Goal: Find specific page/section: Find specific page/section

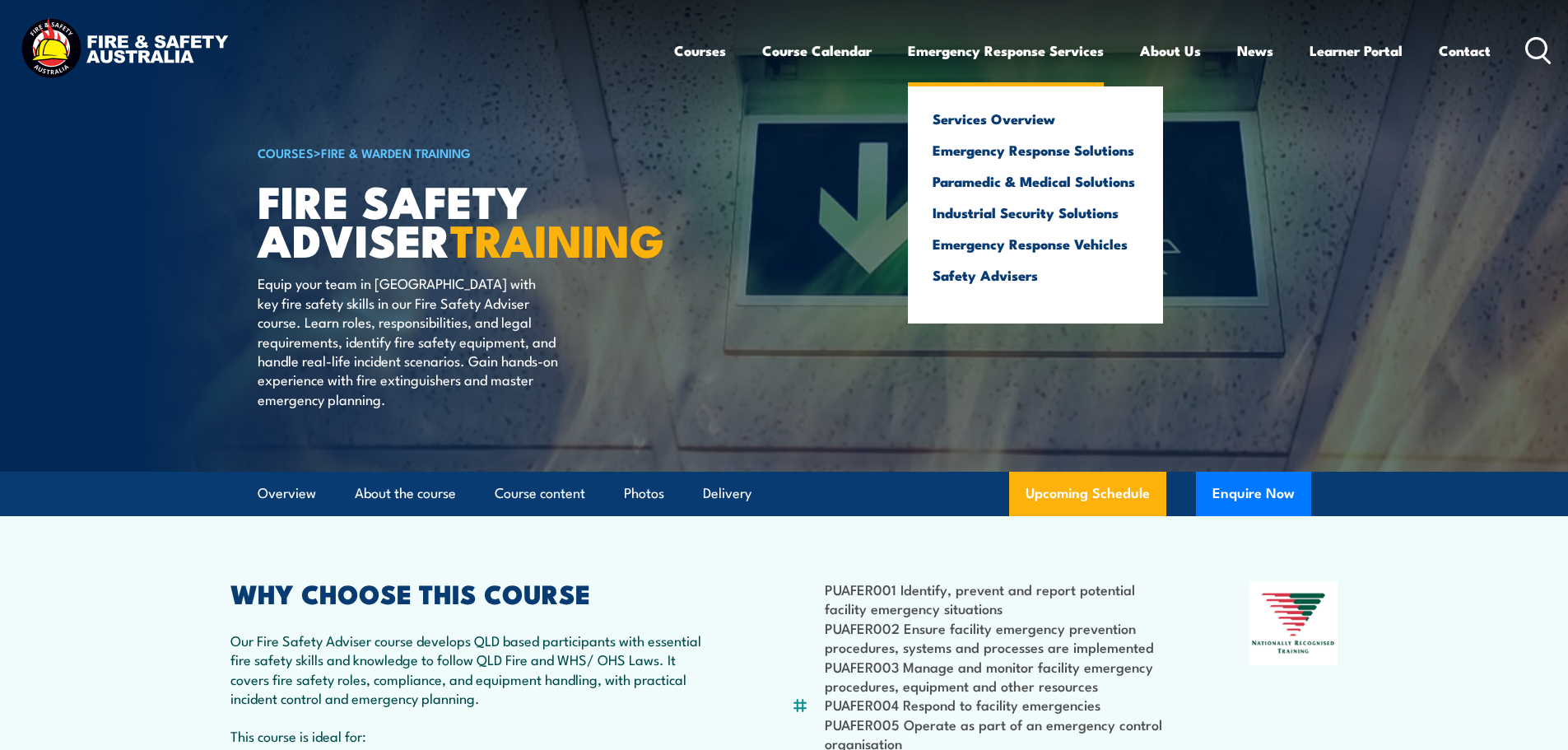
drag, startPoint x: 0, startPoint y: 0, endPoint x: 1042, endPoint y: 52, distance: 1043.3
click at [1042, 52] on link "Emergency Response Services" at bounding box center [1006, 50] width 196 height 44
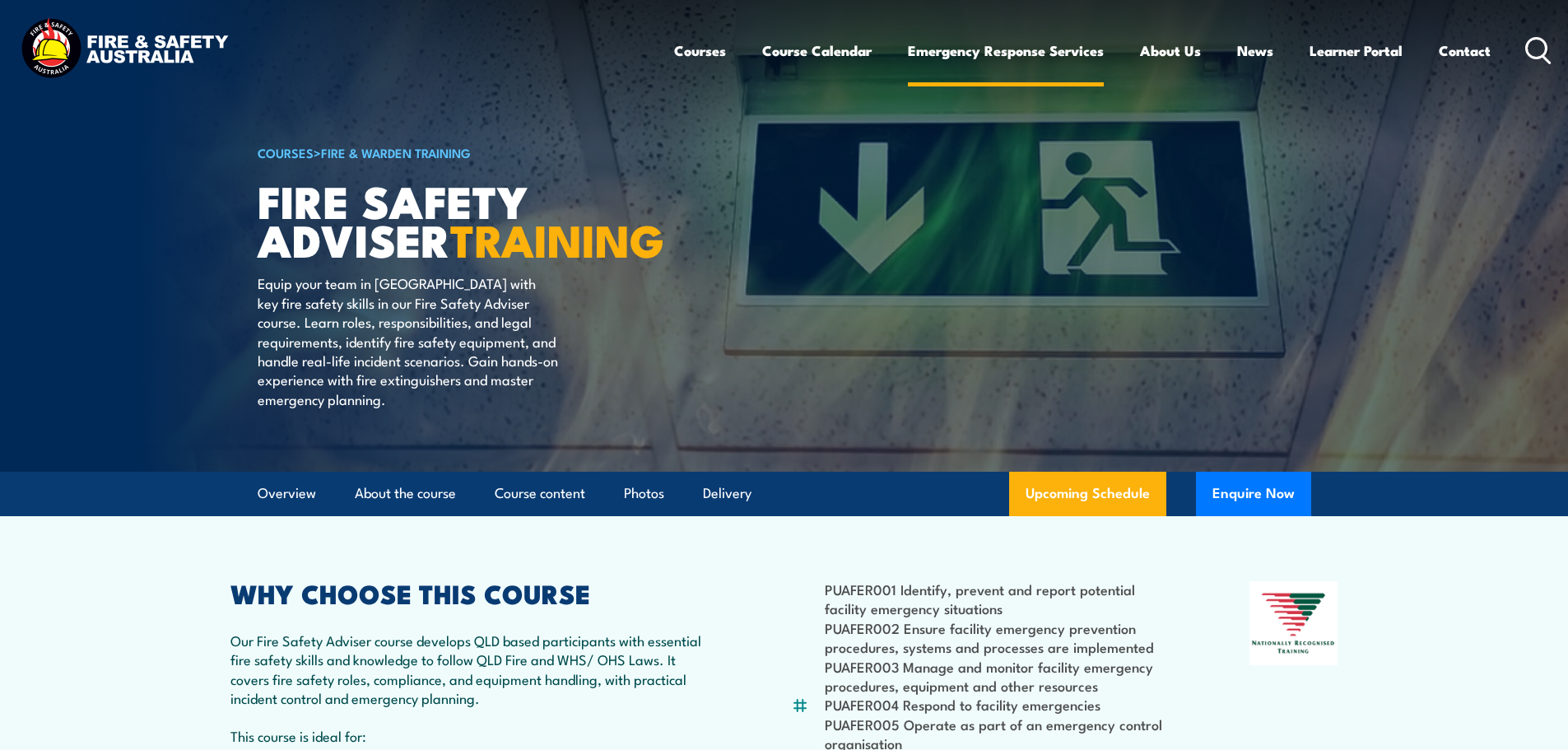
click at [1002, 53] on link "Emergency Response Services" at bounding box center [1006, 50] width 196 height 44
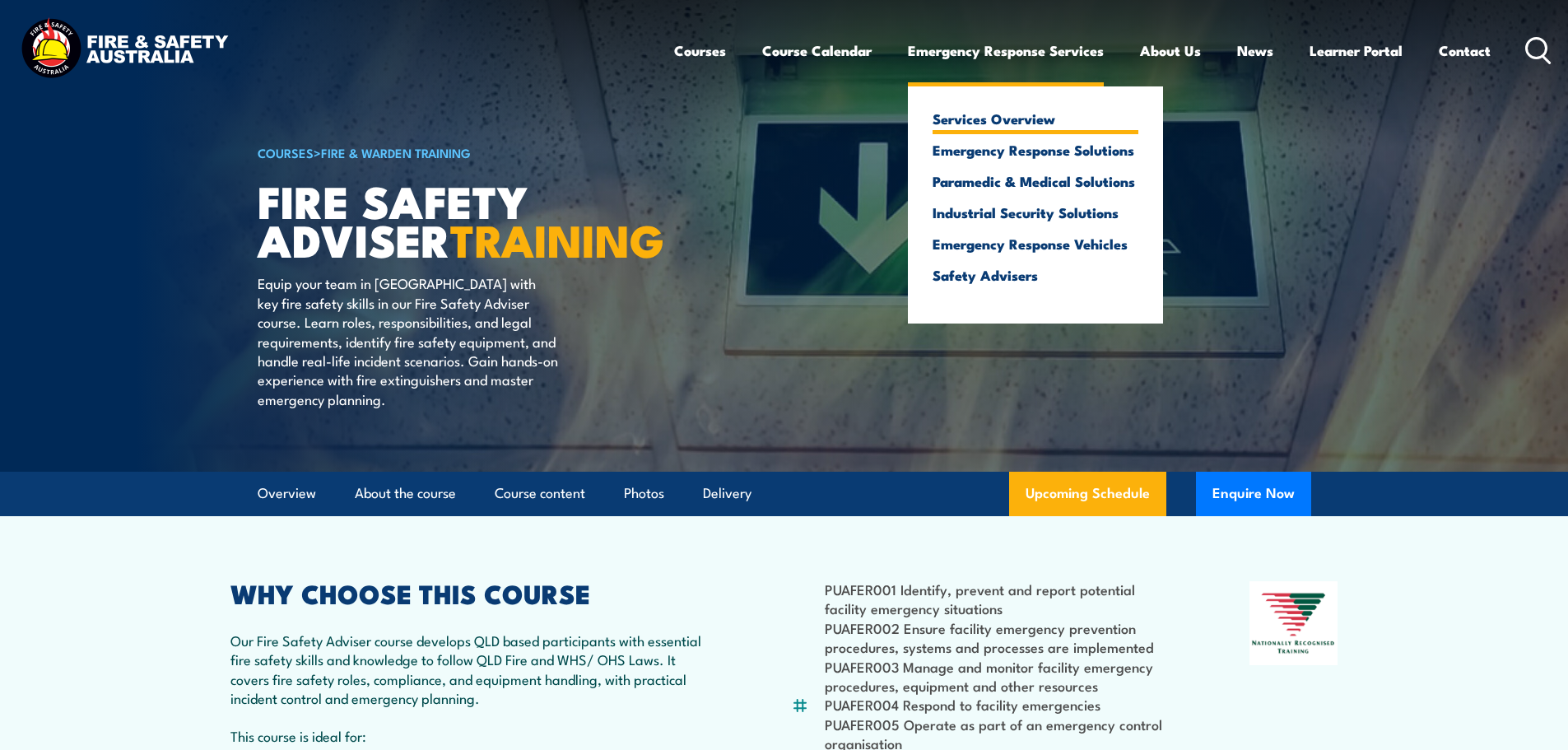
click at [1000, 126] on link "Services Overview" at bounding box center [1035, 118] width 205 height 15
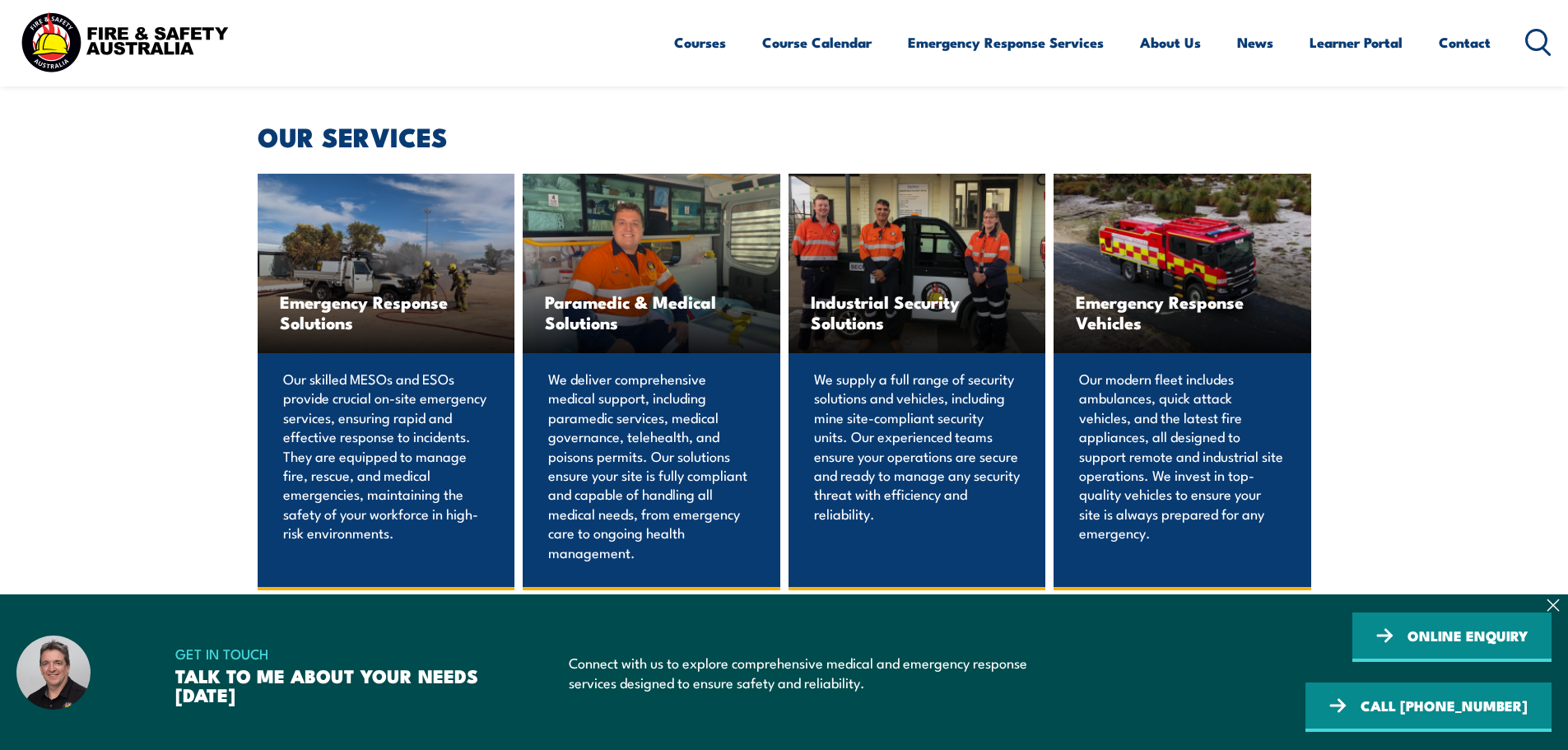
scroll to position [1153, 0]
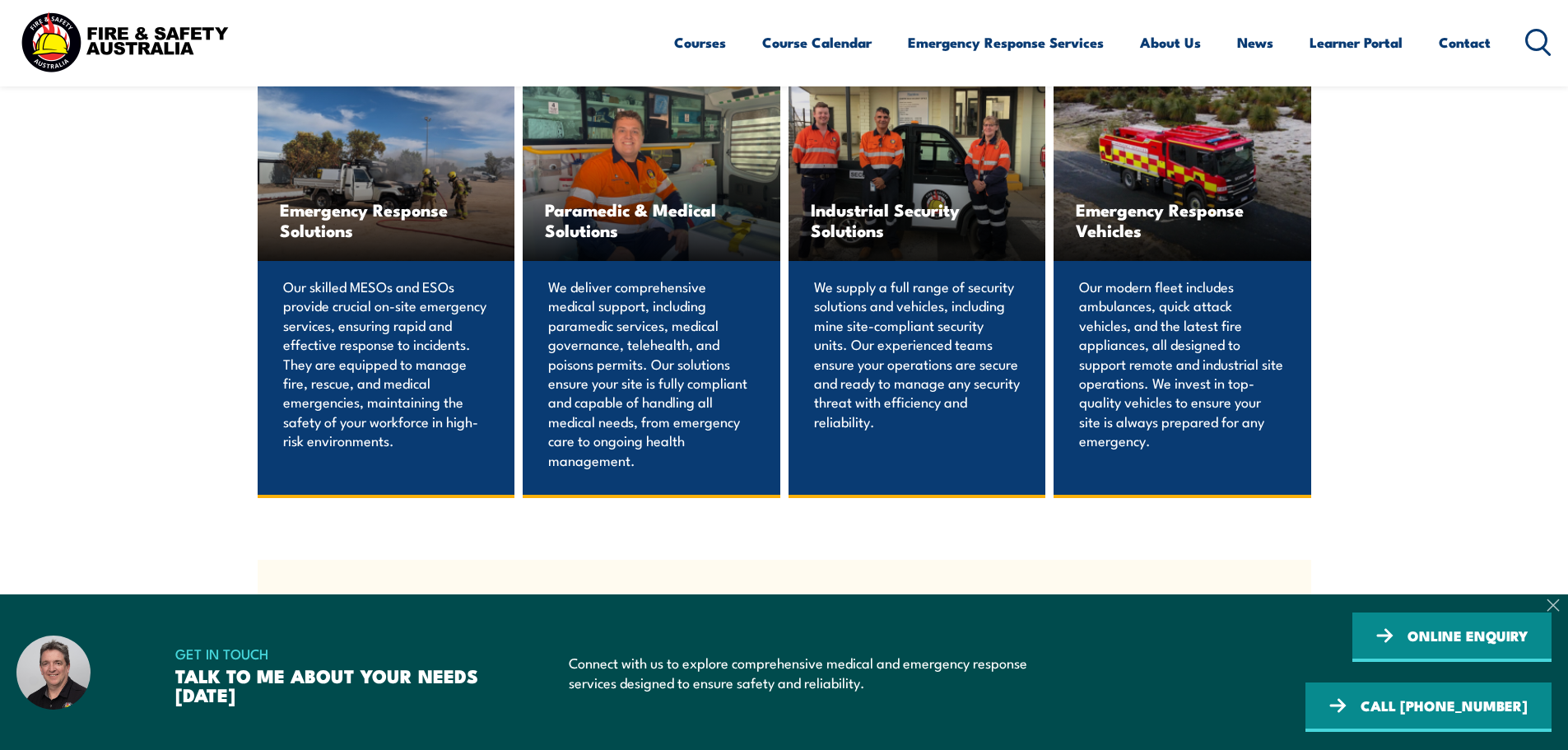
click at [1552, 612] on icon at bounding box center [1553, 605] width 13 height 13
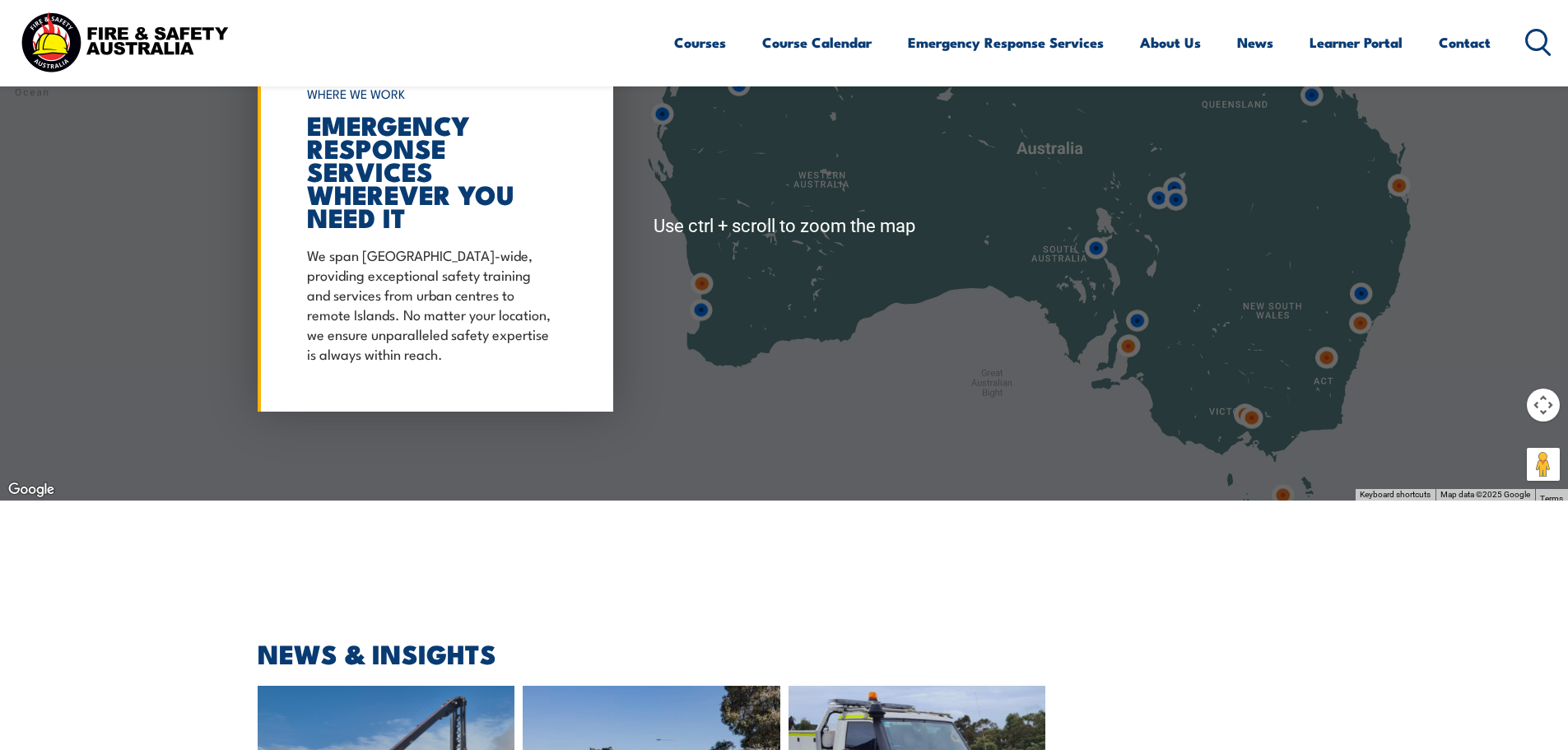
scroll to position [4694, 0]
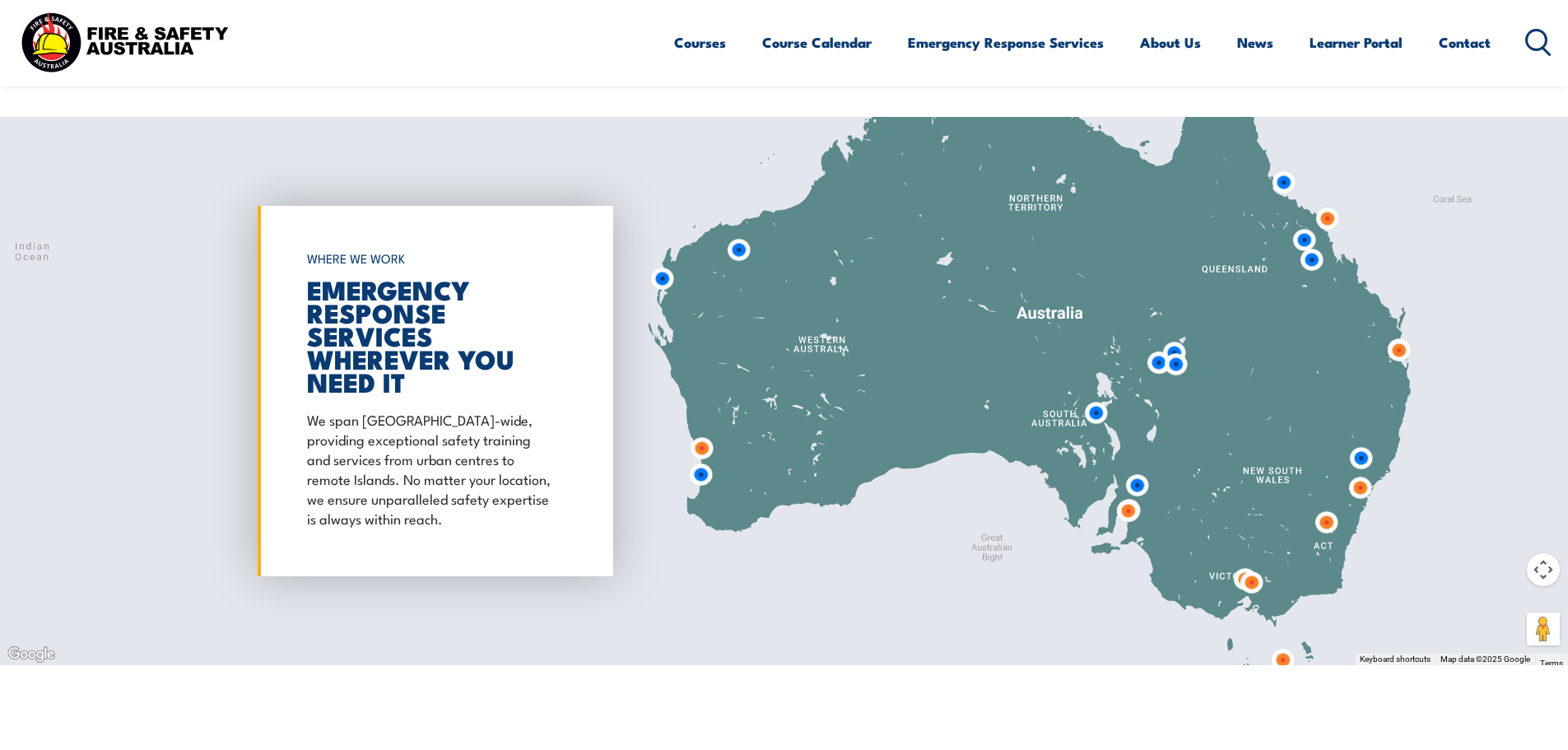
click at [703, 453] on img at bounding box center [701, 474] width 44 height 44
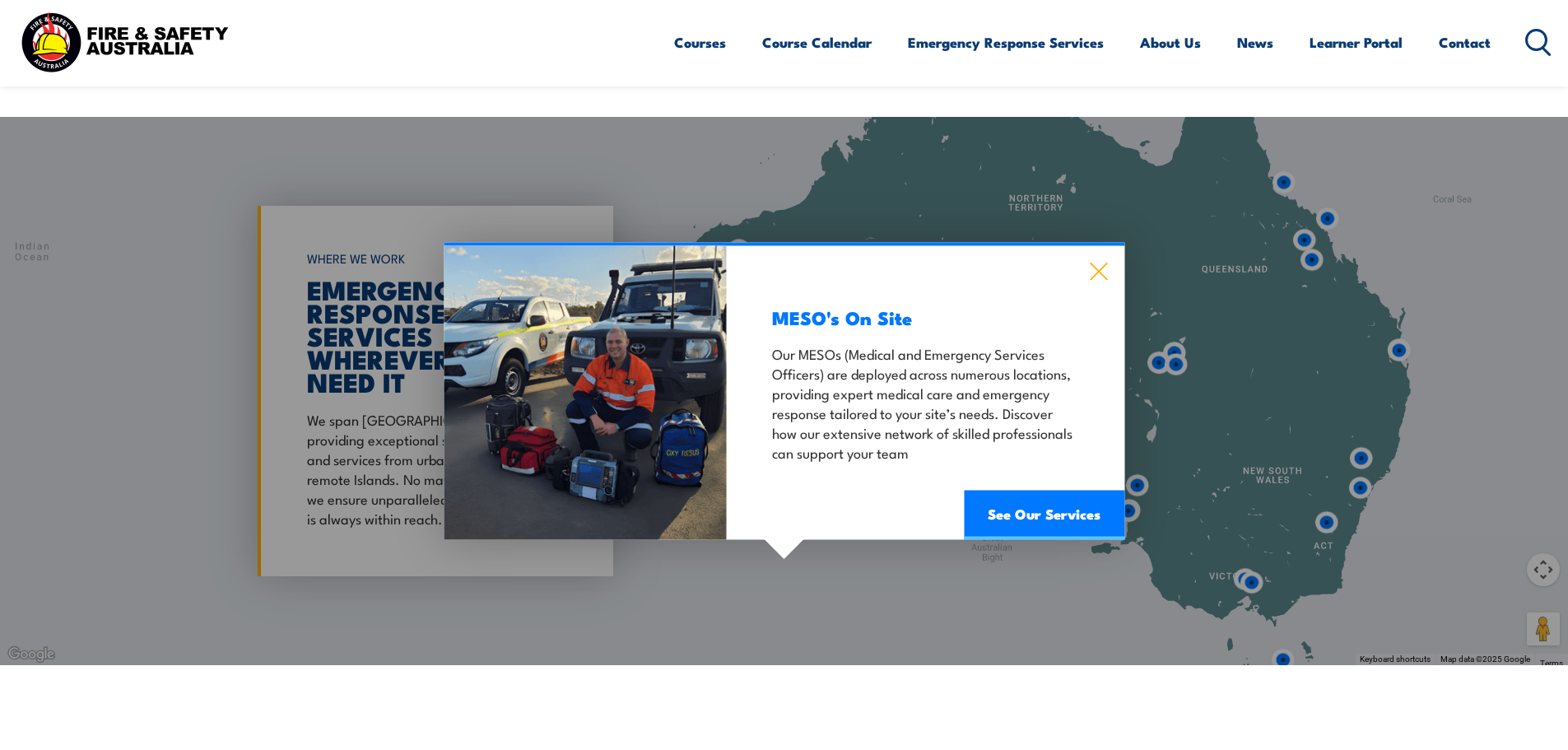
click at [1104, 263] on icon at bounding box center [1098, 271] width 17 height 17
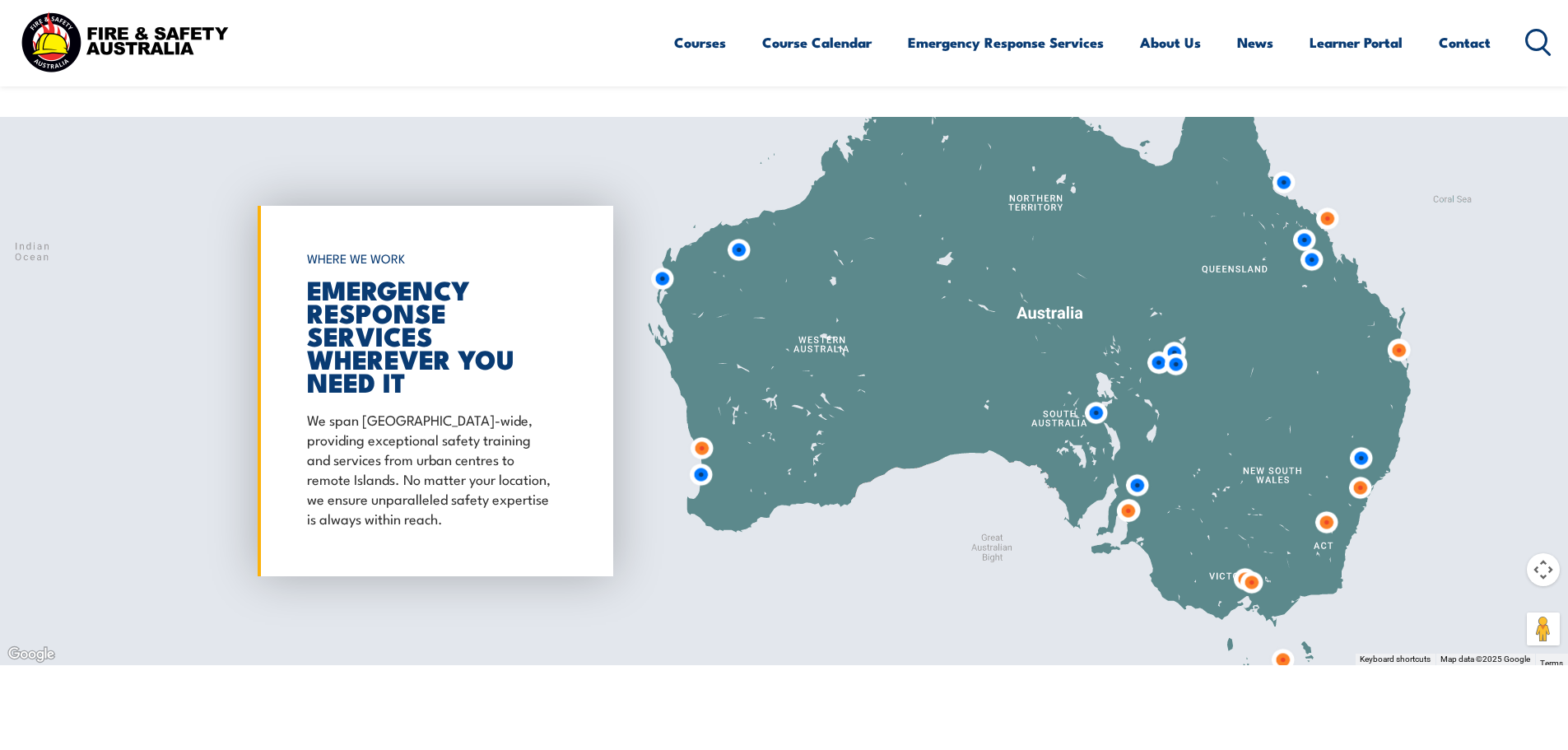
click at [699, 426] on img at bounding box center [702, 448] width 44 height 44
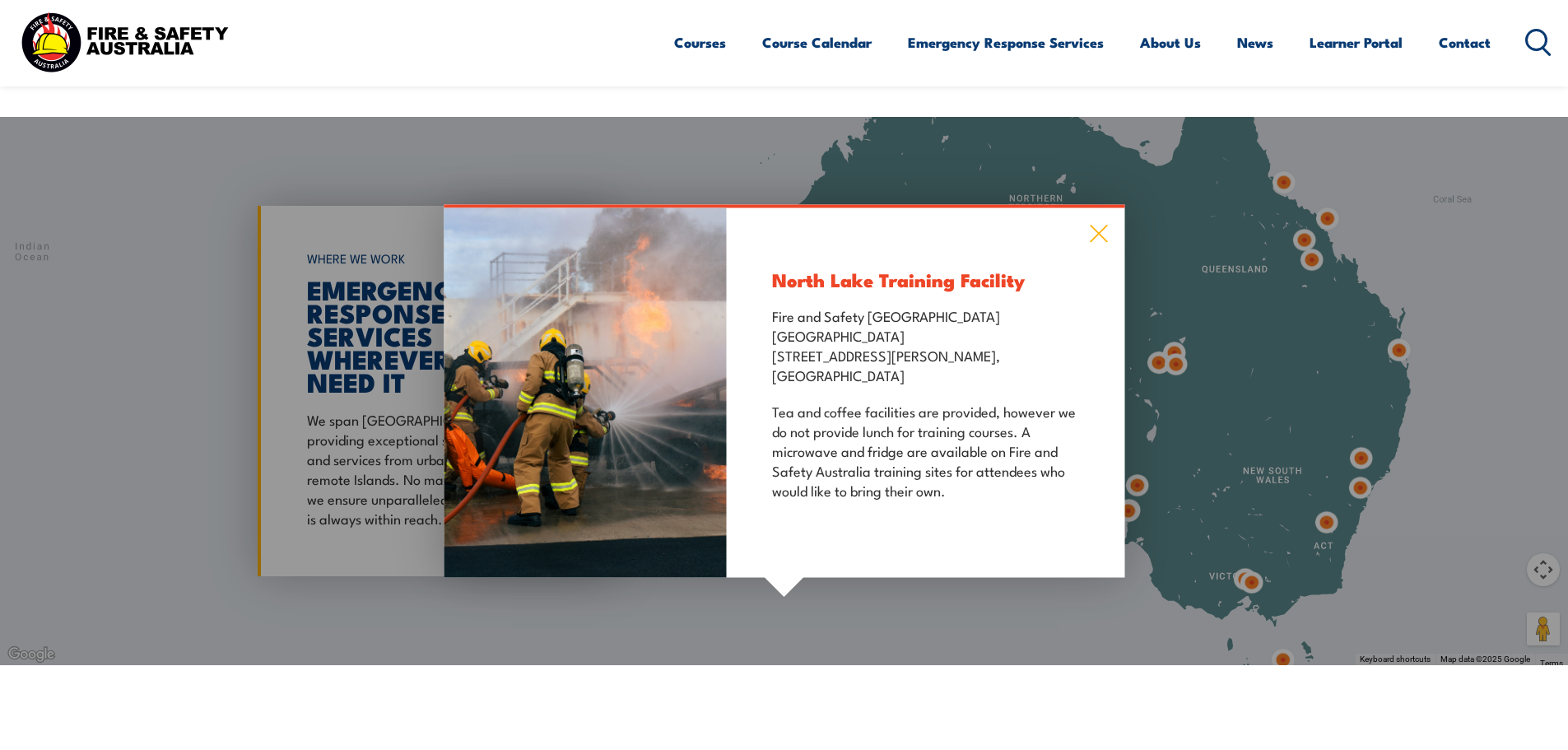
click at [1101, 225] on icon at bounding box center [1098, 234] width 19 height 18
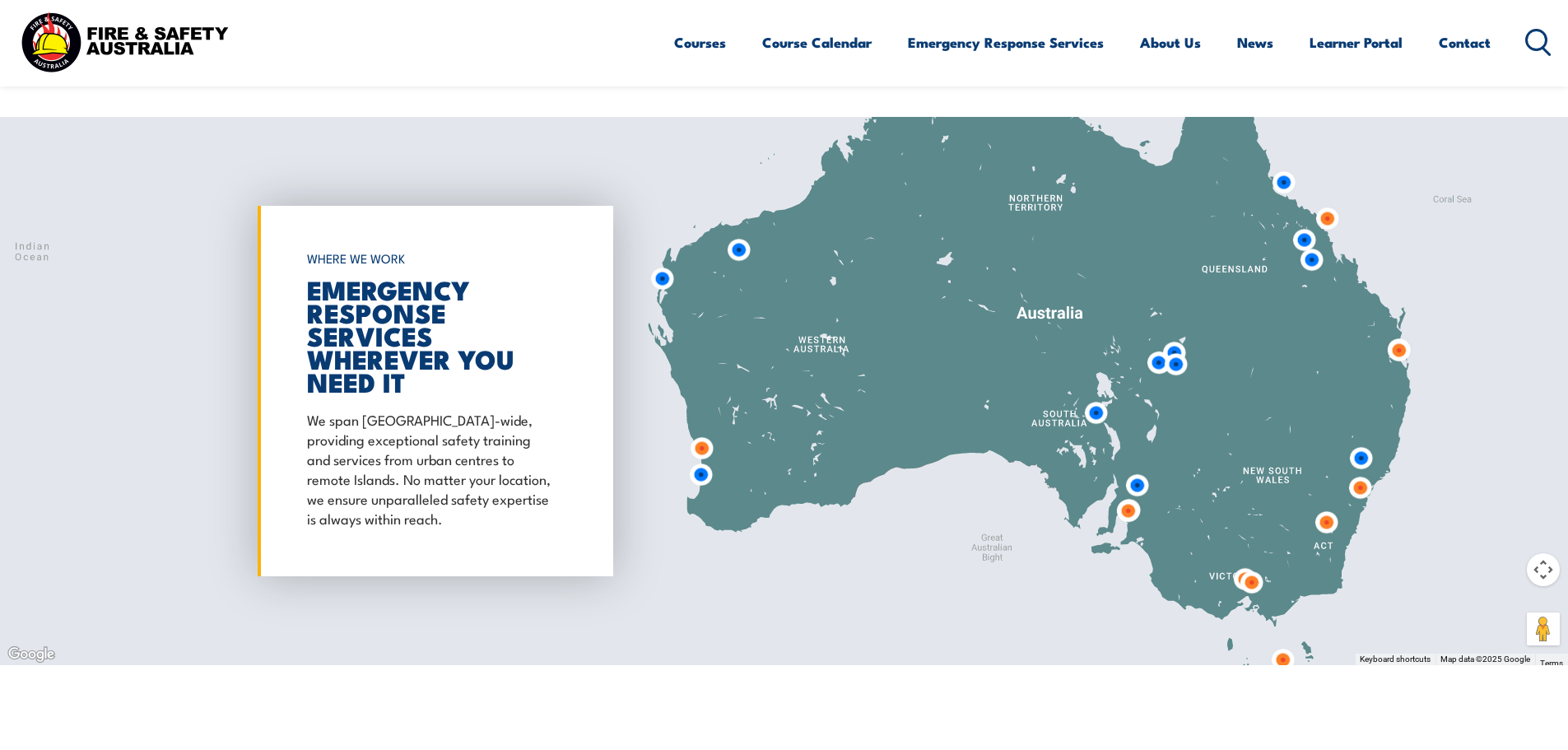
click at [734, 229] on img at bounding box center [738, 249] width 44 height 44
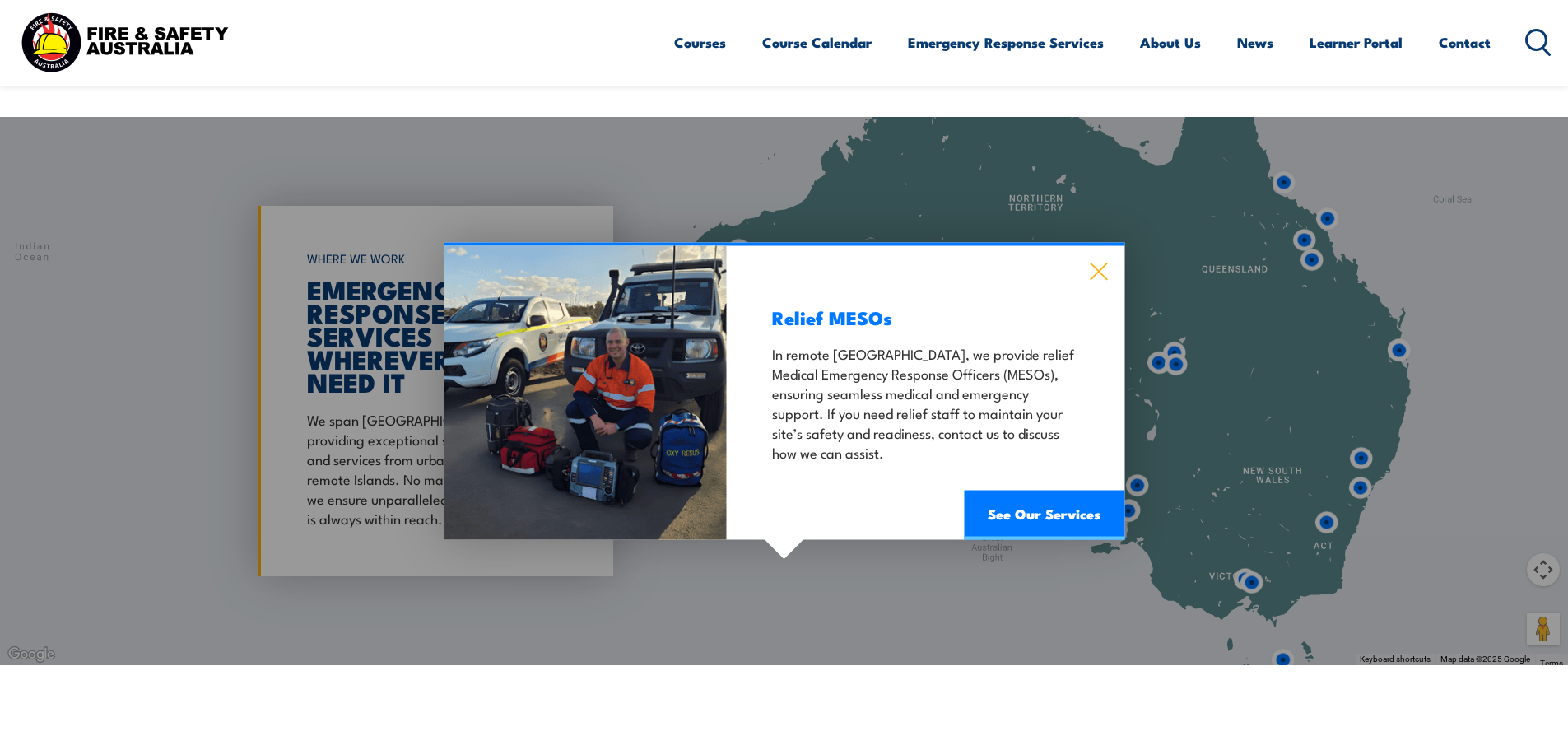
click at [1097, 263] on icon at bounding box center [1098, 271] width 17 height 17
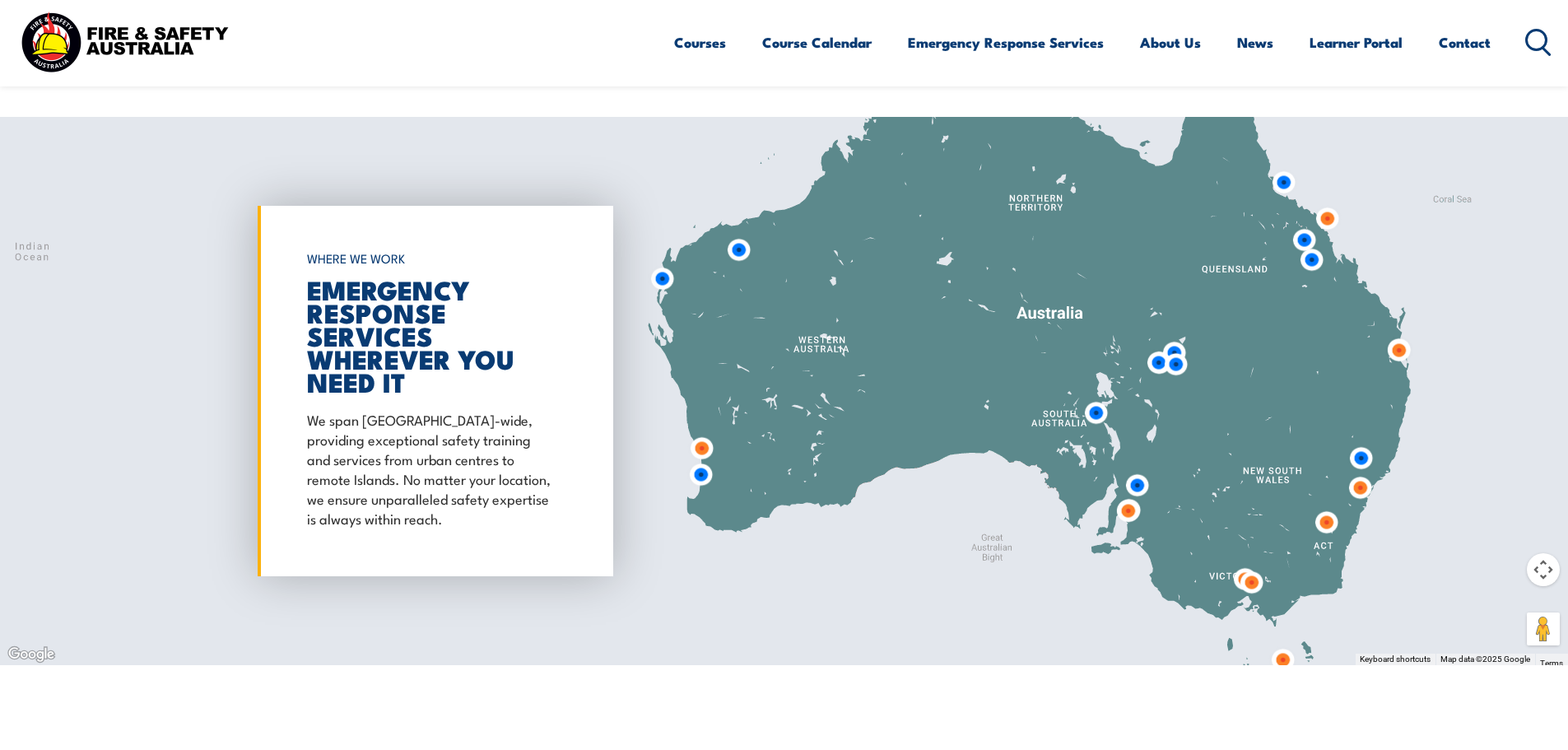
click at [660, 259] on img at bounding box center [662, 278] width 44 height 44
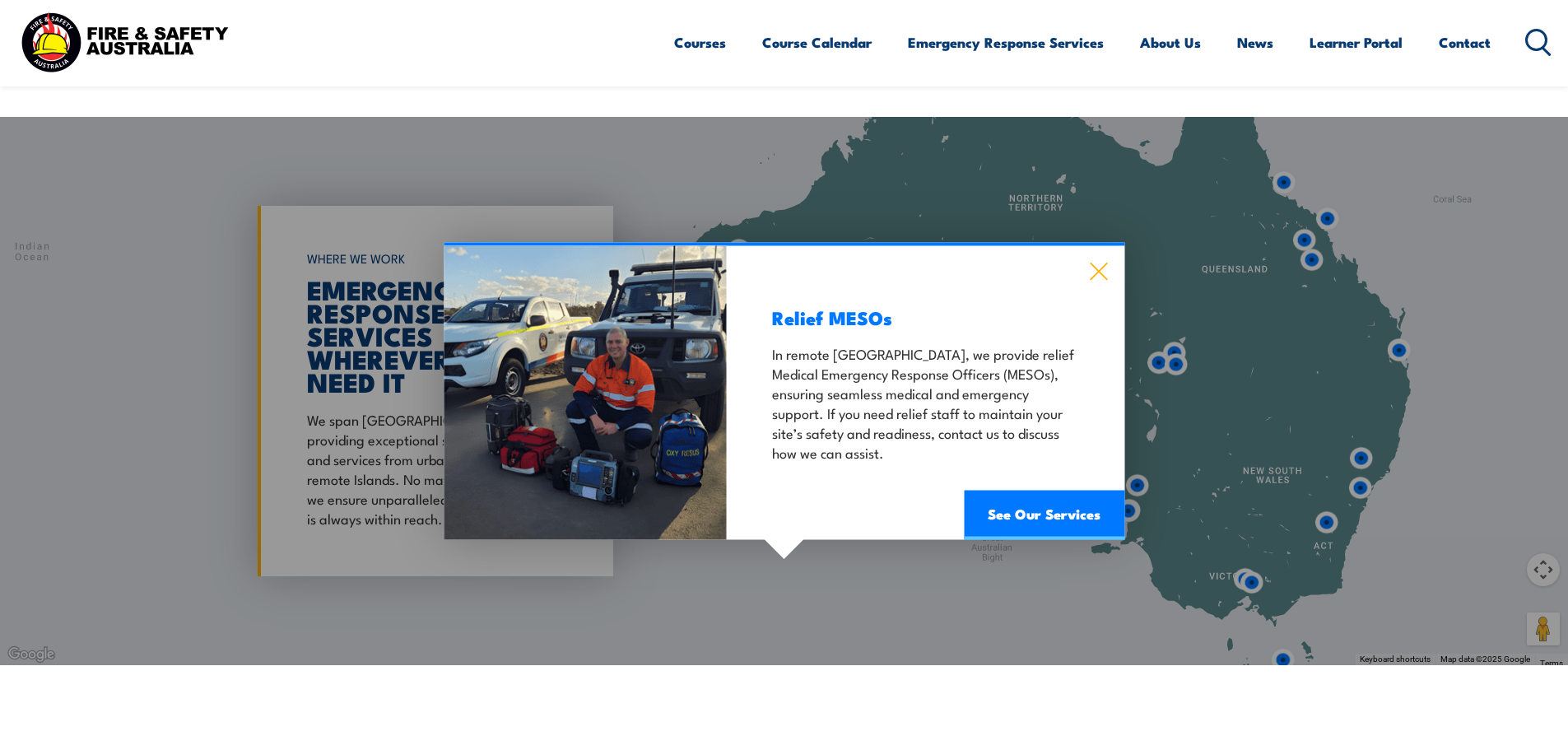
click at [1092, 262] on icon at bounding box center [1098, 271] width 19 height 18
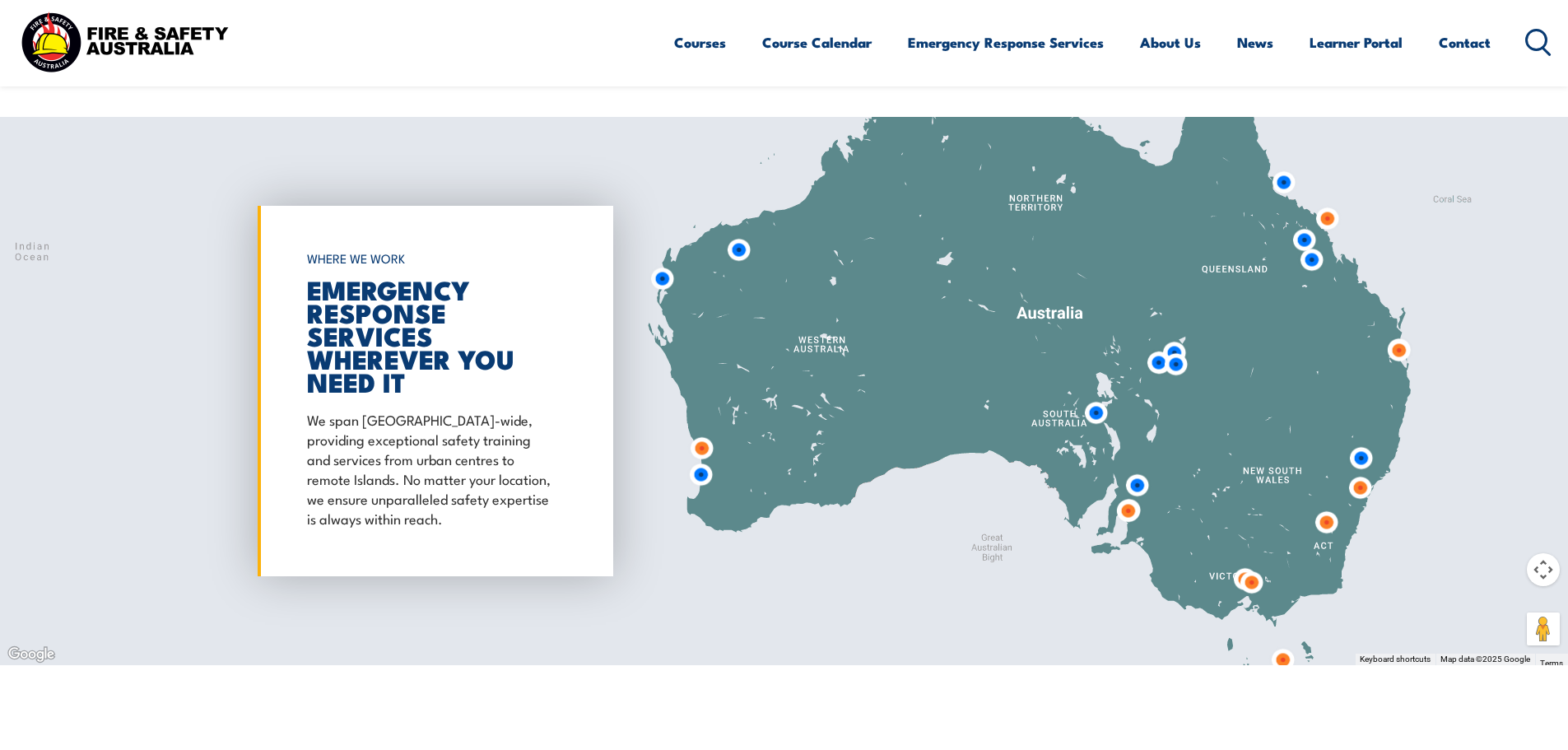
click at [1095, 391] on img at bounding box center [1096, 413] width 44 height 44
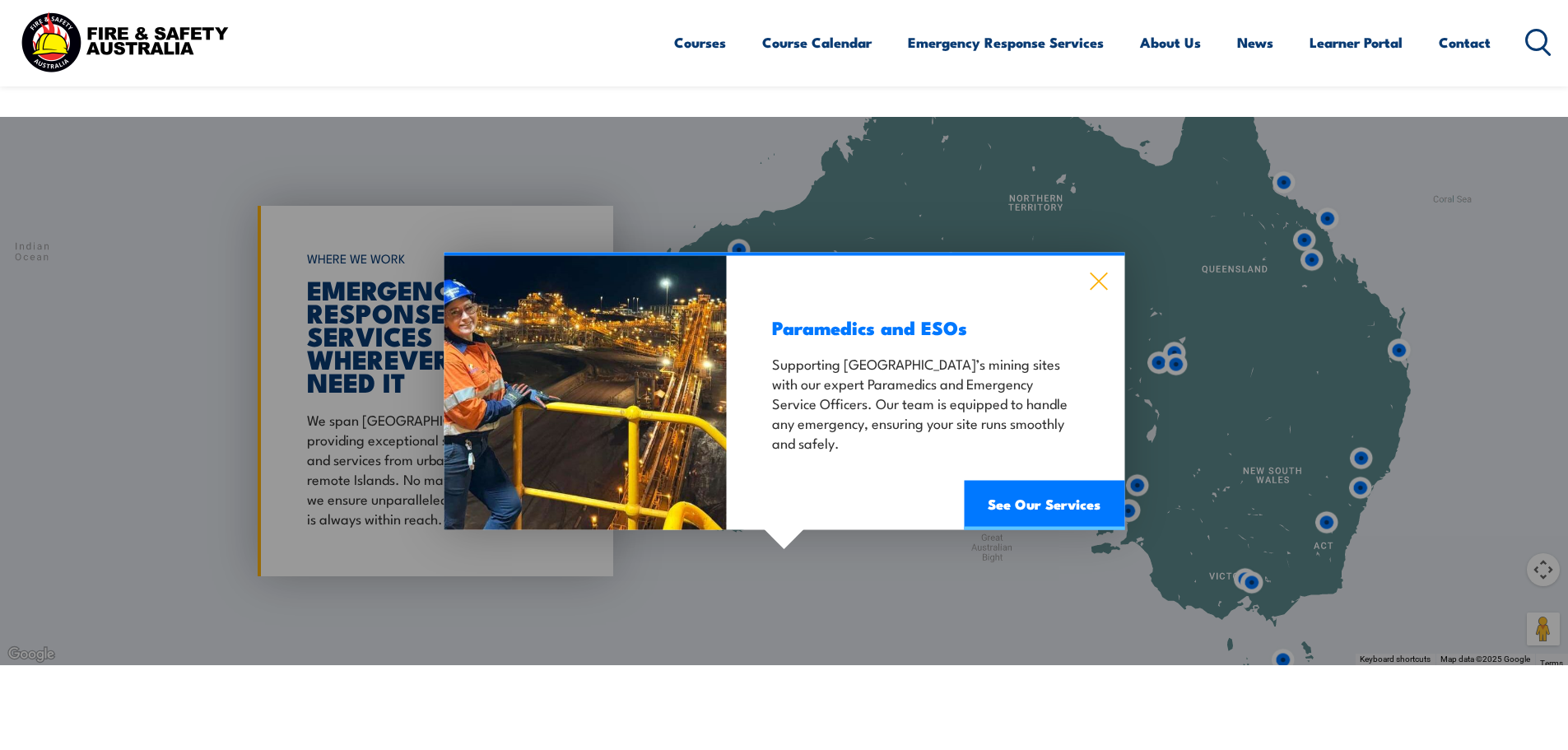
click at [1099, 272] on icon at bounding box center [1098, 281] width 19 height 18
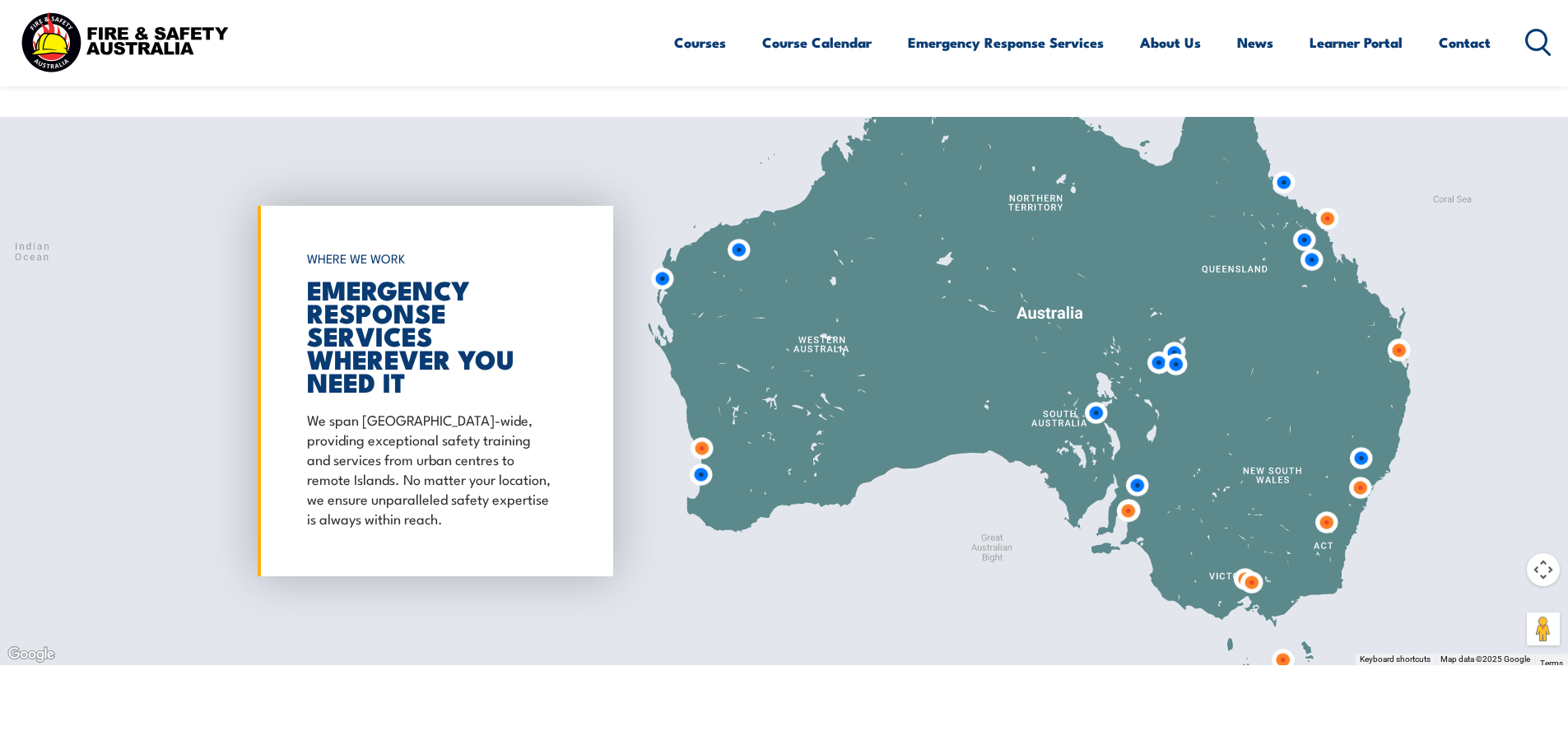
click at [1158, 343] on img at bounding box center [1176, 364] width 44 height 44
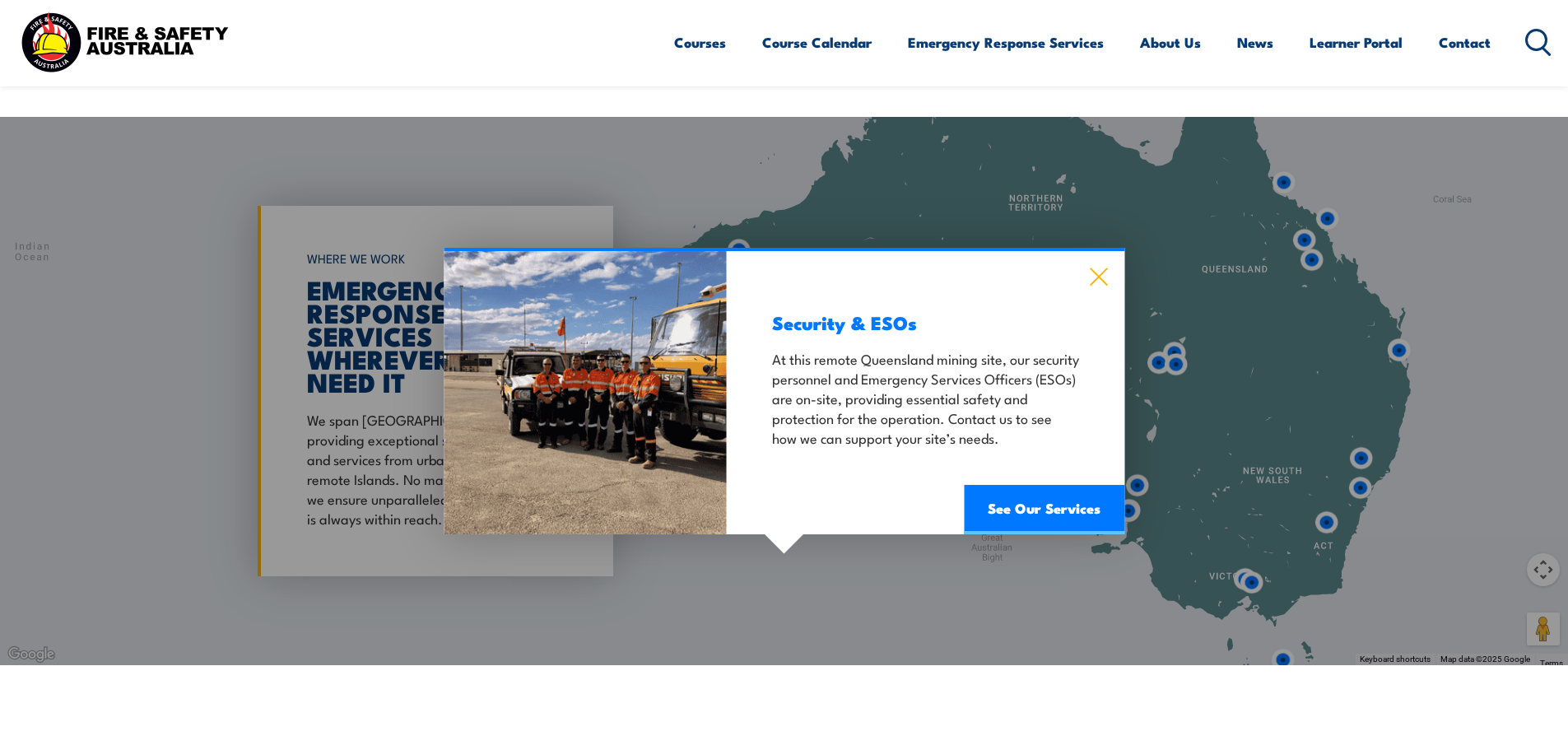
click at [1107, 268] on icon at bounding box center [1098, 277] width 19 height 18
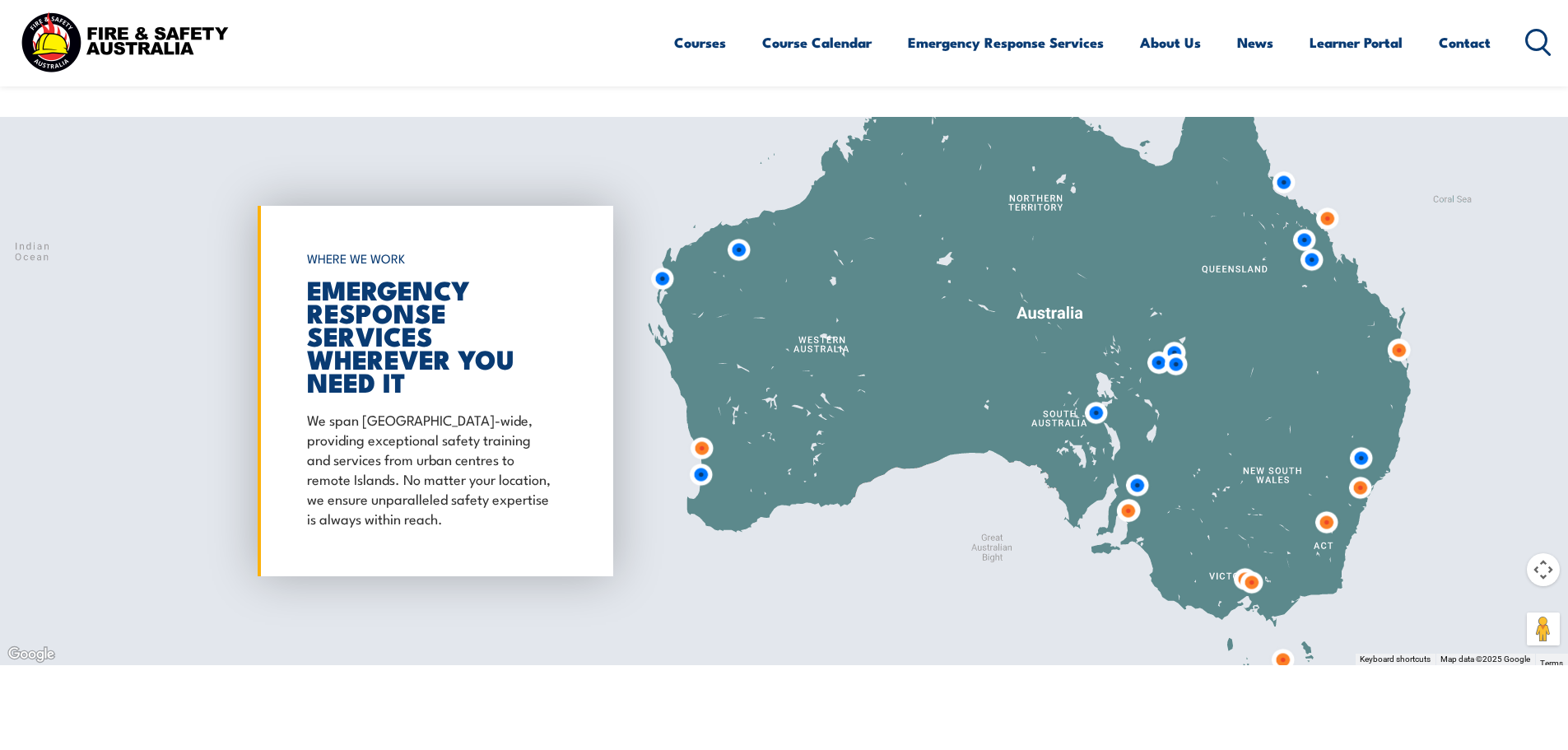
click at [1181, 343] on img at bounding box center [1176, 364] width 44 height 44
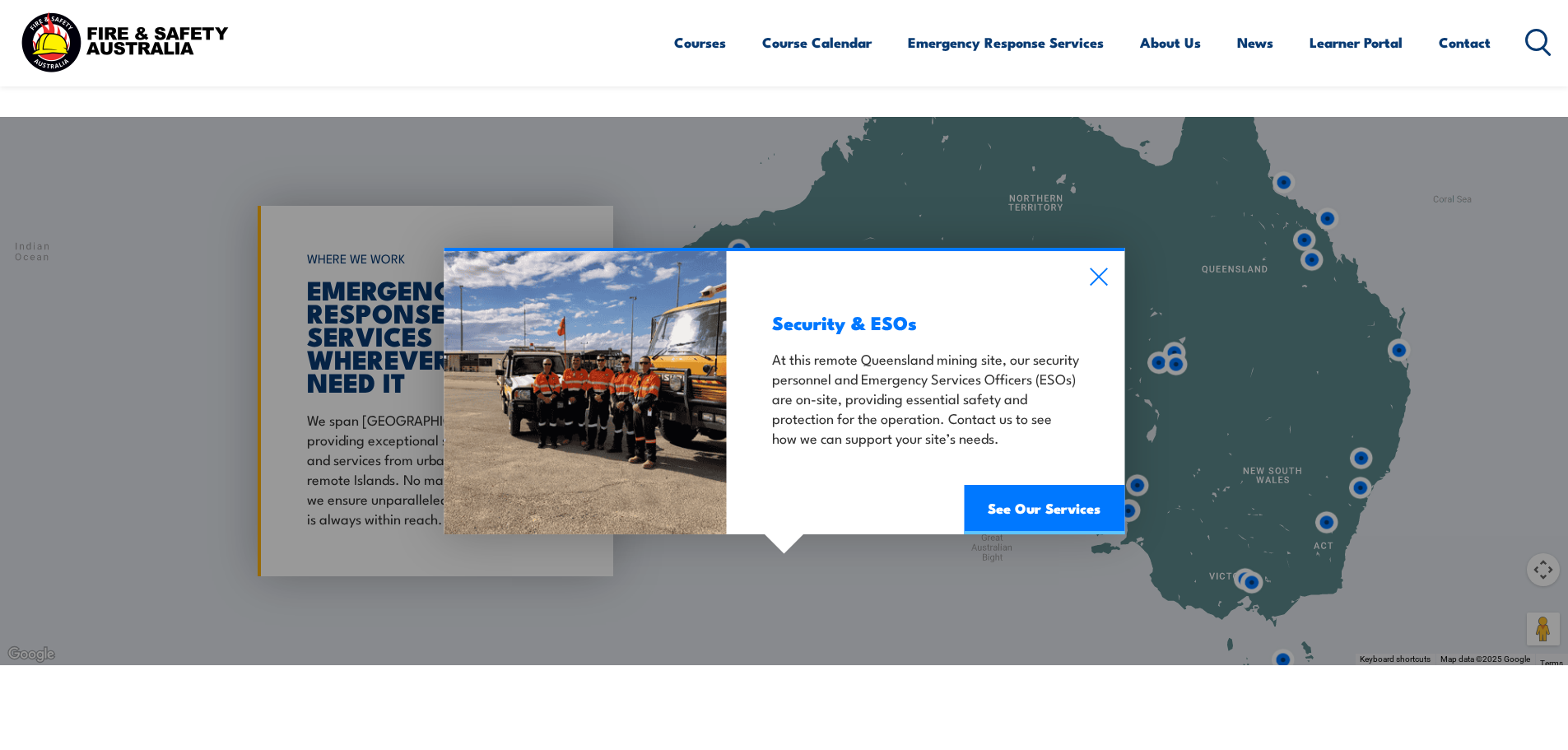
click at [1117, 251] on div "Security & ESOs At this remote Queensland mining site, our security personnel a…" at bounding box center [925, 392] width 398 height 283
drag, startPoint x: 1103, startPoint y: 251, endPoint x: 1177, endPoint y: 288, distance: 82.7
click at [1103, 268] on icon at bounding box center [1098, 277] width 19 height 18
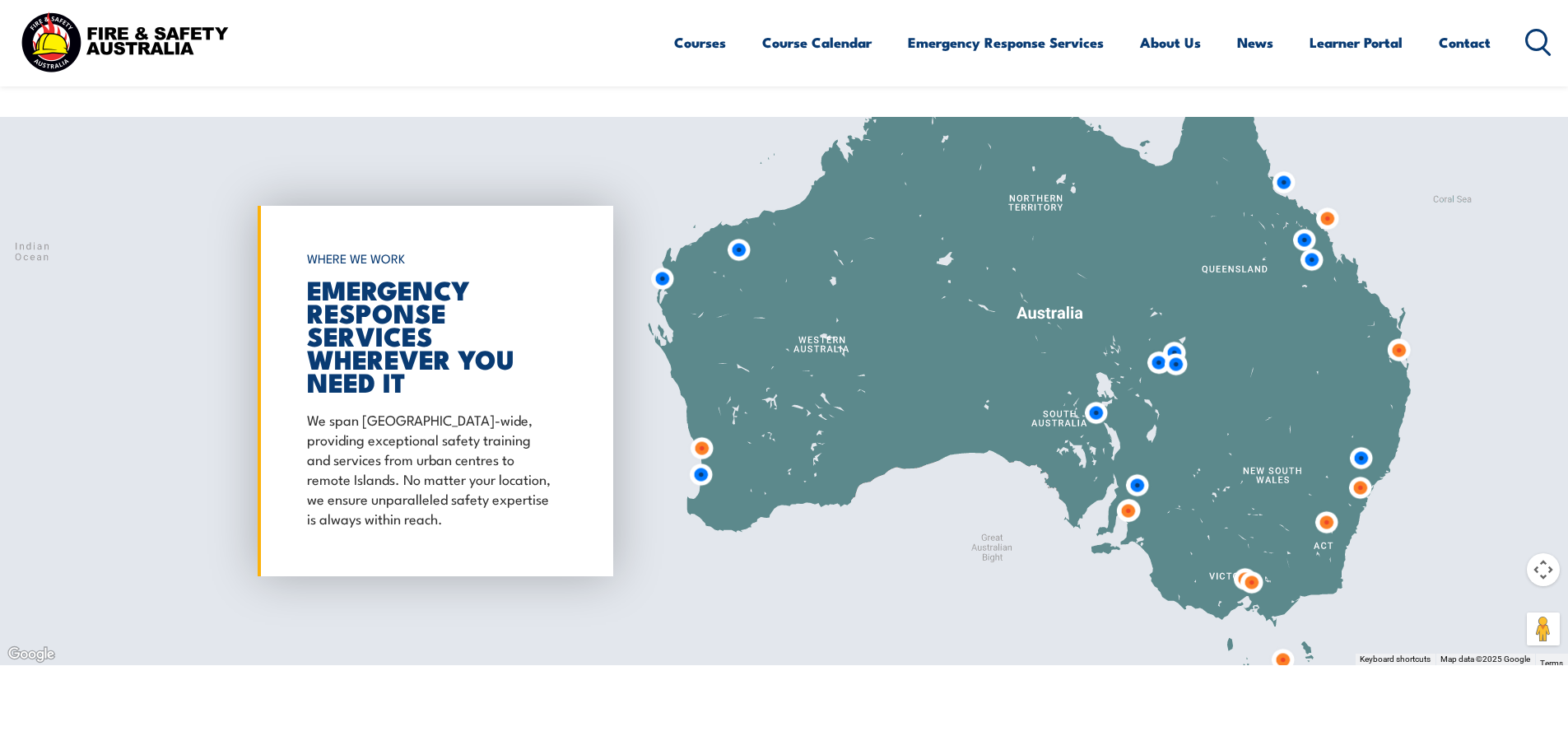
click at [1178, 343] on img at bounding box center [1176, 364] width 44 height 44
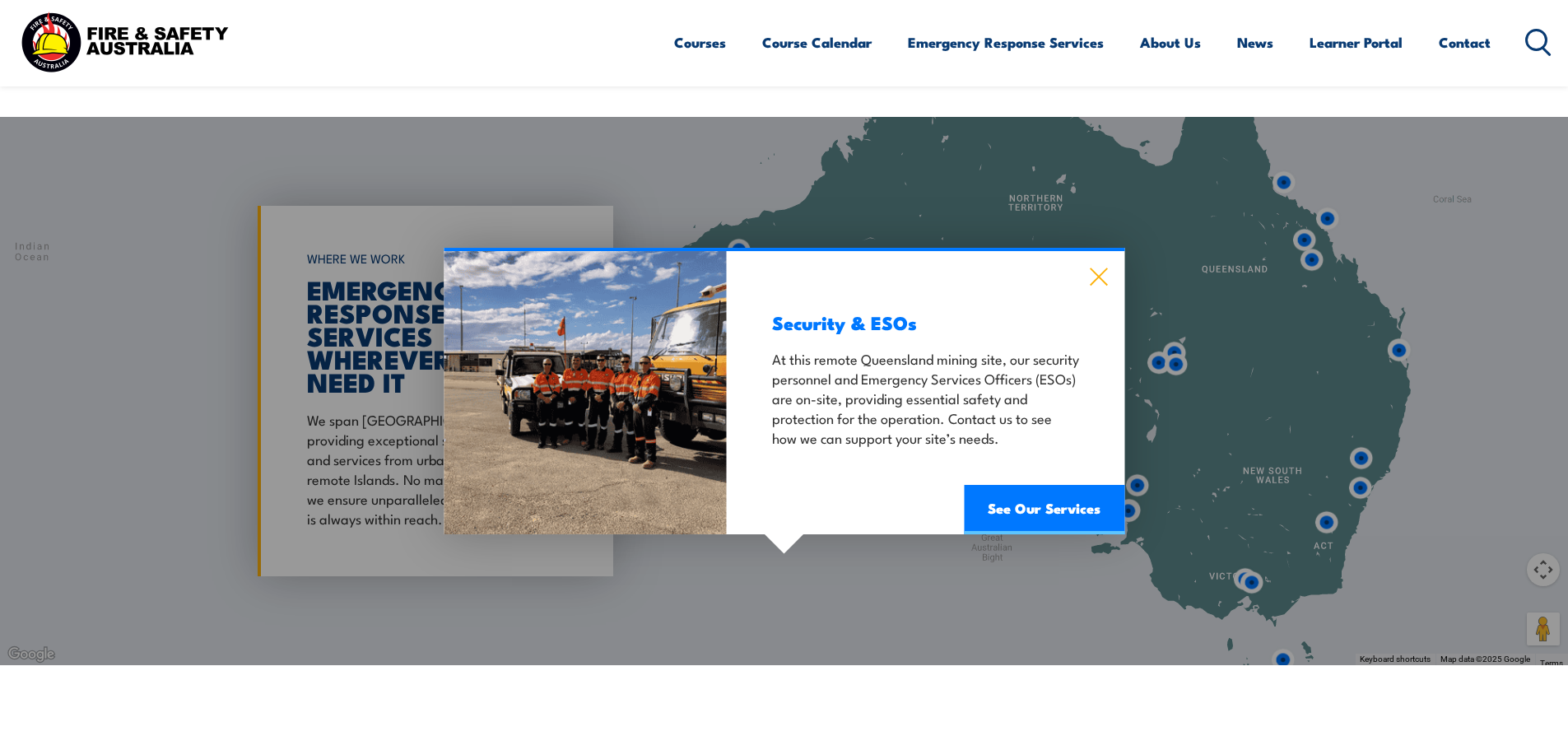
click at [1097, 269] on icon at bounding box center [1098, 277] width 17 height 17
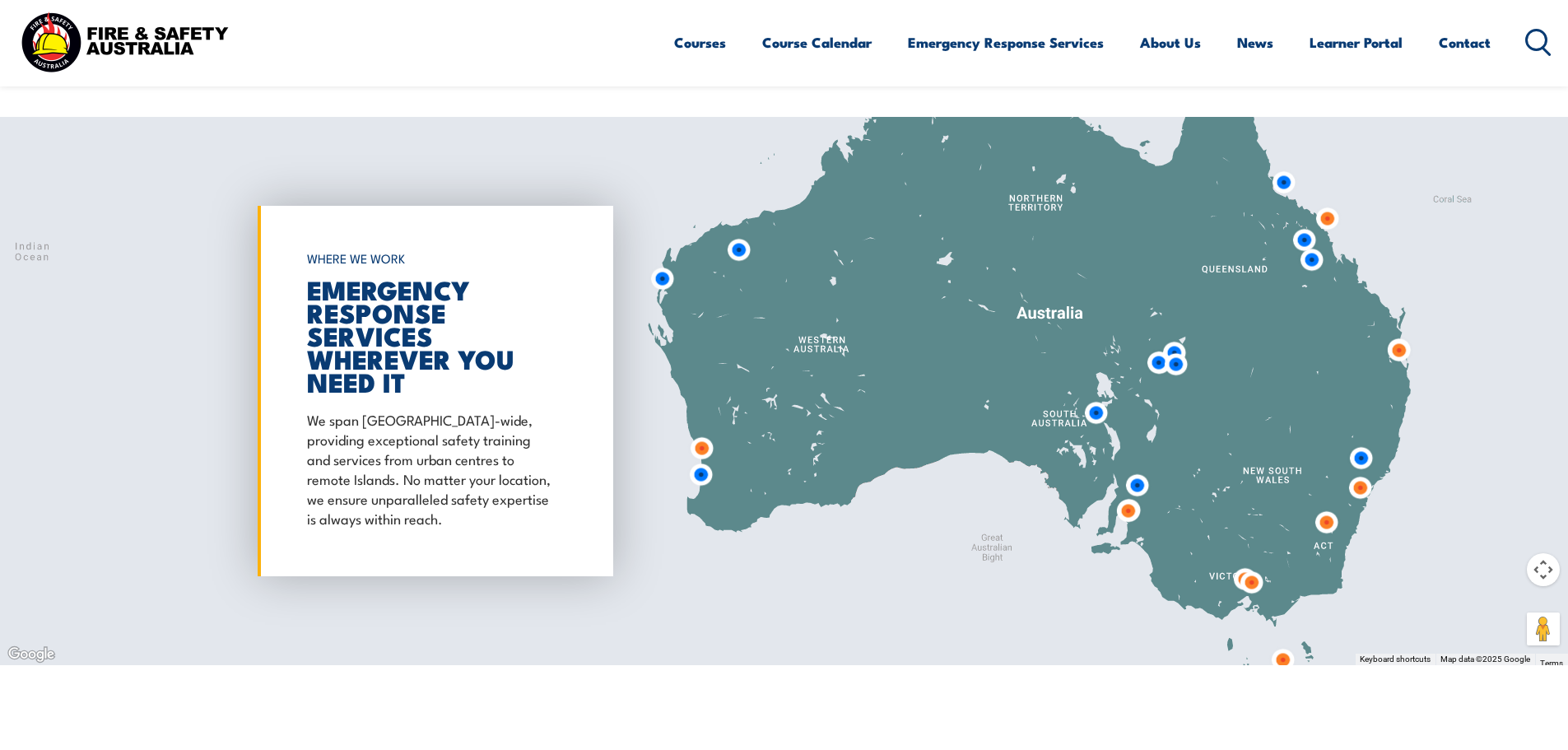
click at [1282, 160] on img at bounding box center [1283, 181] width 44 height 44
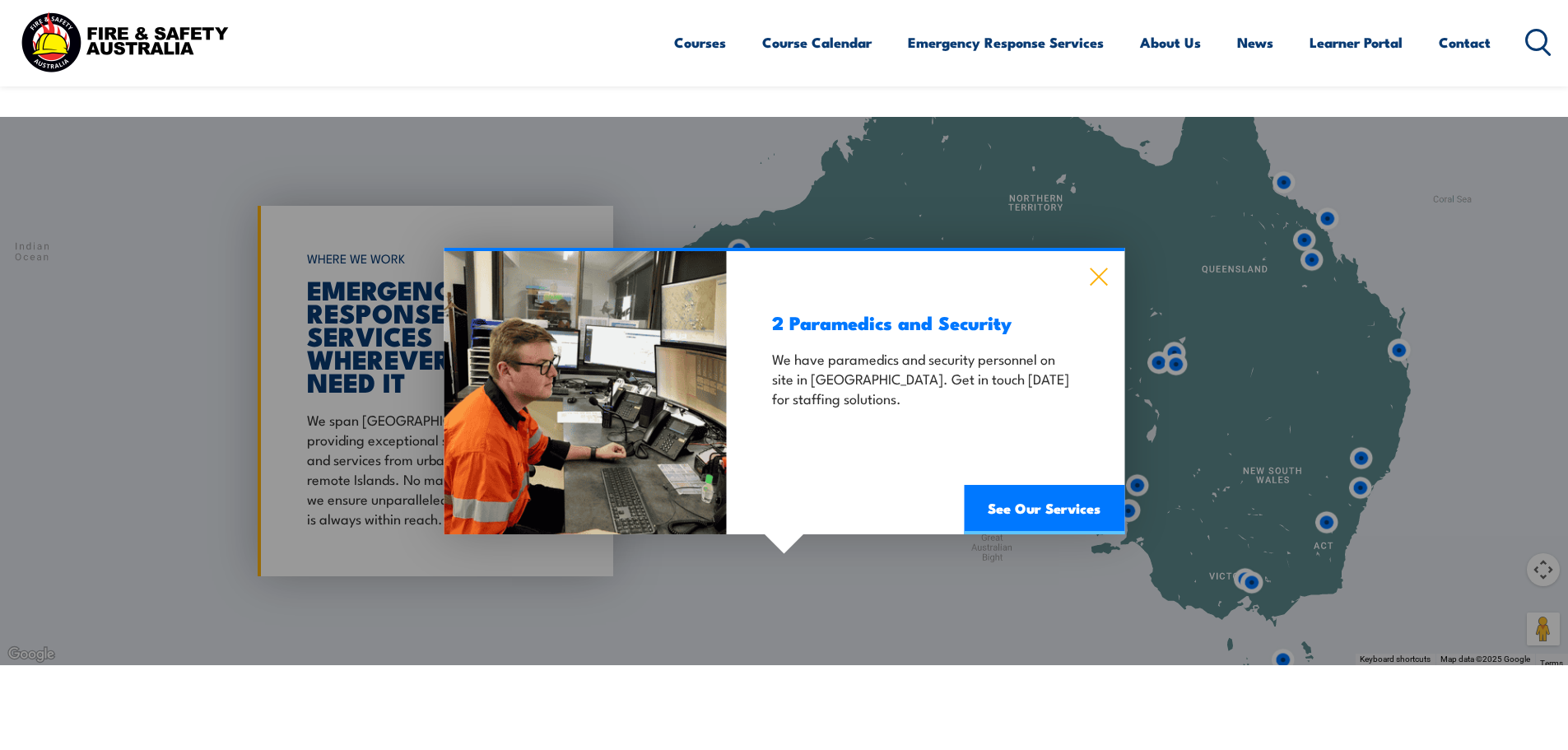
click at [1095, 268] on icon at bounding box center [1098, 277] width 19 height 18
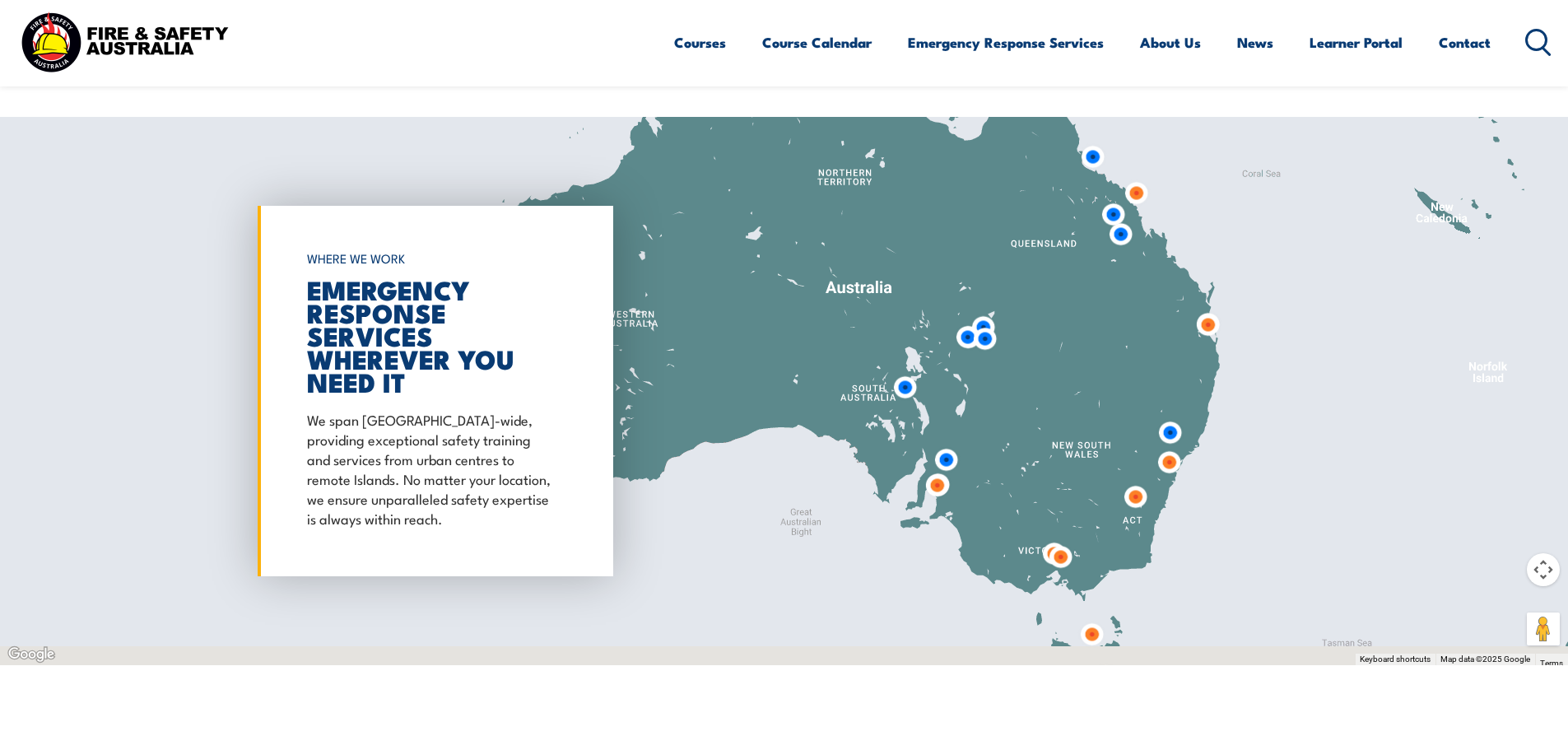
drag, startPoint x: 1298, startPoint y: 342, endPoint x: 1121, endPoint y: 294, distance: 183.4
click at [1121, 294] on div at bounding box center [784, 391] width 1568 height 548
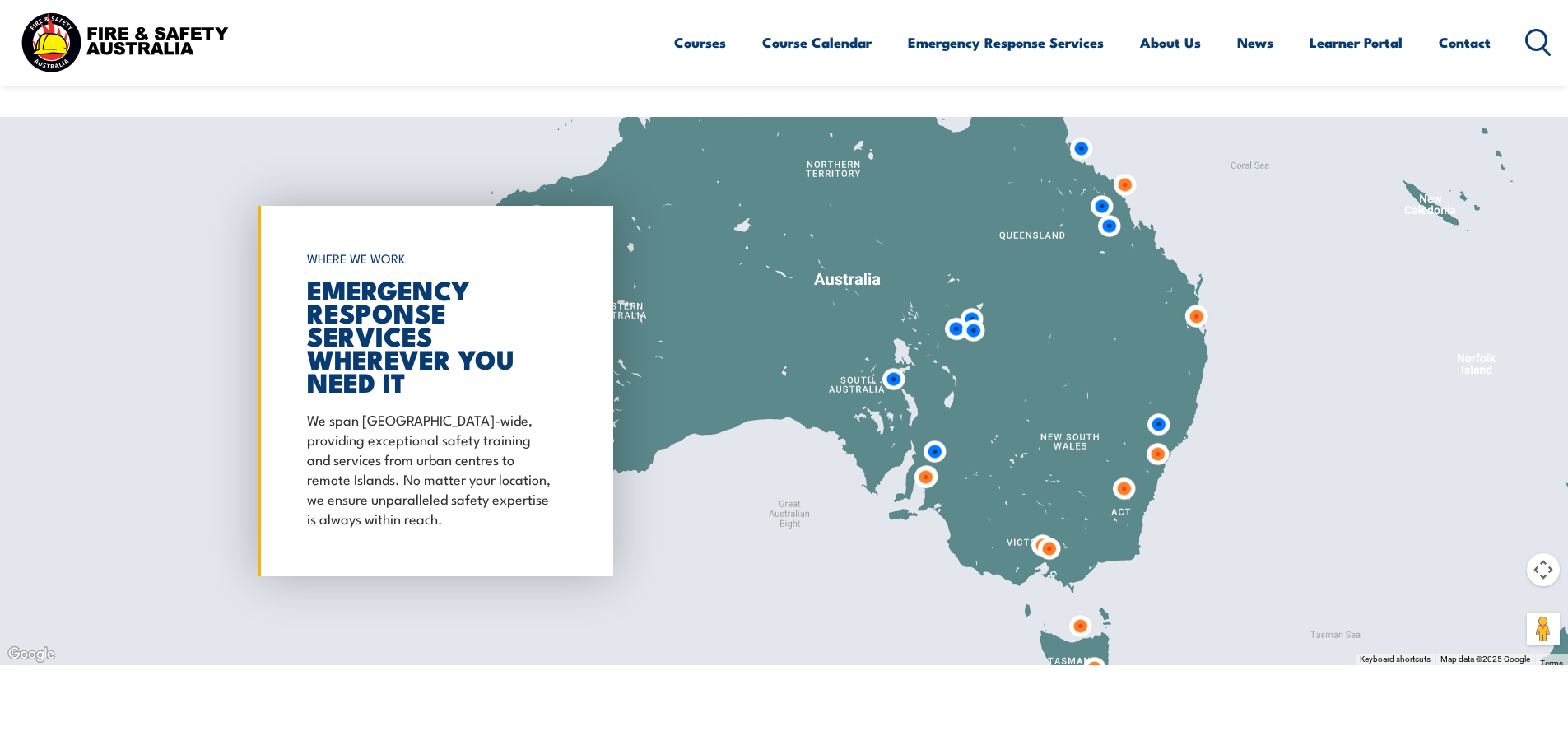
click at [1161, 403] on img at bounding box center [1158, 424] width 44 height 44
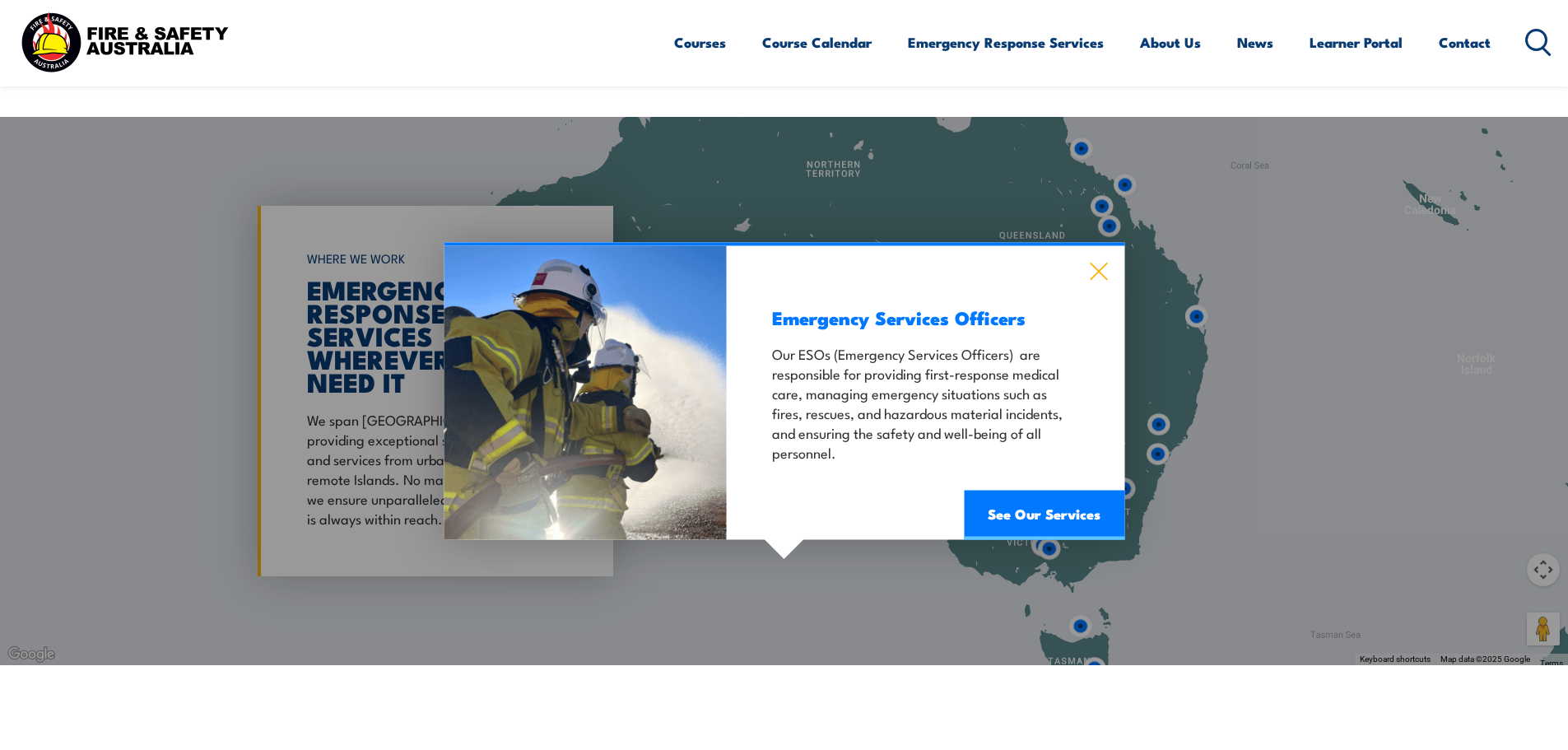
click at [1099, 263] on icon at bounding box center [1098, 271] width 17 height 17
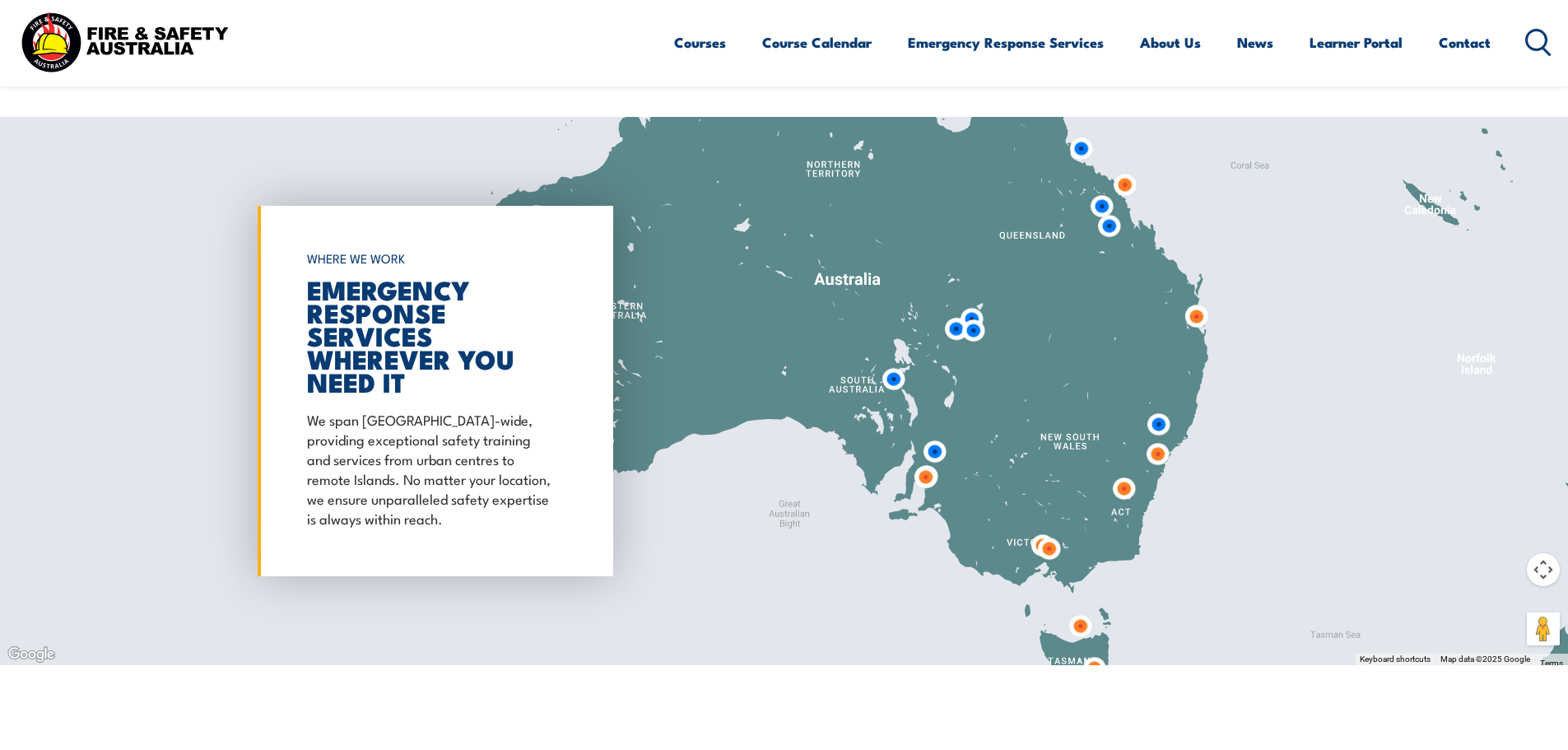
click at [1156, 432] on img at bounding box center [1157, 454] width 44 height 44
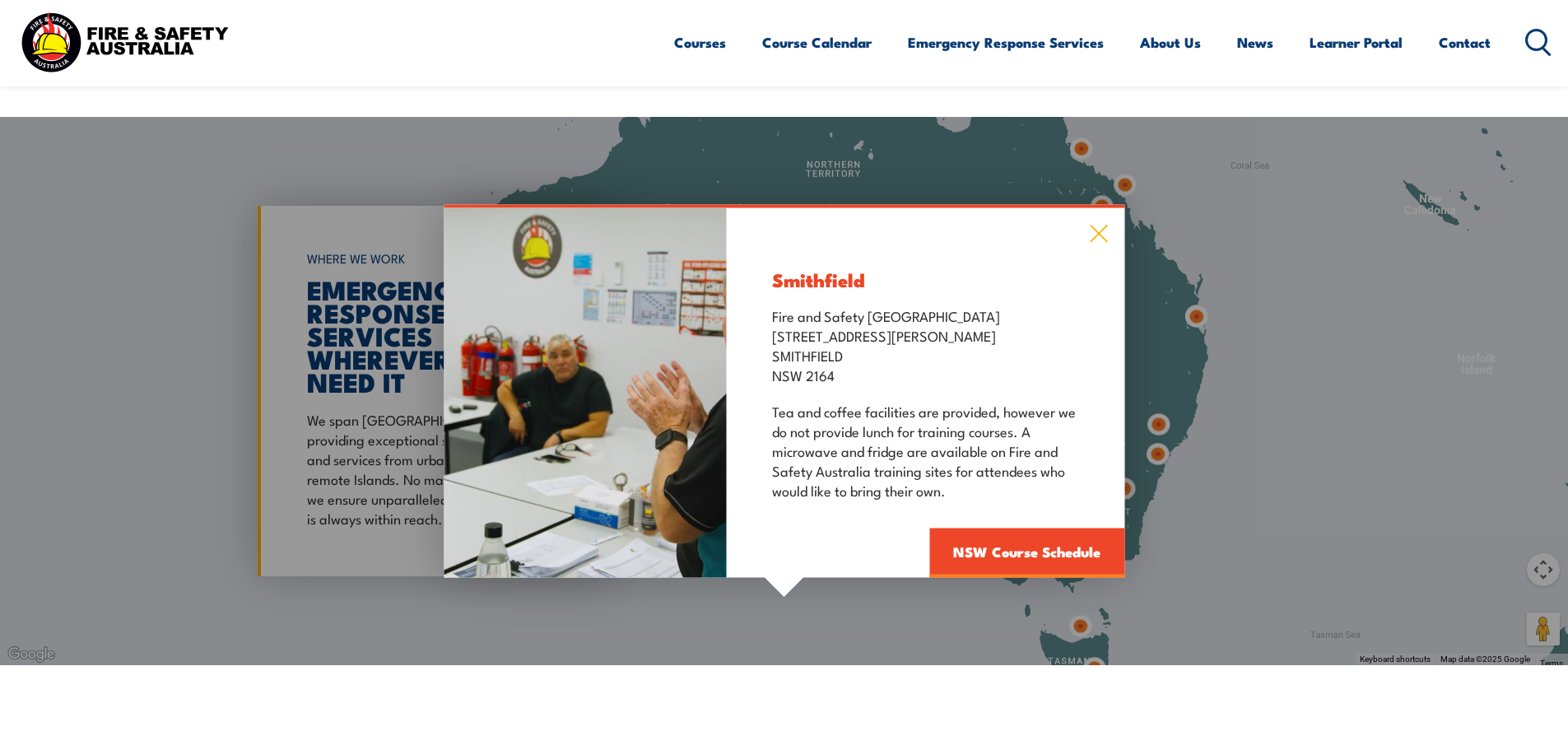
click at [1103, 225] on icon at bounding box center [1098, 234] width 19 height 18
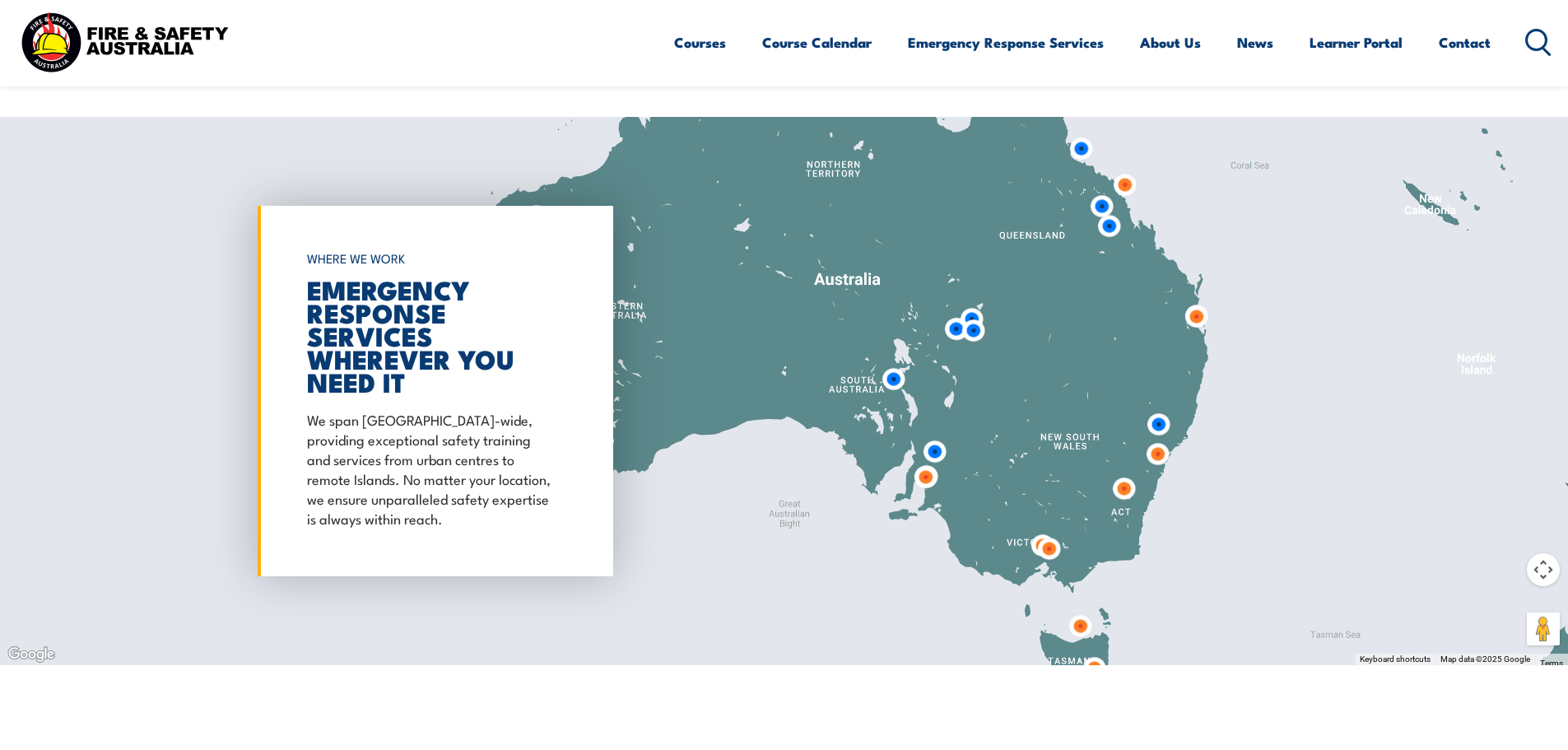
click at [1158, 432] on img at bounding box center [1157, 454] width 44 height 44
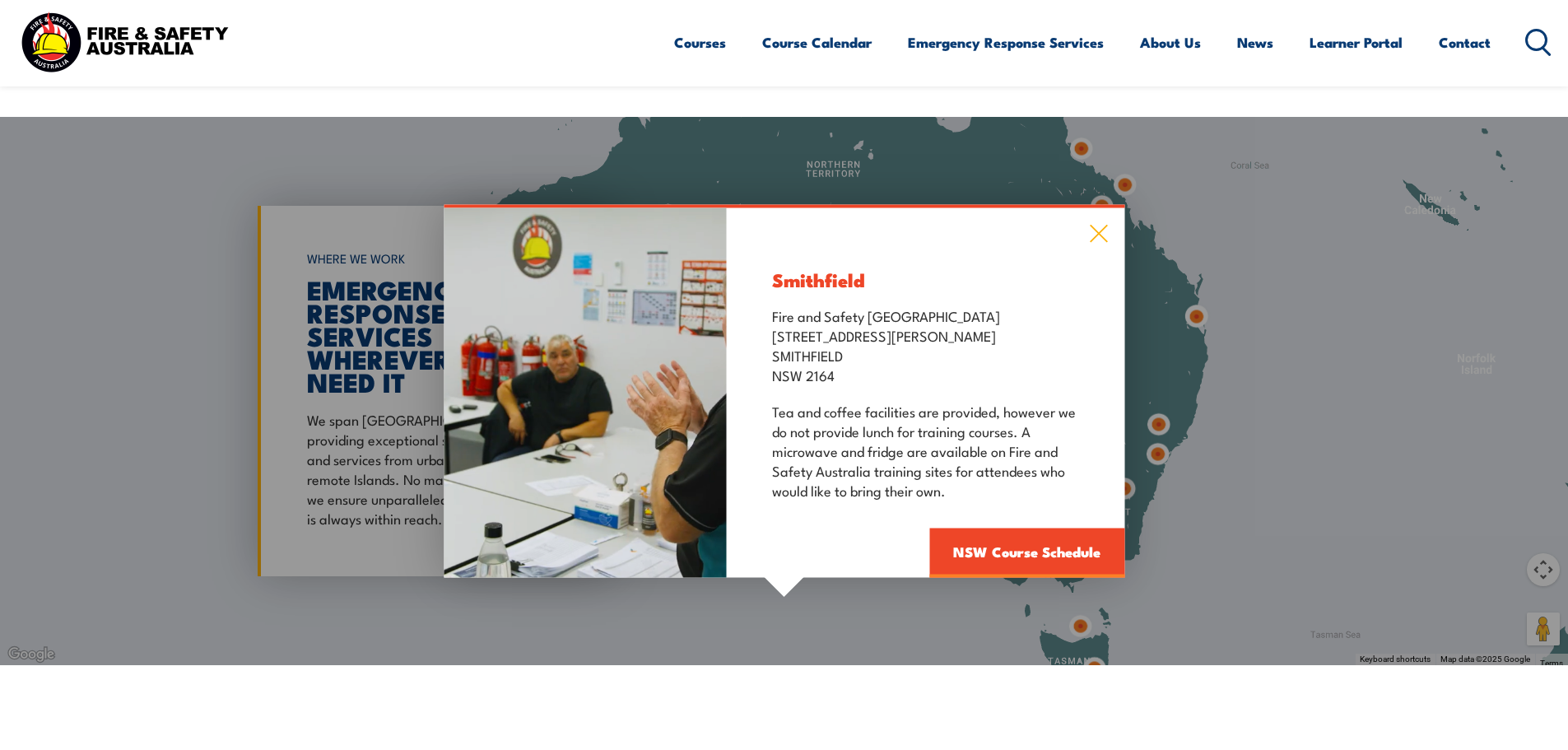
click at [1106, 225] on icon at bounding box center [1098, 234] width 19 height 18
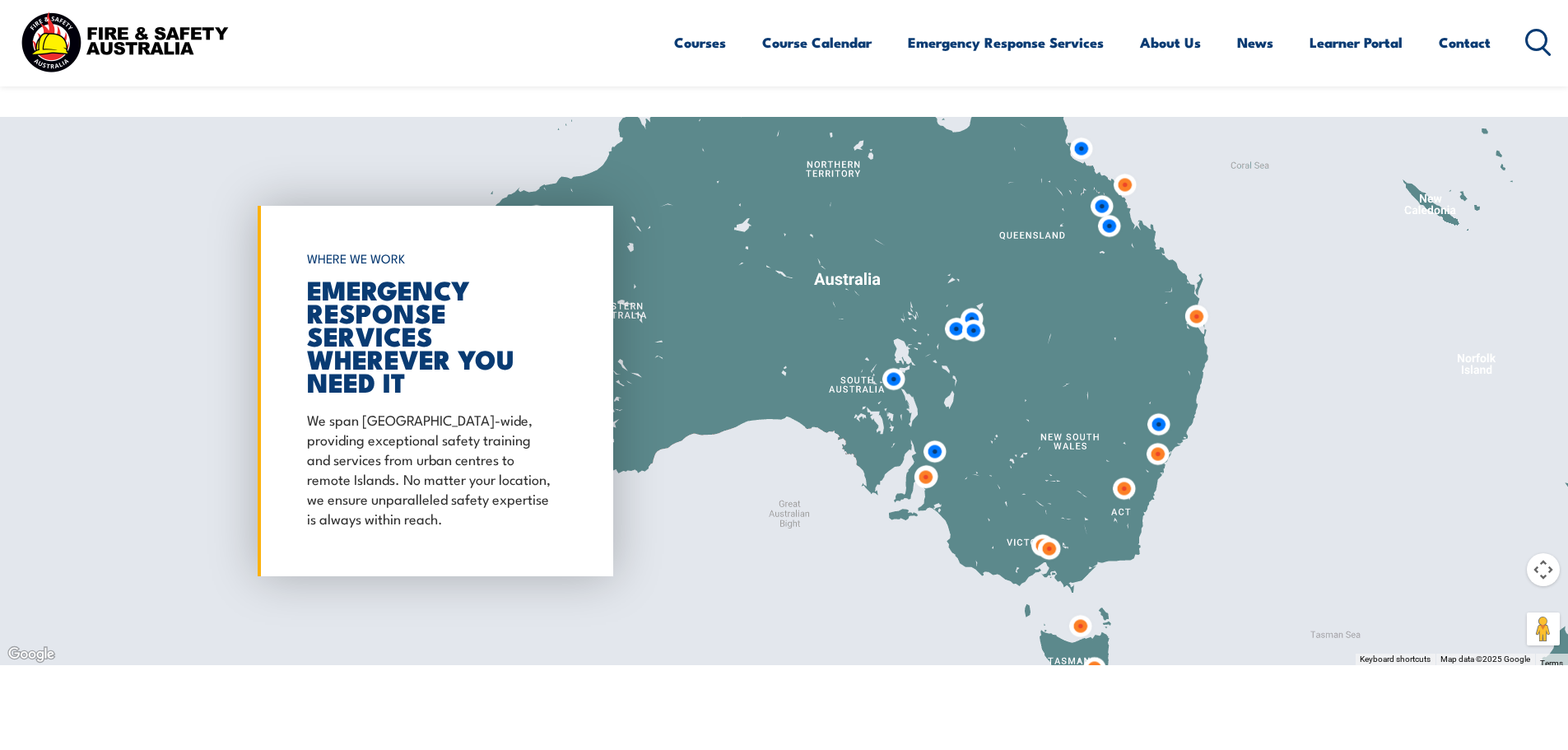
click at [1045, 527] on img at bounding box center [1049, 548] width 44 height 44
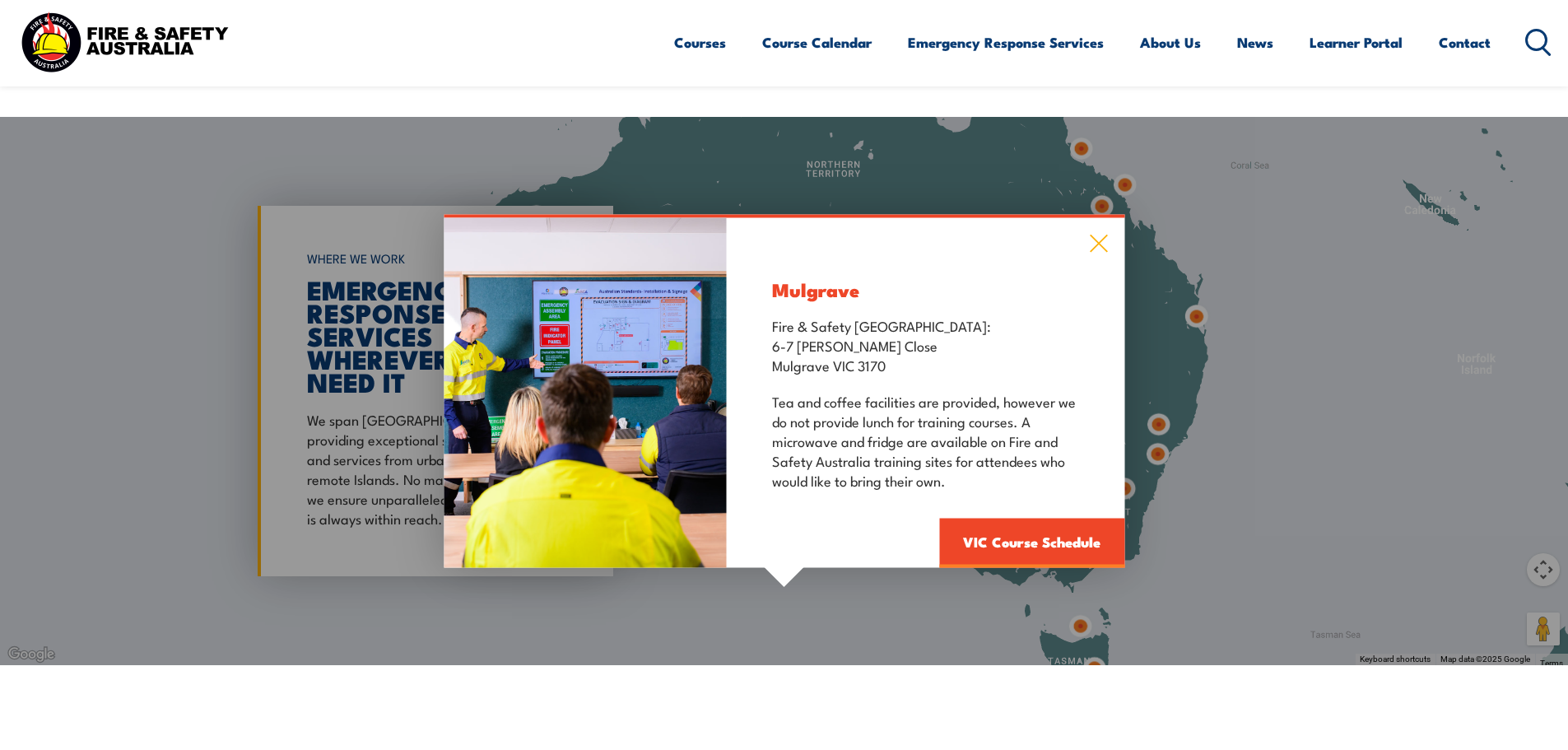
click at [1104, 235] on icon at bounding box center [1098, 244] width 19 height 18
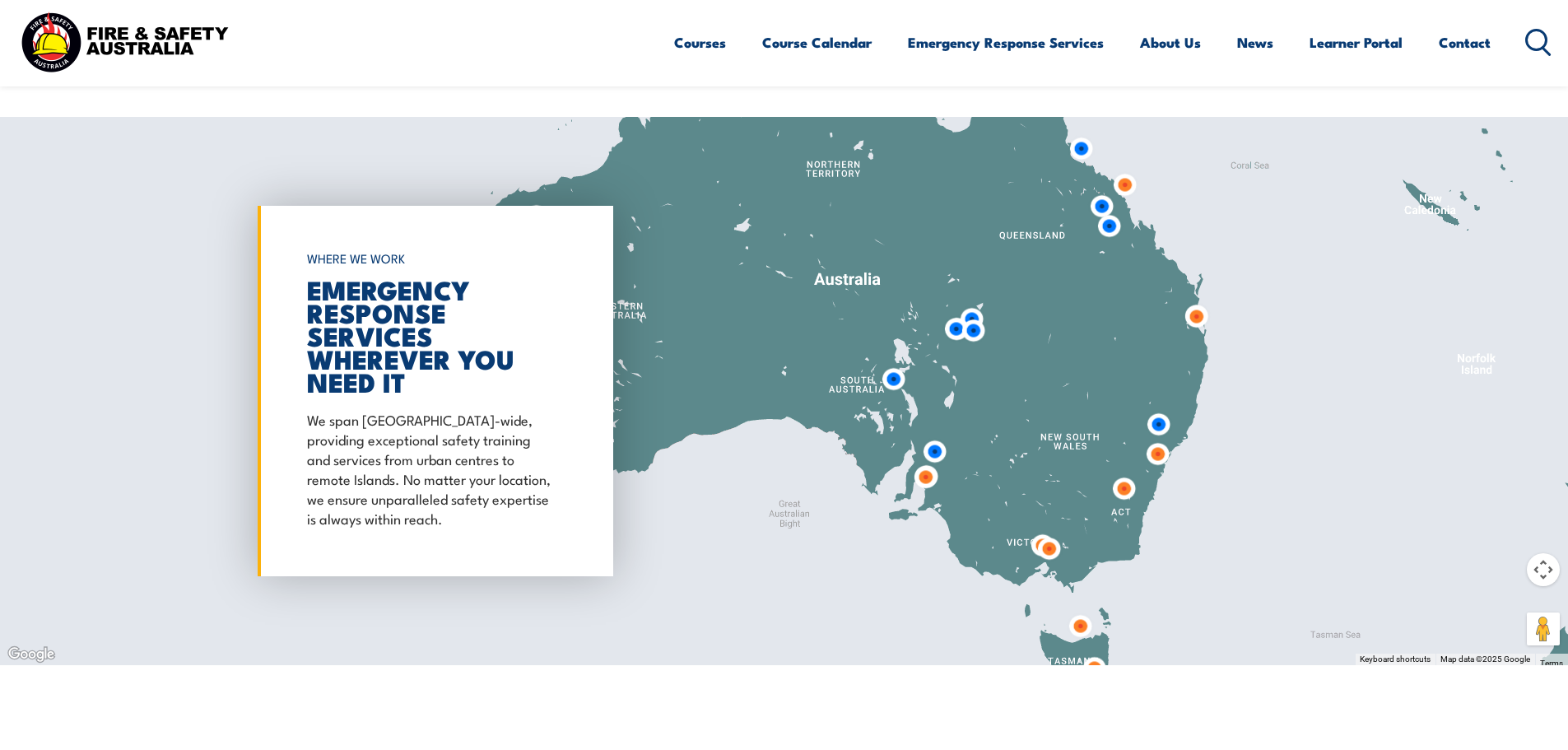
click at [1034, 527] on img at bounding box center [1049, 548] width 44 height 44
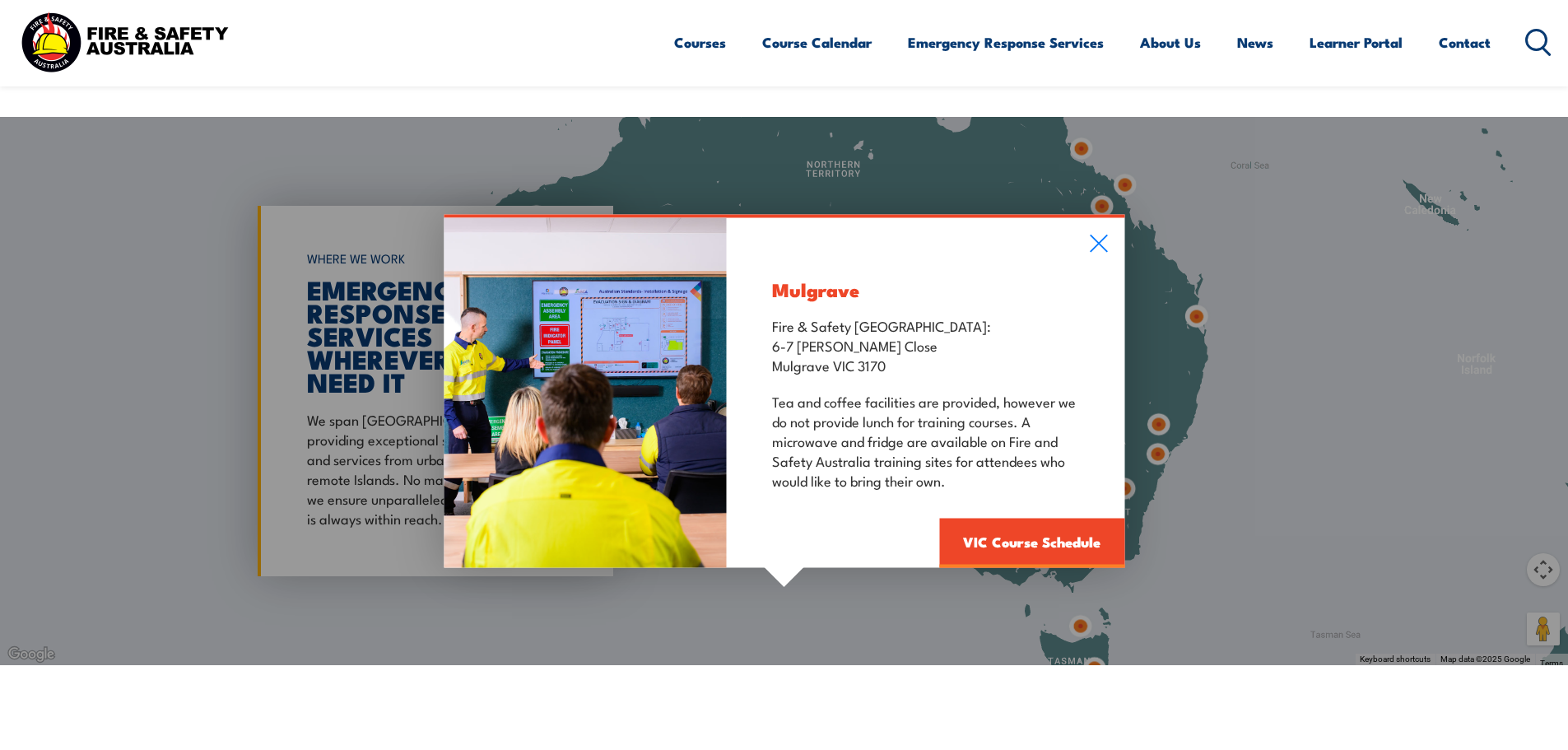
click at [1102, 218] on div "Mulgrave Fire & Safety Australia: 6-7 Hartnett Close Mulgrave VIC 3170 Tea and …" at bounding box center [925, 392] width 398 height 350
drag, startPoint x: 1099, startPoint y: 214, endPoint x: 1097, endPoint y: 270, distance: 56.0
click at [1100, 235] on icon at bounding box center [1098, 244] width 19 height 18
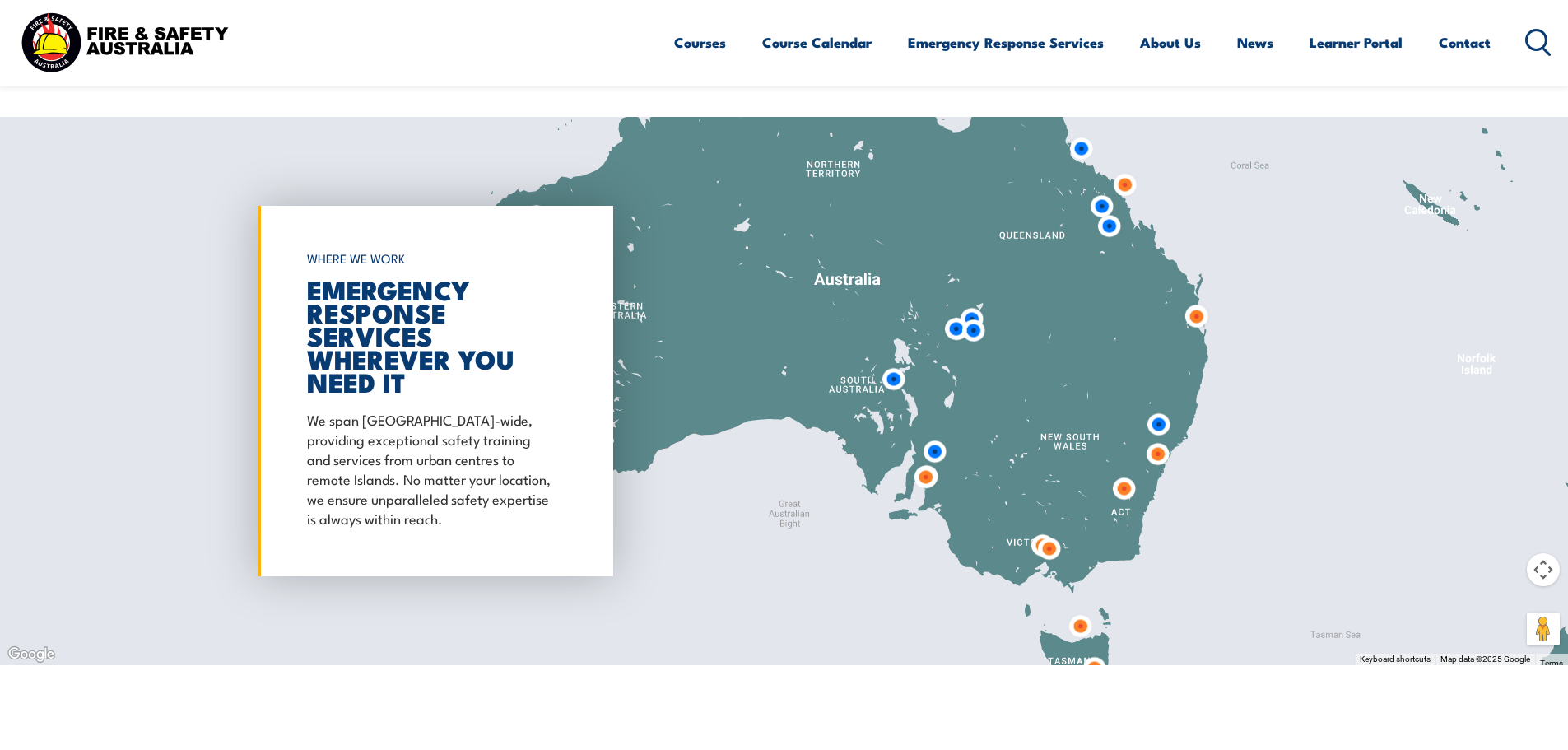
click at [1032, 527] on img at bounding box center [1049, 548] width 44 height 44
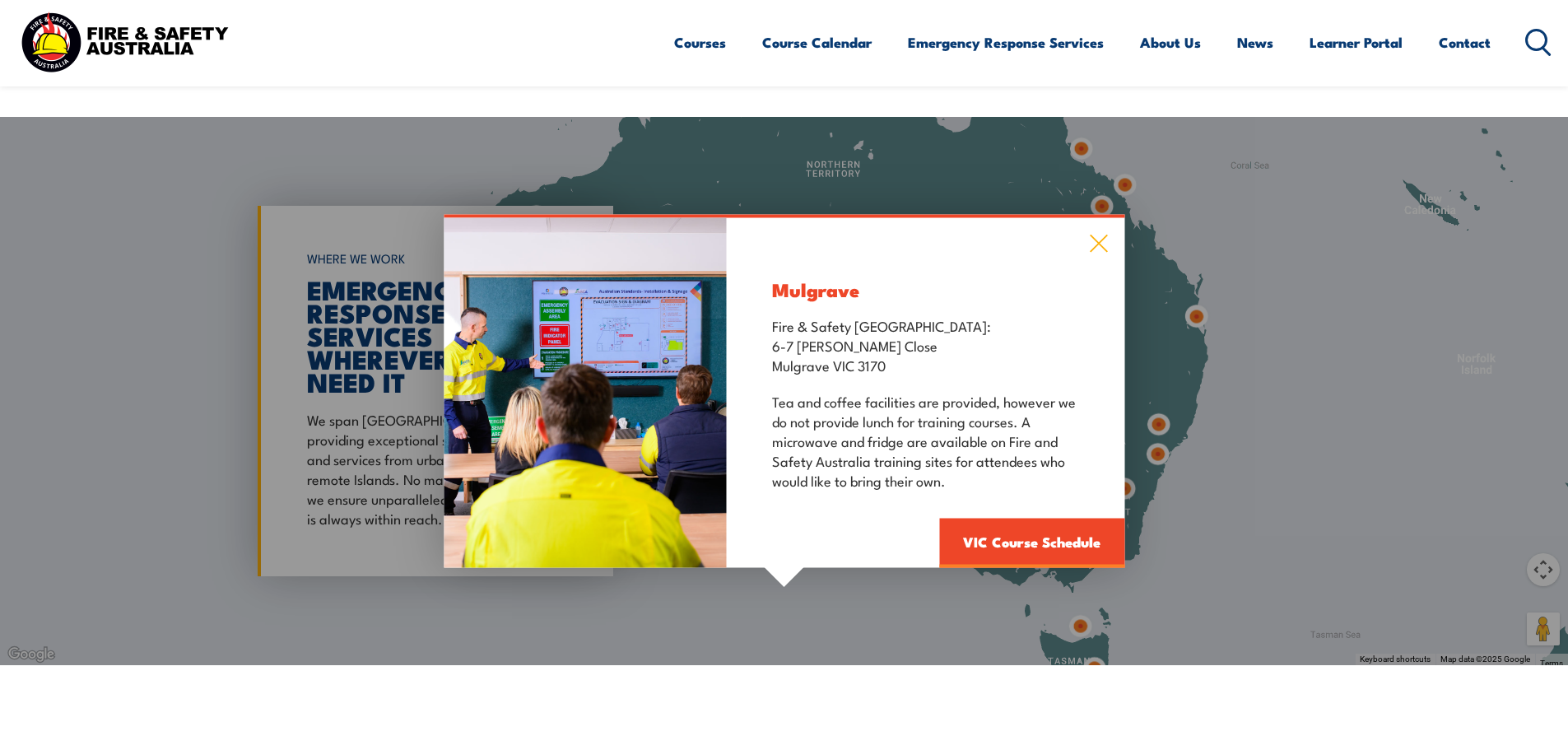
click at [1097, 235] on icon at bounding box center [1098, 244] width 19 height 18
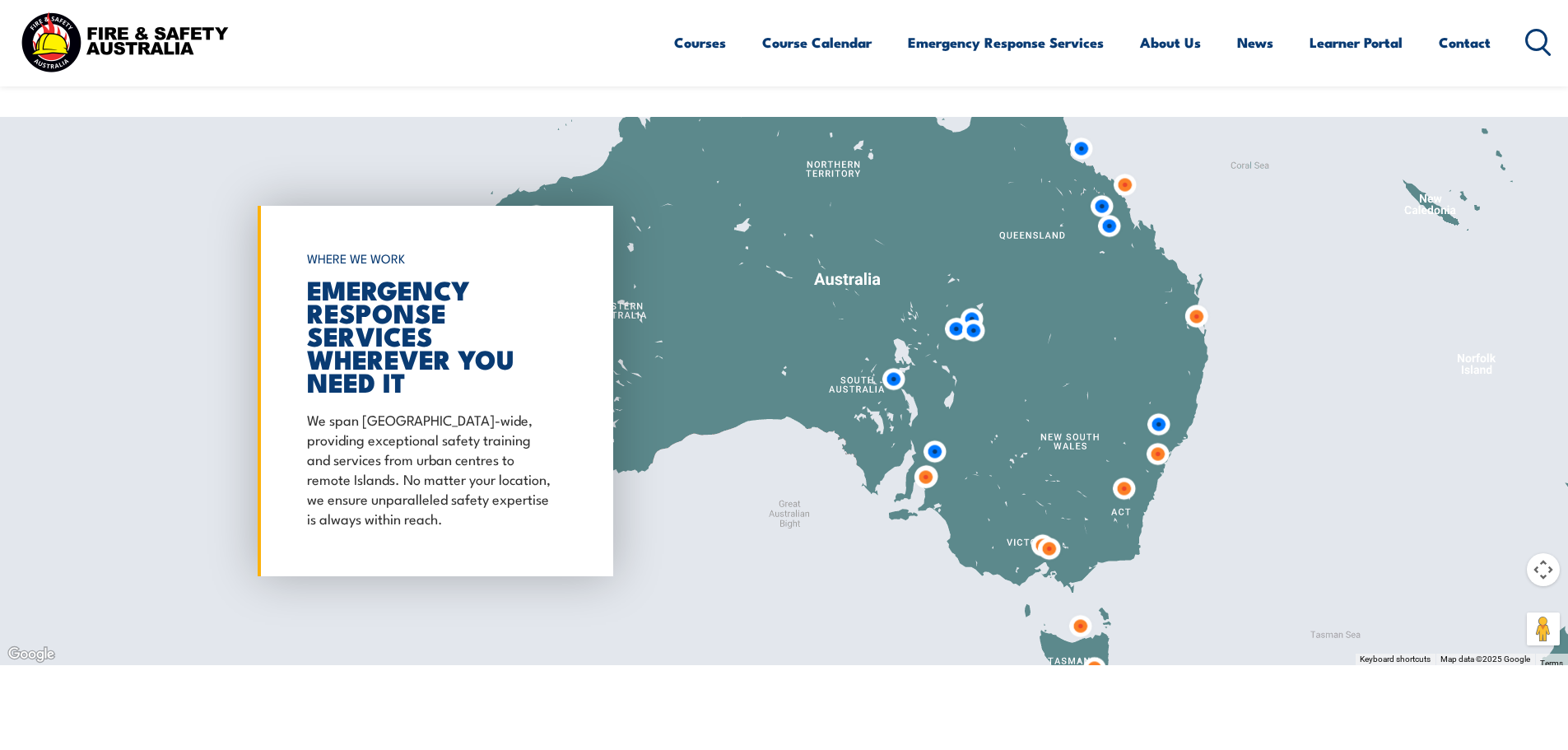
click at [1027, 527] on img at bounding box center [1049, 548] width 44 height 44
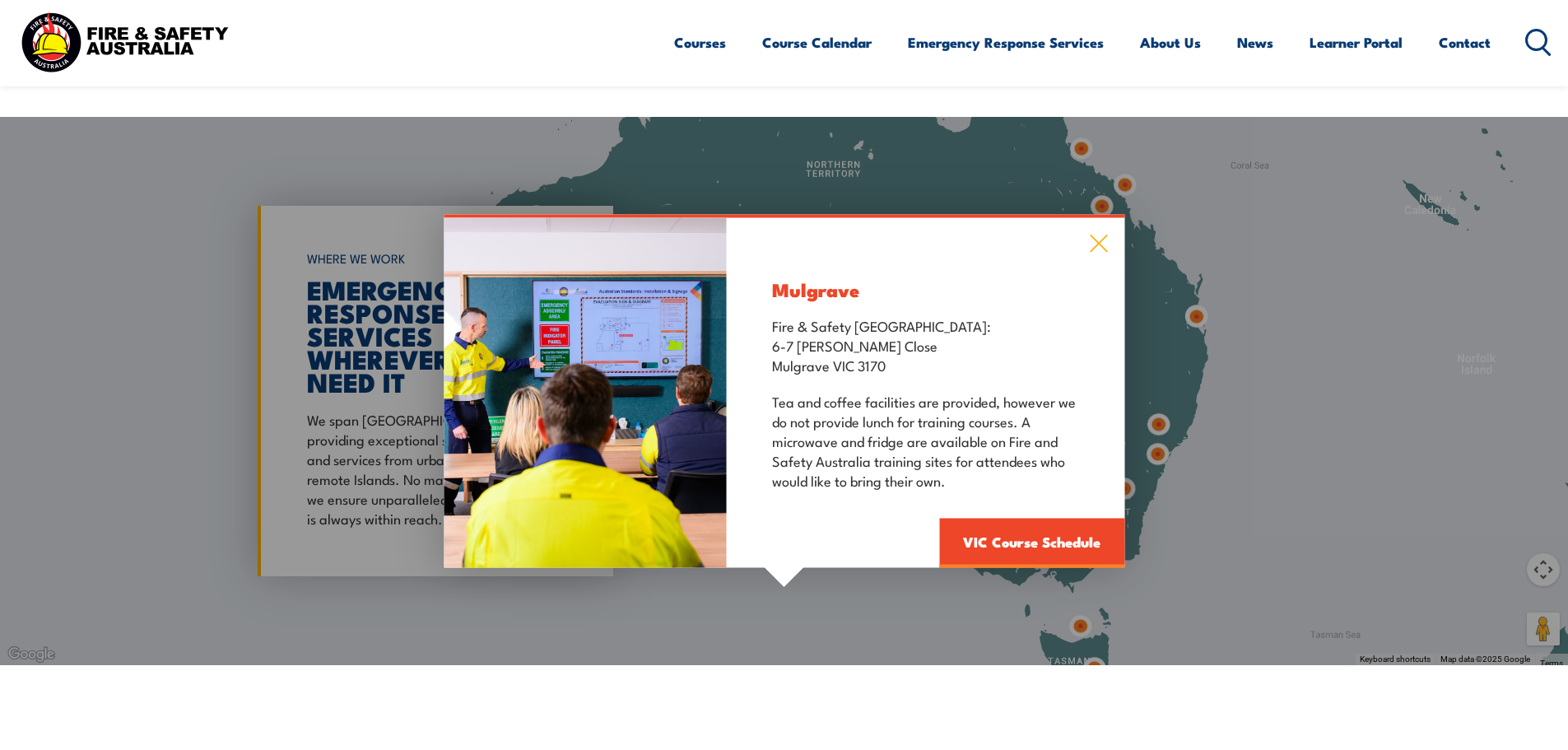
click at [1099, 235] on icon at bounding box center [1098, 244] width 19 height 18
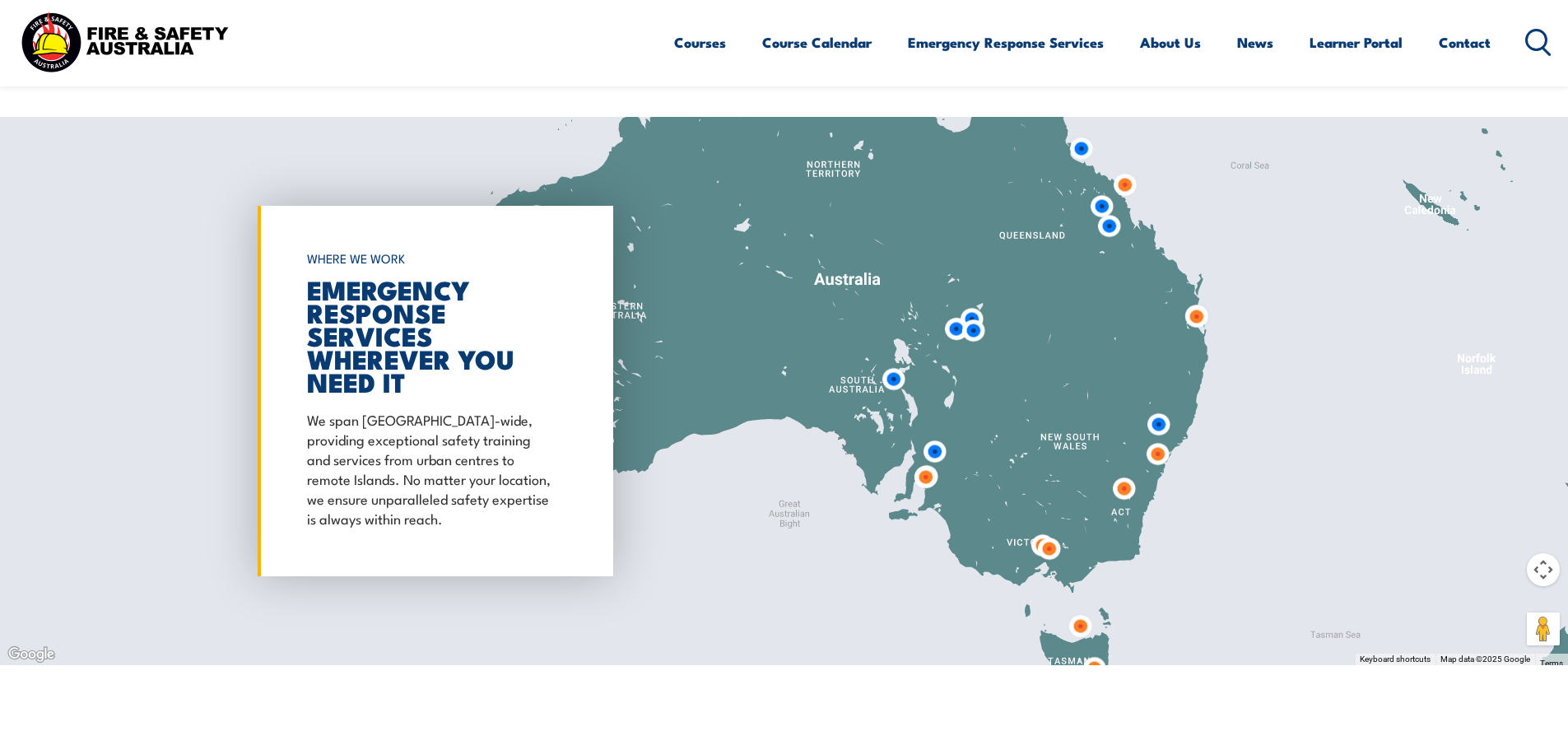
click at [1060, 527] on img at bounding box center [1049, 548] width 44 height 44
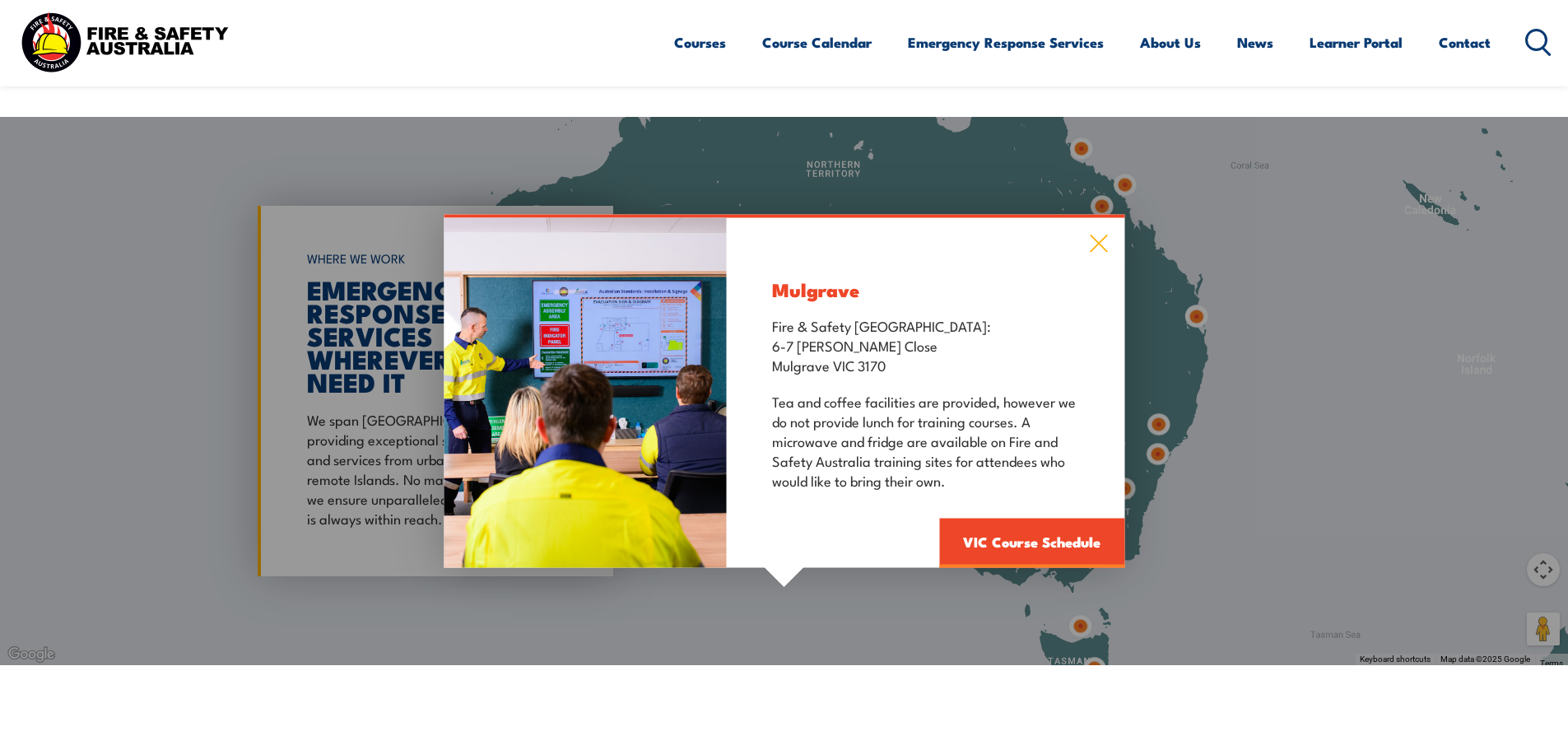
click at [1097, 236] on icon at bounding box center [1098, 244] width 17 height 17
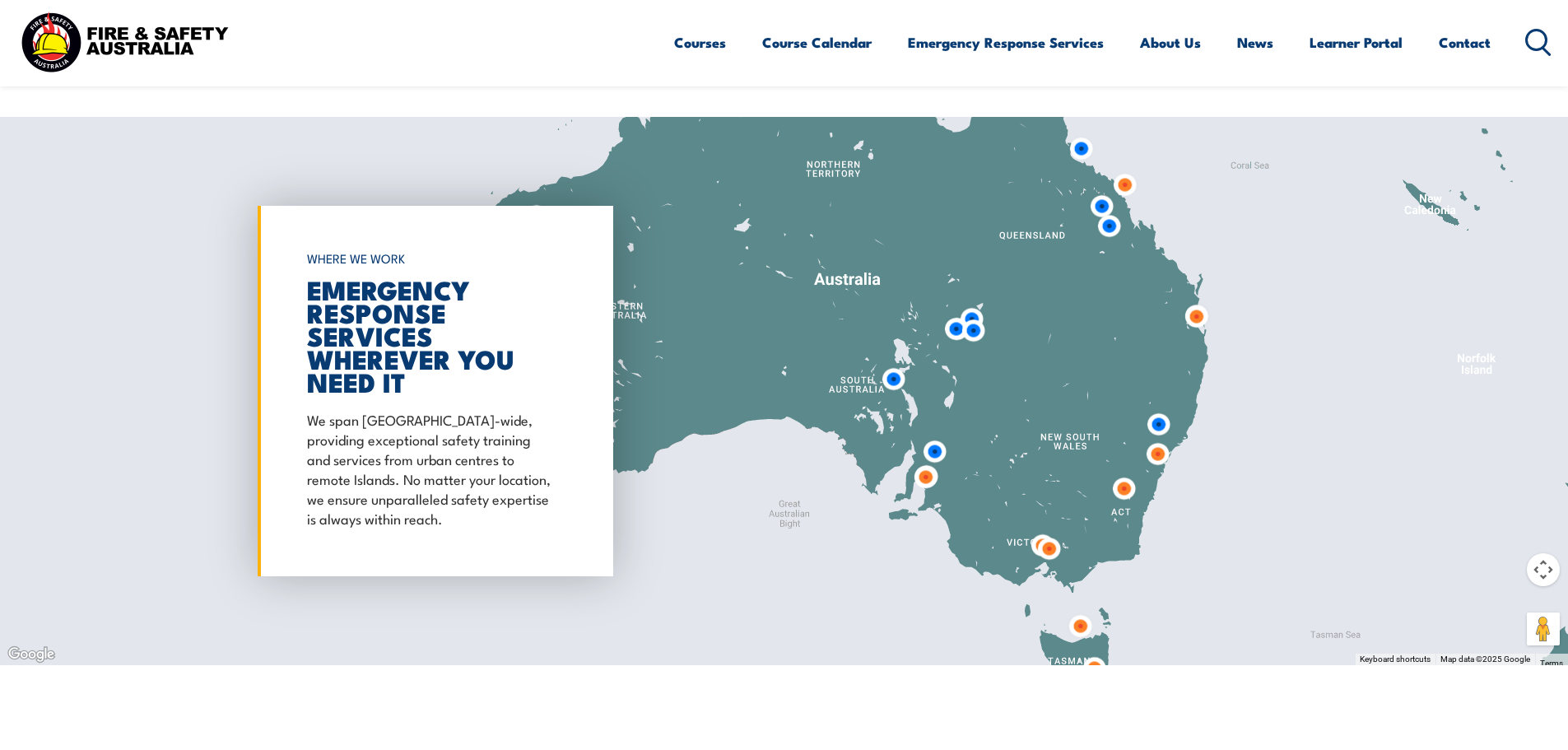
click at [1157, 433] on img at bounding box center [1157, 454] width 44 height 44
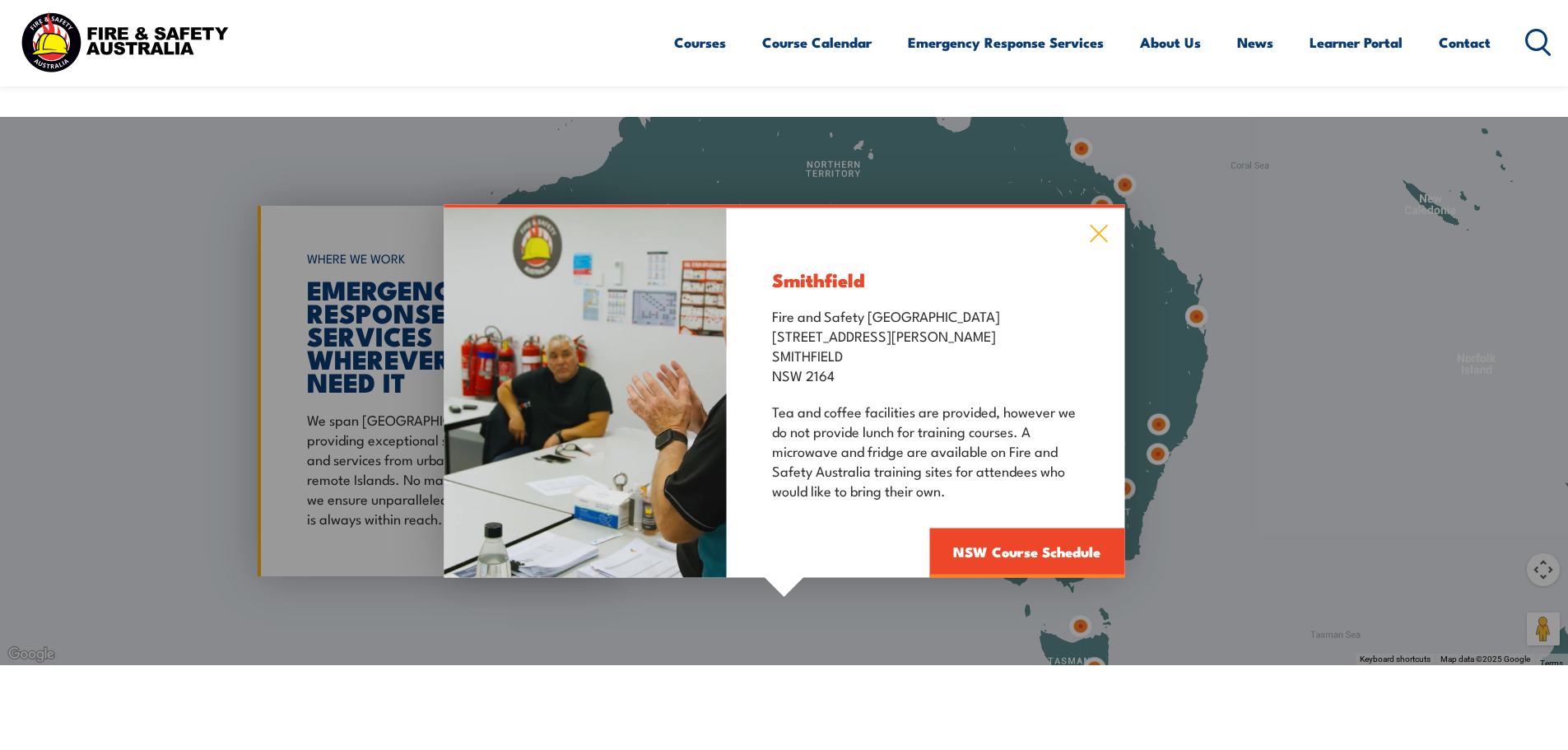
click at [1097, 225] on icon at bounding box center [1098, 234] width 19 height 18
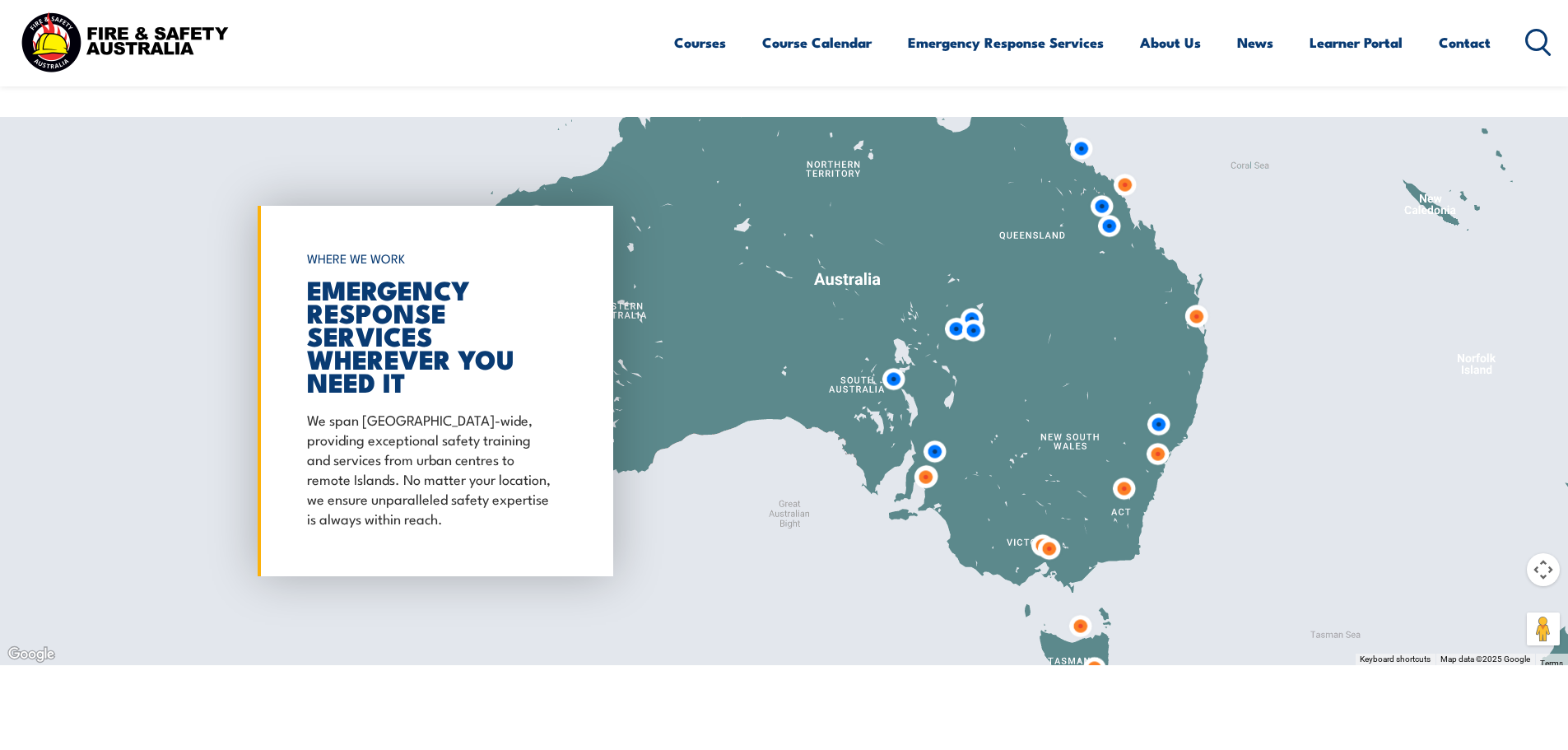
click at [1150, 403] on img at bounding box center [1158, 424] width 44 height 44
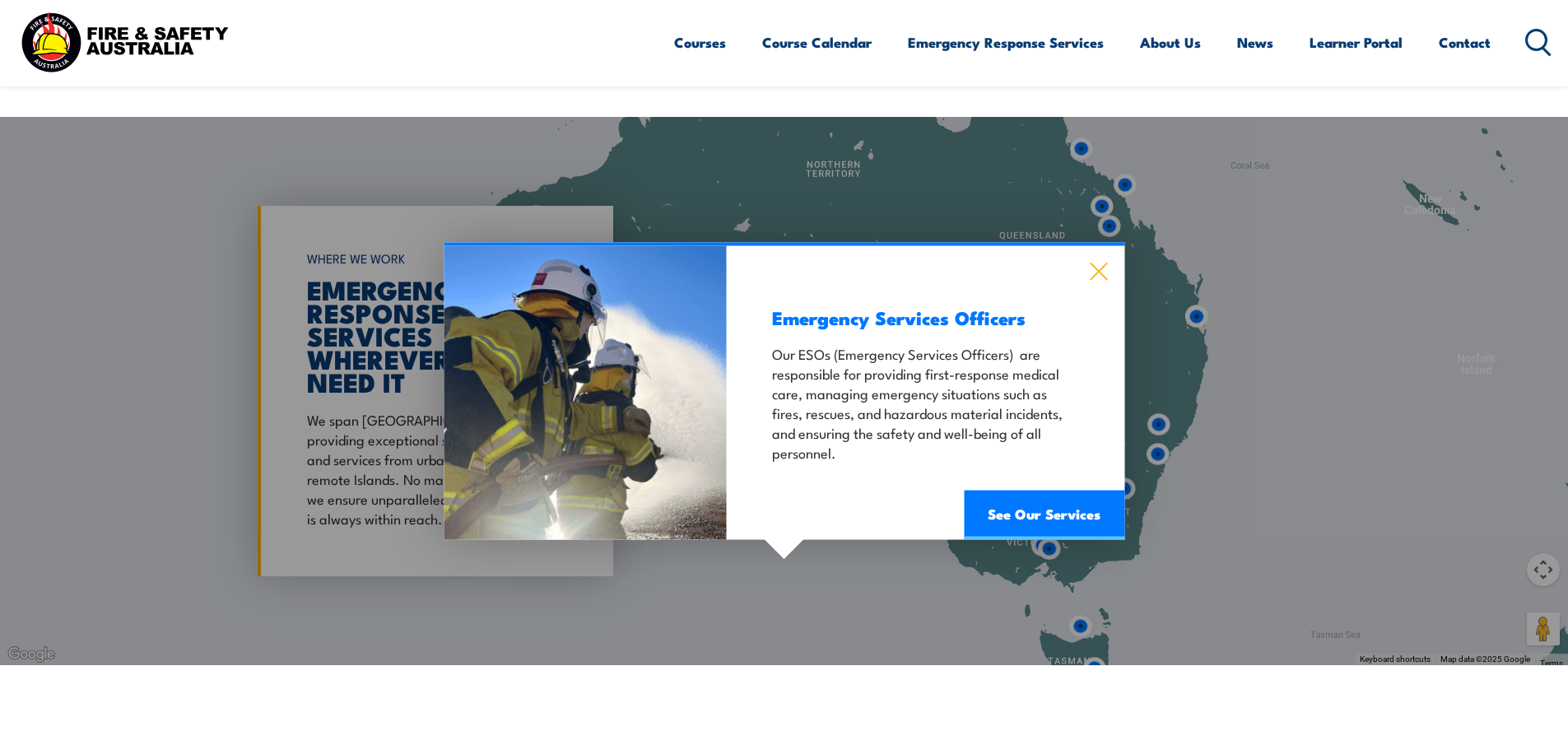
click at [1101, 263] on icon at bounding box center [1098, 271] width 17 height 17
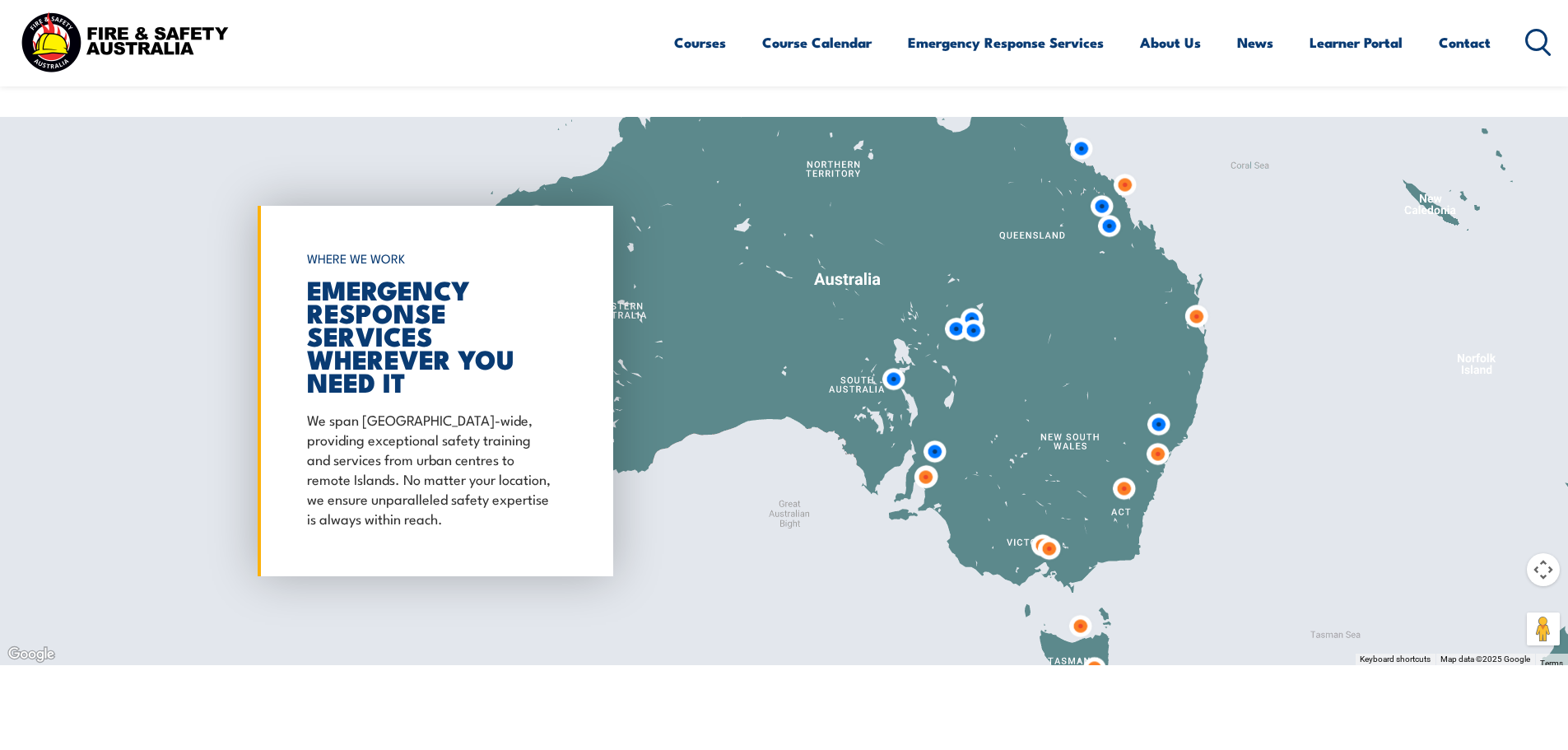
click at [1160, 432] on img at bounding box center [1157, 454] width 44 height 44
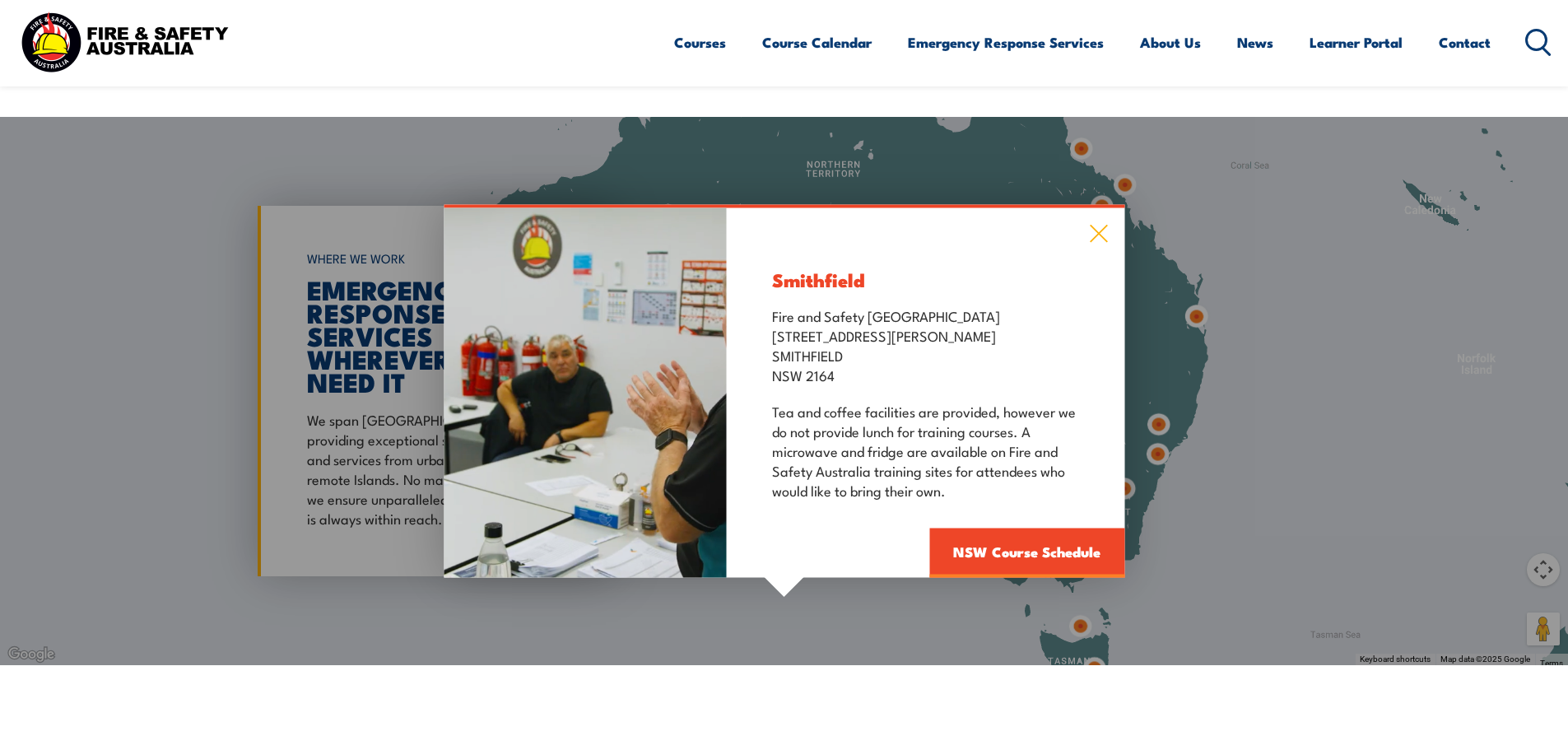
click at [1098, 225] on icon at bounding box center [1098, 234] width 19 height 18
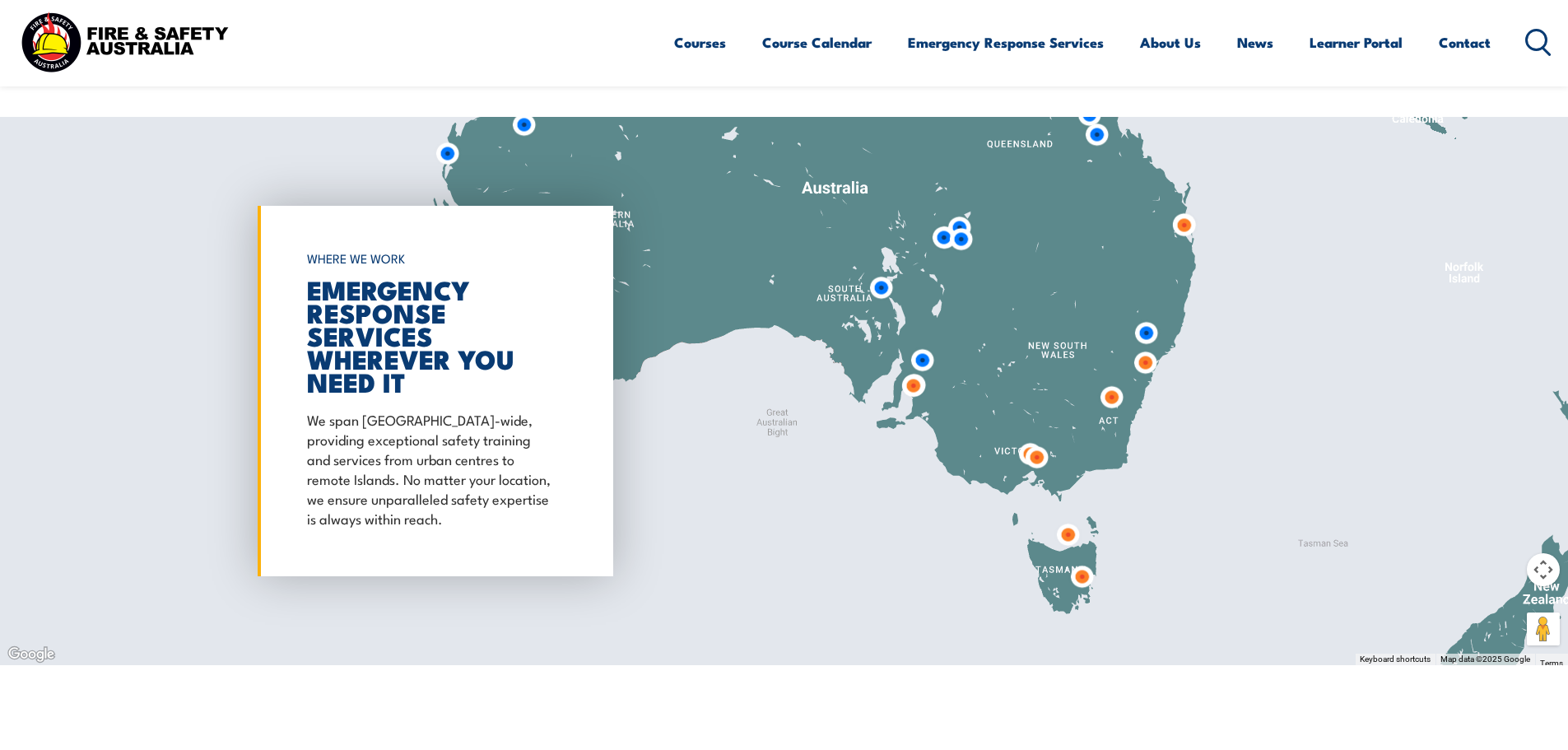
drag, startPoint x: 1078, startPoint y: 361, endPoint x: 1064, endPoint y: 273, distance: 89.1
click at [1064, 273] on div at bounding box center [784, 391] width 1568 height 548
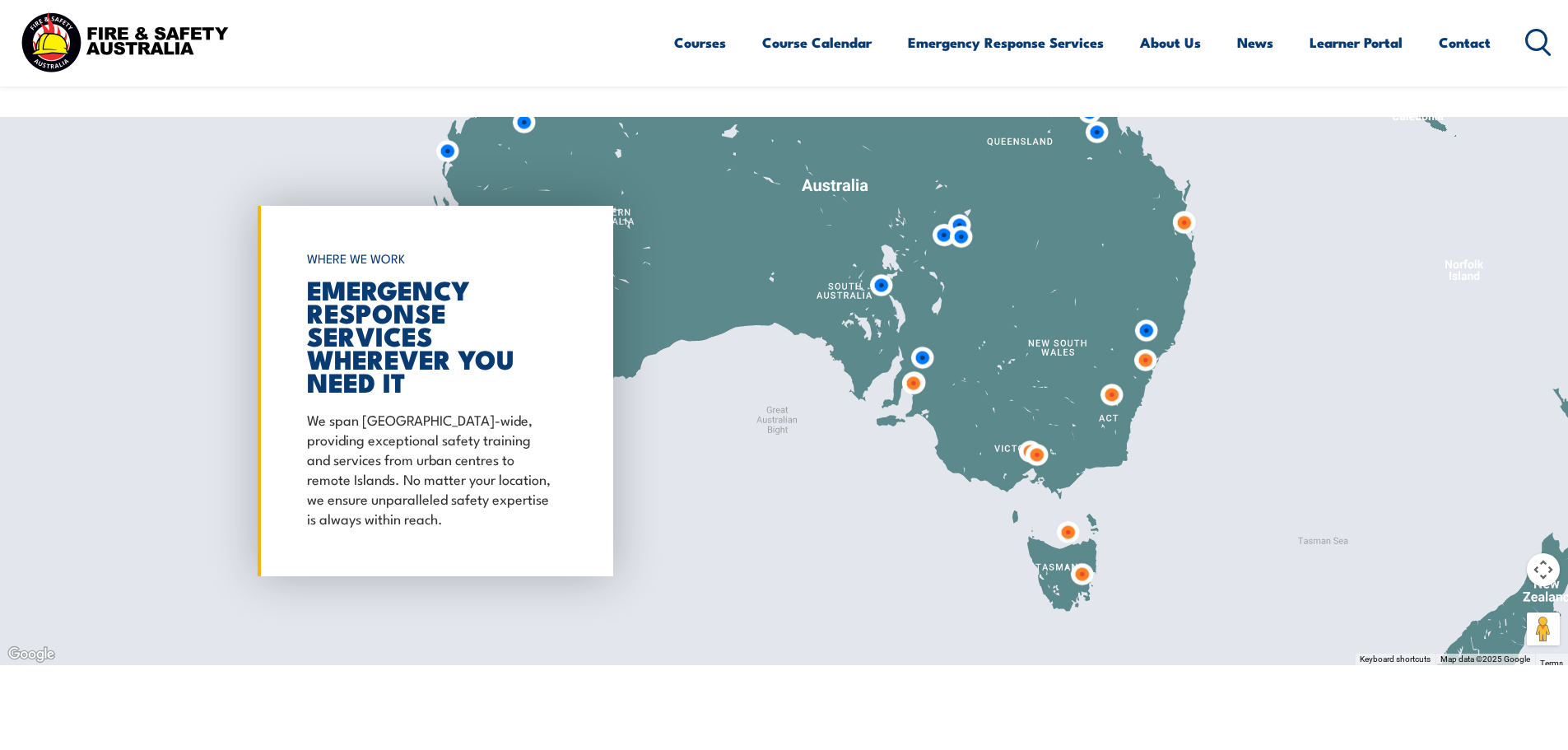
click at [1063, 511] on img at bounding box center [1067, 532] width 44 height 44
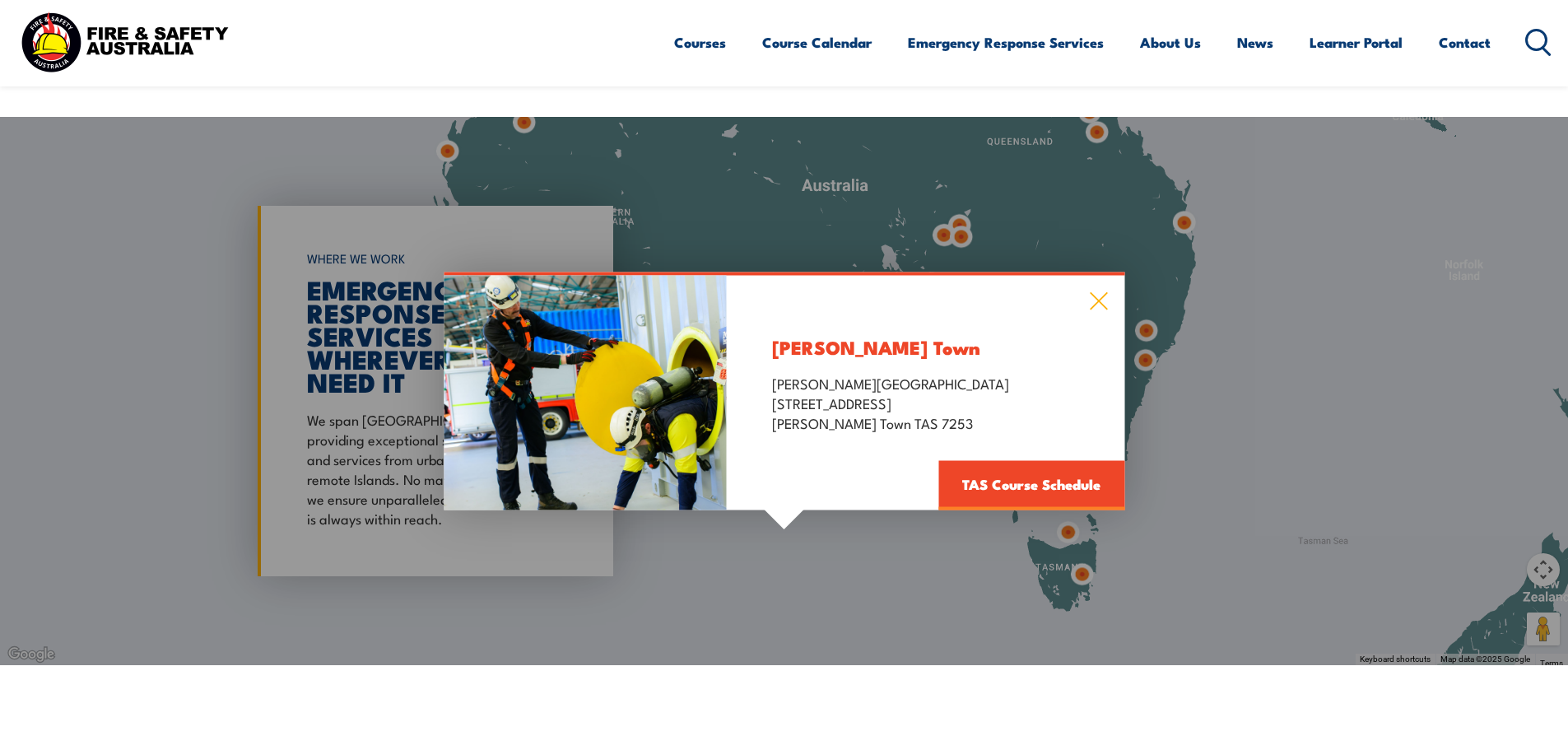
click at [1101, 293] on icon at bounding box center [1098, 302] width 19 height 18
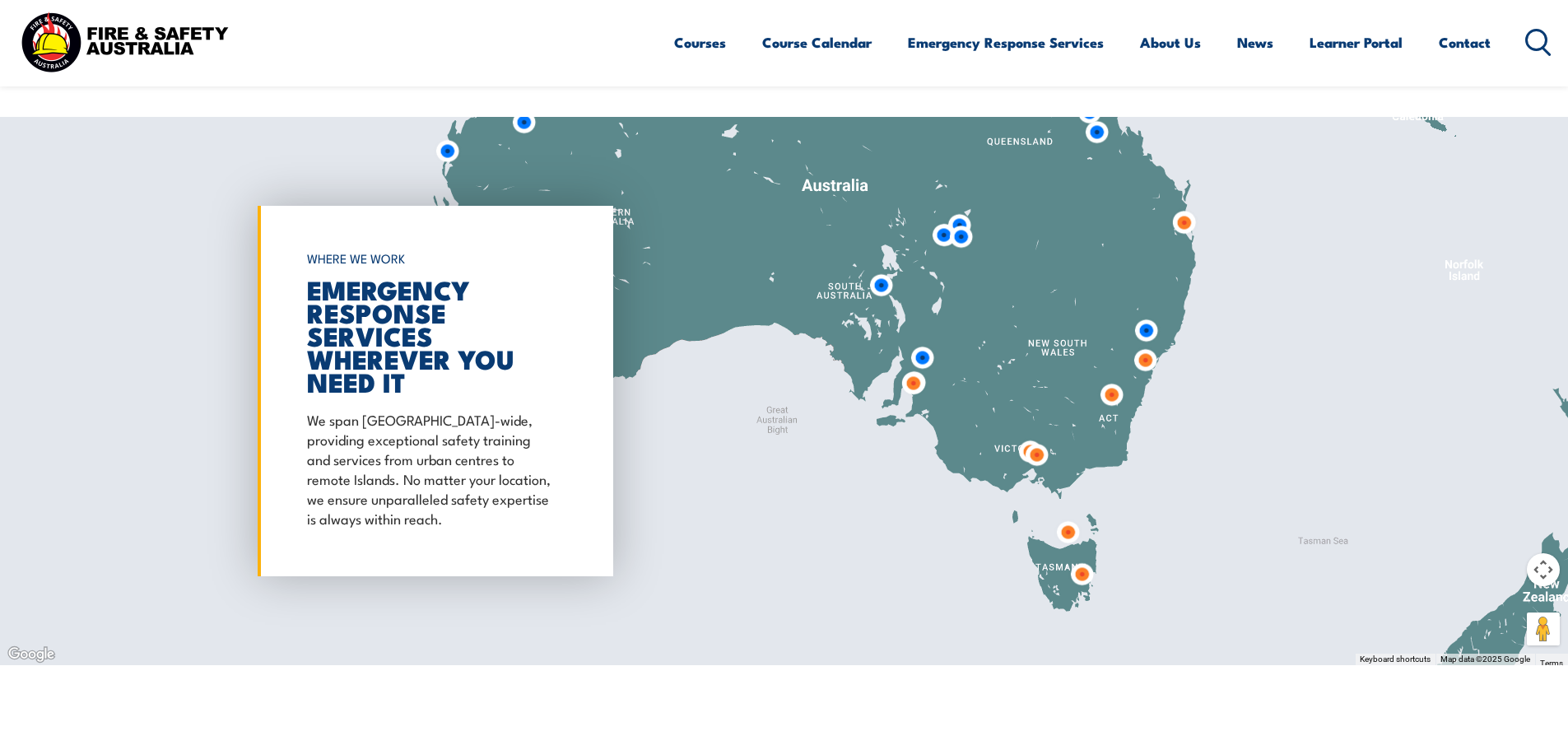
click at [1071, 511] on img at bounding box center [1067, 532] width 44 height 44
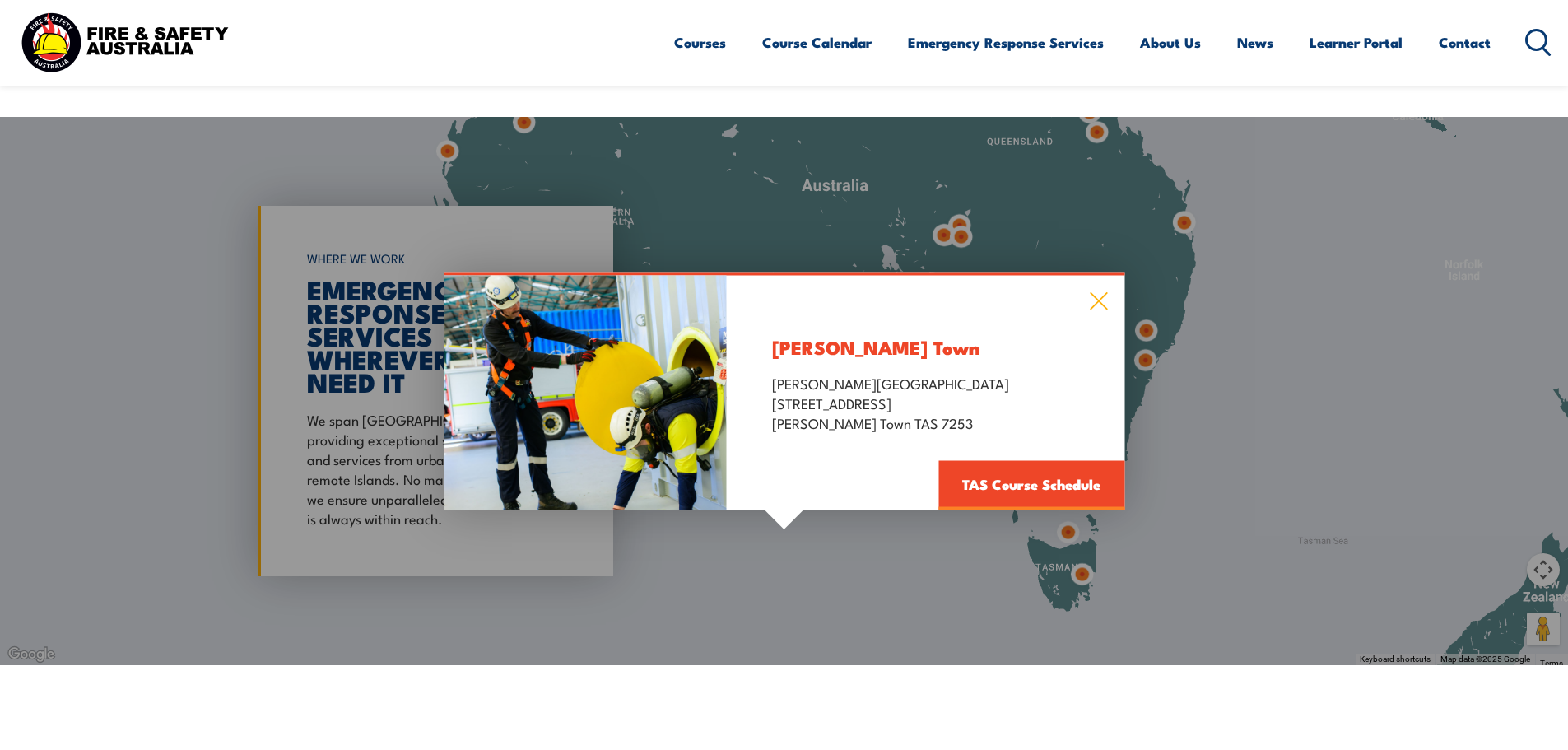
click at [1096, 293] on icon at bounding box center [1098, 302] width 19 height 18
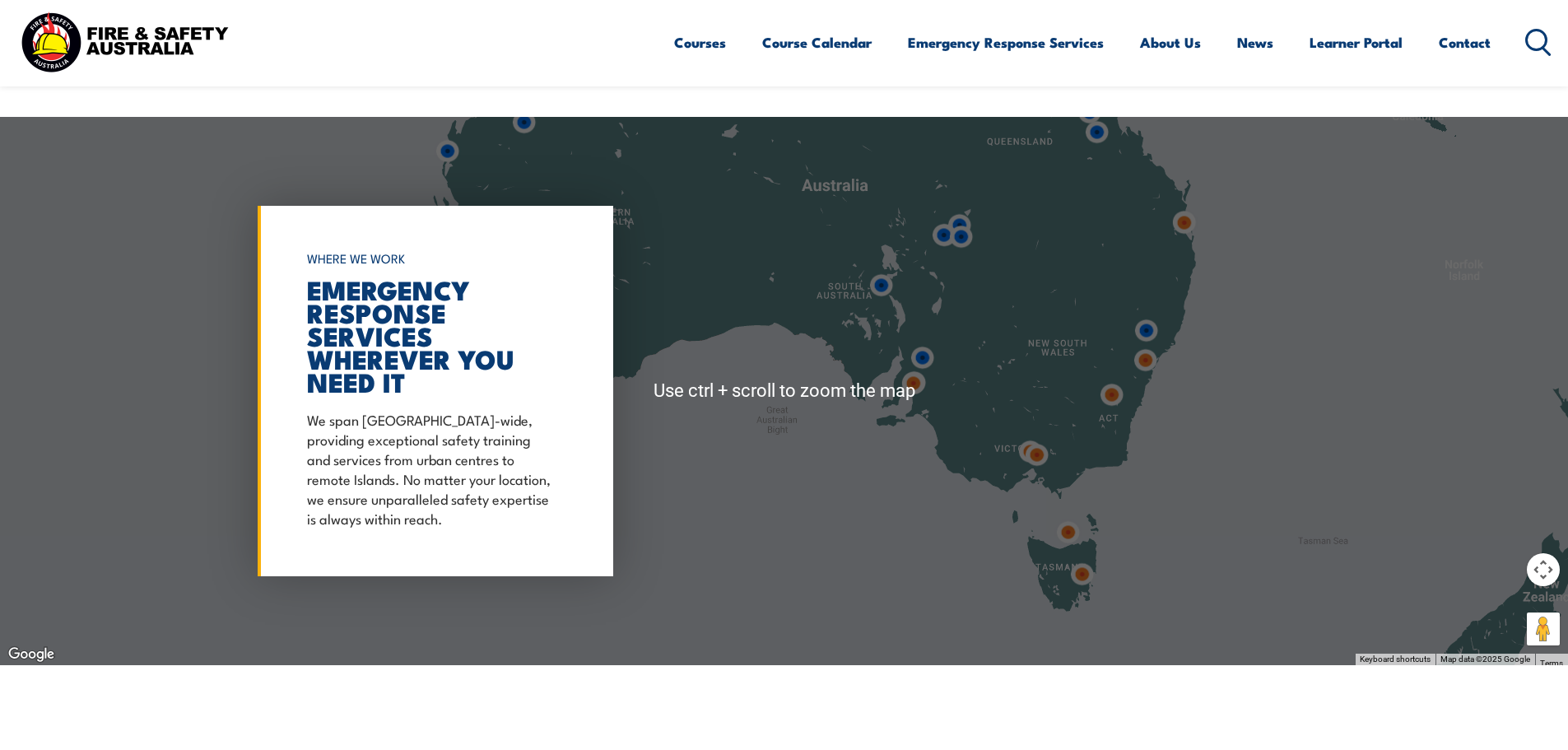
click at [1069, 511] on img at bounding box center [1067, 532] width 44 height 44
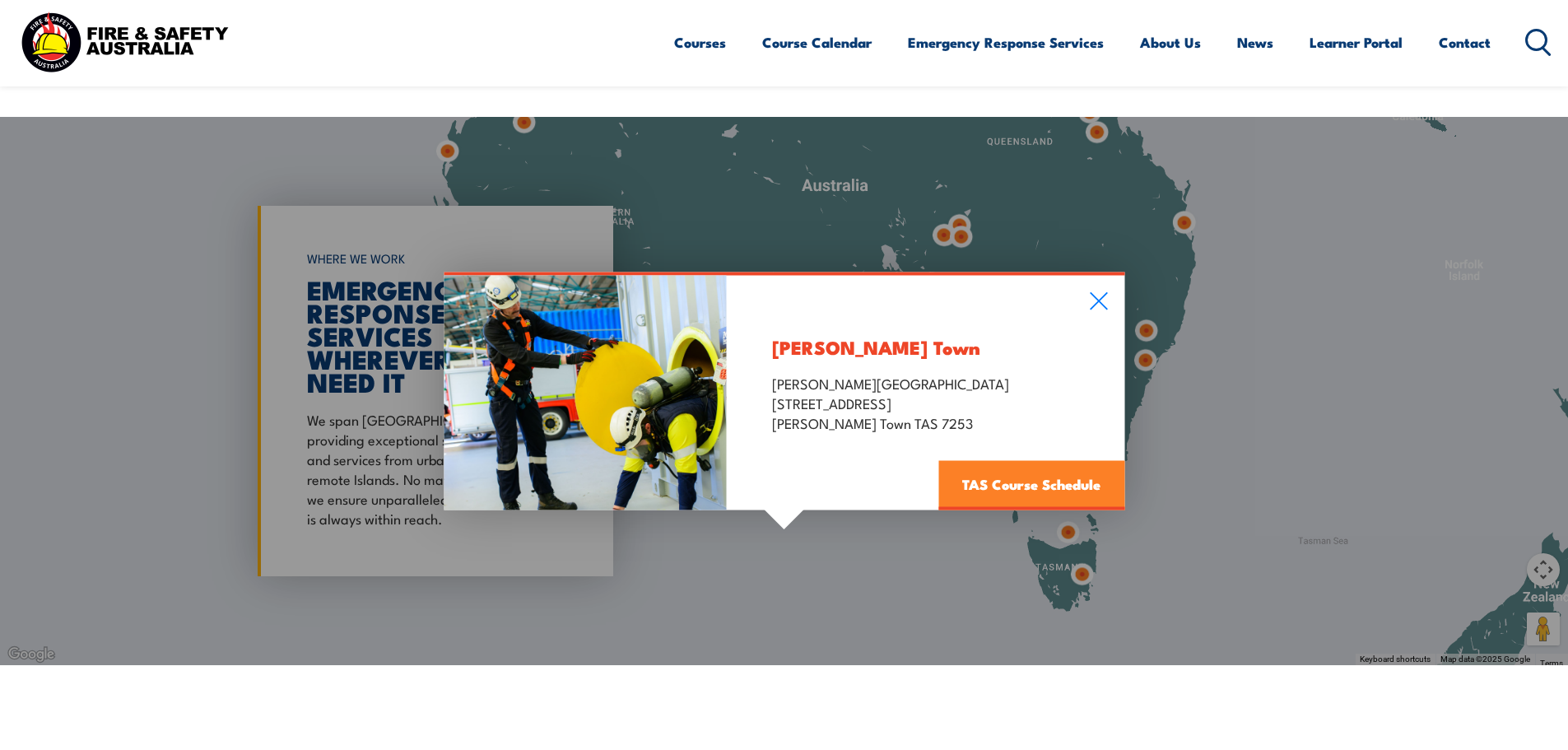
click at [1112, 461] on link "TAS Course Schedule" at bounding box center [1031, 486] width 186 height 50
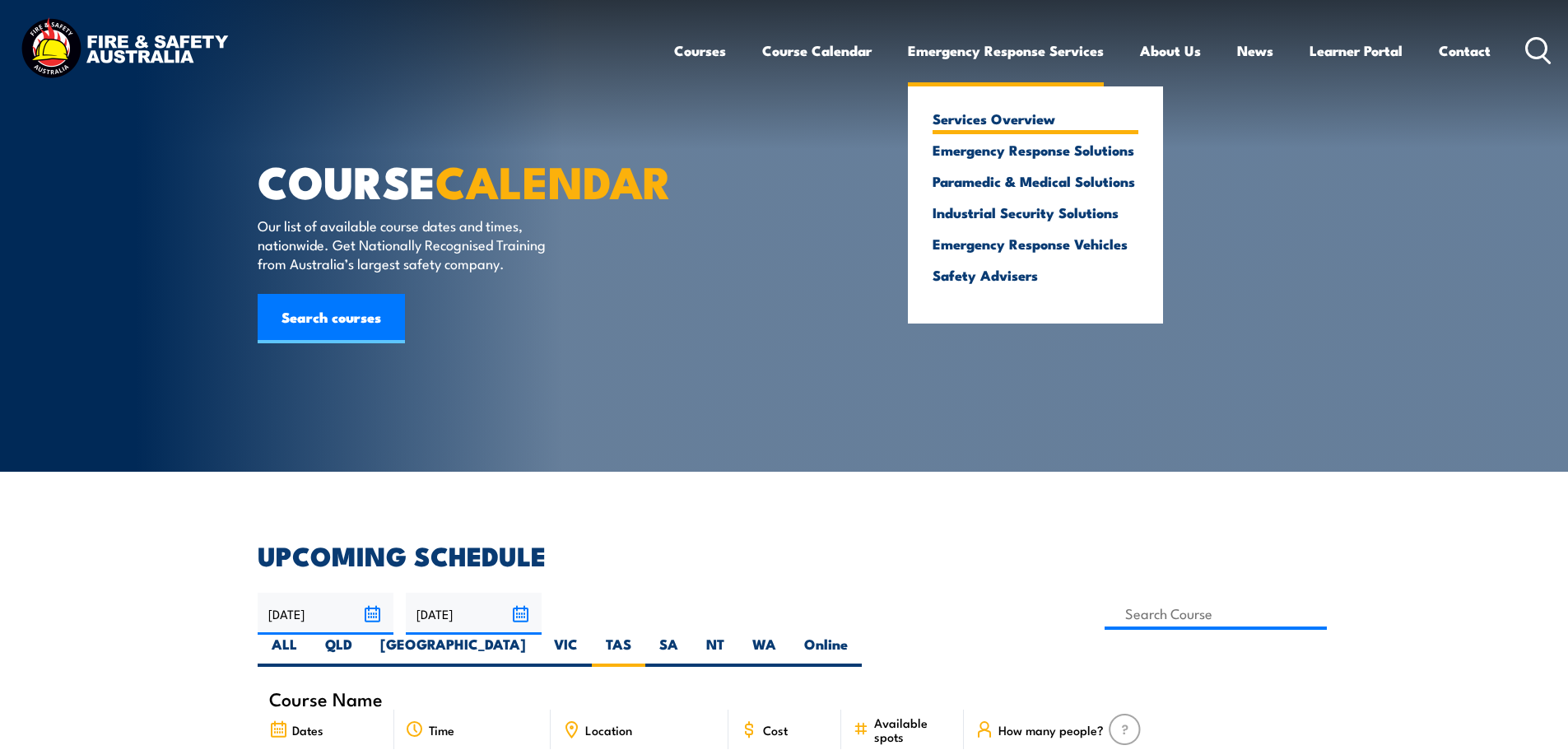
click at [981, 117] on link "Services Overview" at bounding box center [1035, 118] width 205 height 15
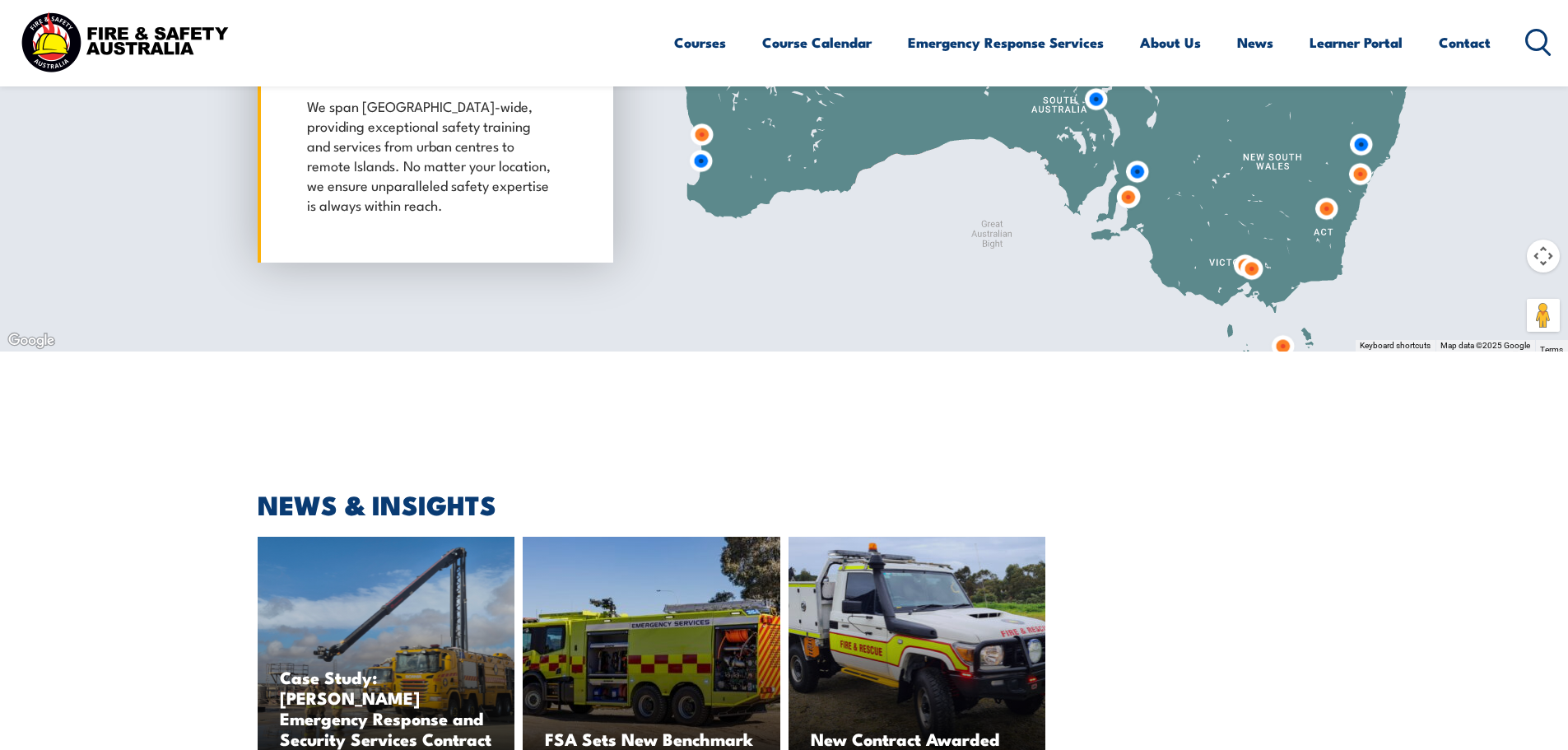
scroll to position [4859, 0]
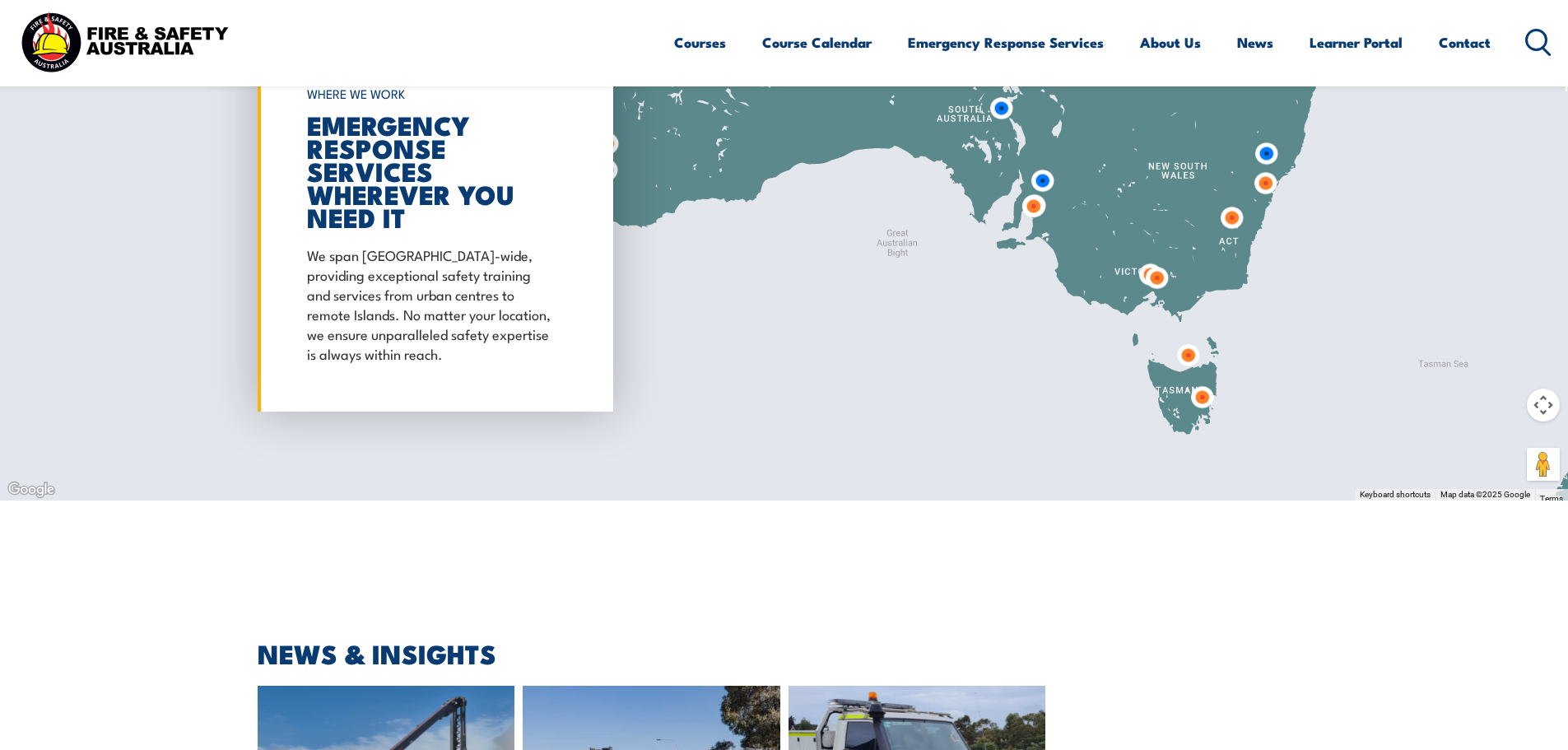
drag, startPoint x: 1442, startPoint y: 410, endPoint x: 1347, endPoint y: 267, distance: 171.7
click at [1537, 389] on button "Map camera controls" at bounding box center [1543, 405] width 33 height 33
click at [1508, 348] on button "Zoom in" at bounding box center [1502, 364] width 33 height 33
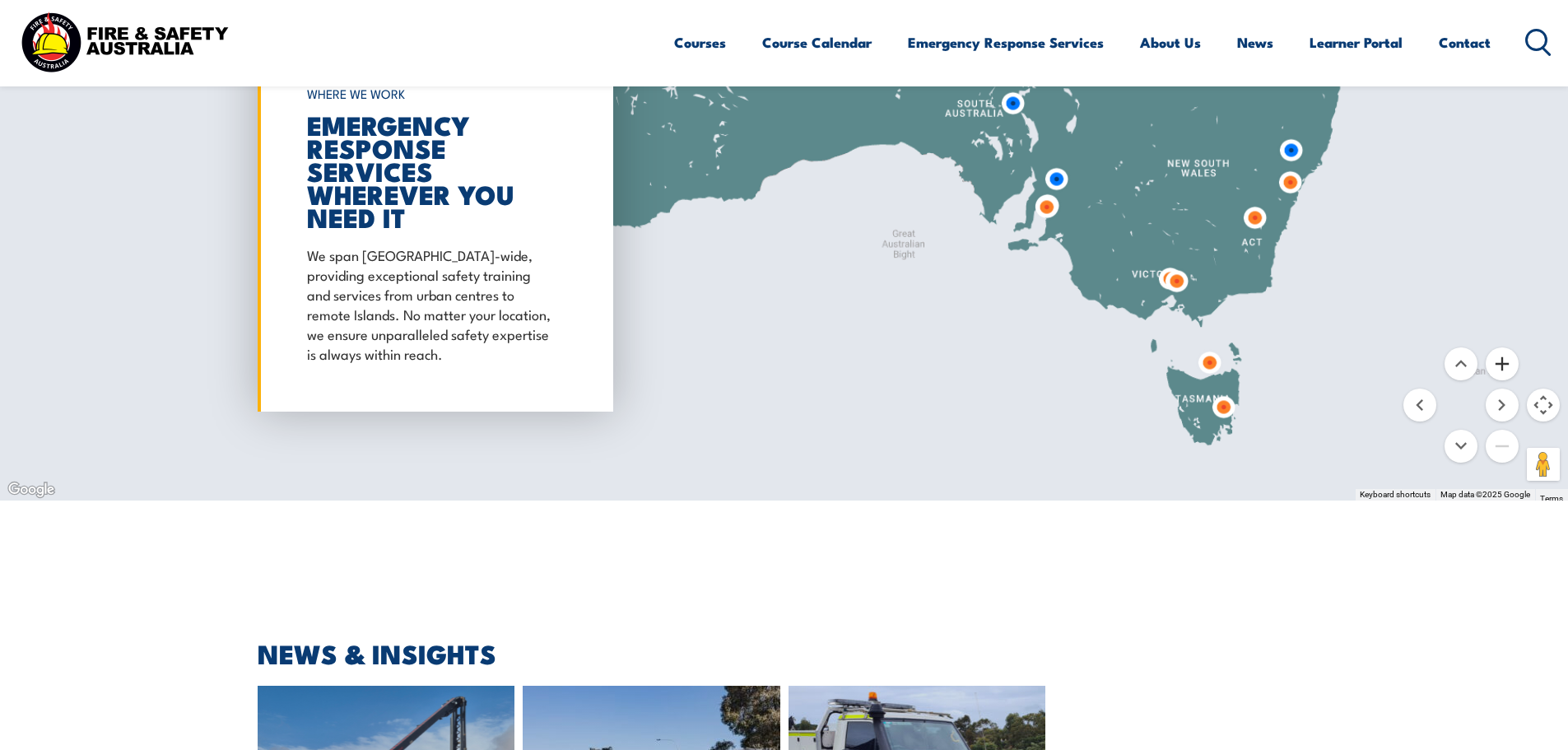
click at [1508, 348] on button "Zoom in" at bounding box center [1502, 364] width 33 height 33
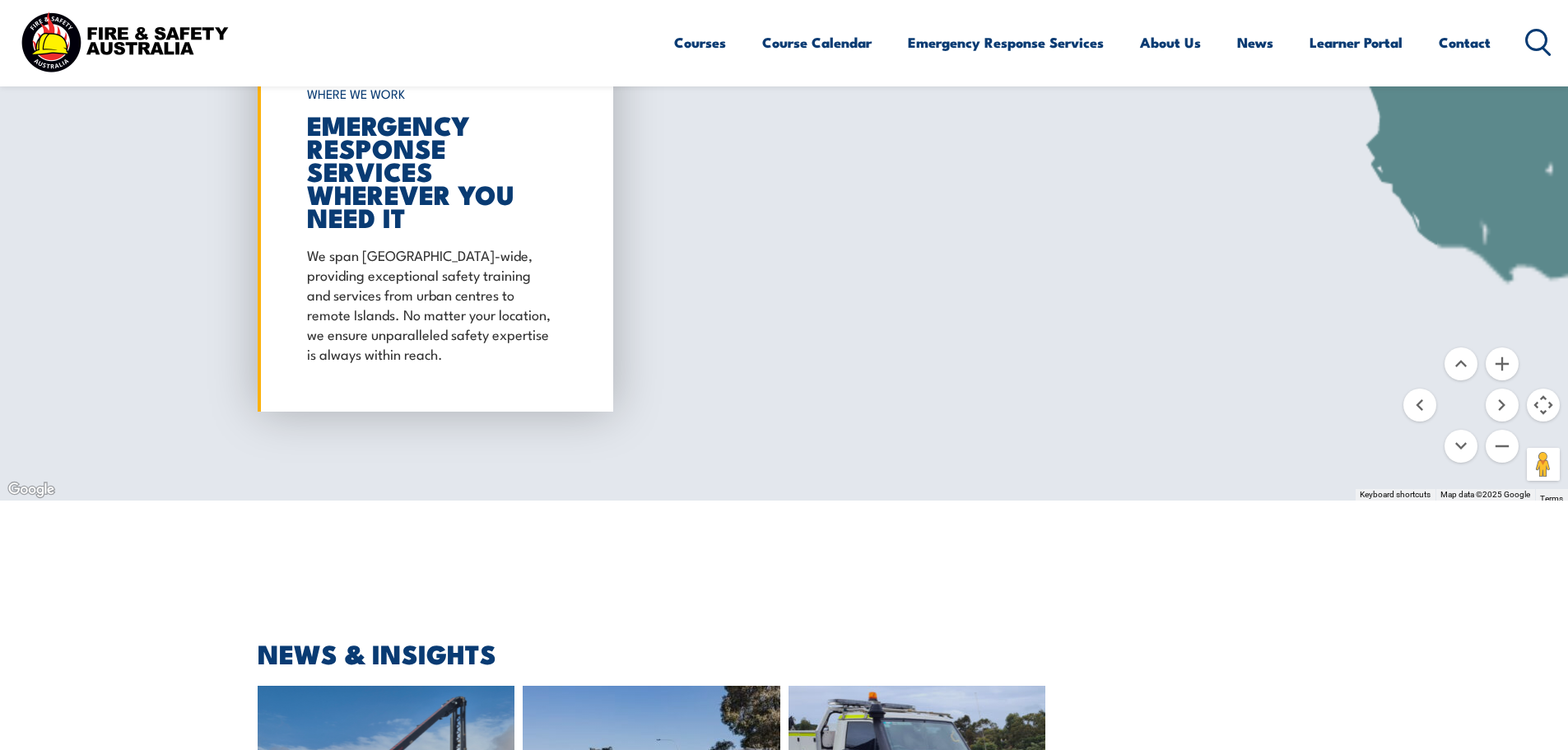
drag, startPoint x: 1342, startPoint y: 404, endPoint x: 805, endPoint y: 126, distance: 604.7
click at [805, 126] on div at bounding box center [784, 226] width 1568 height 548
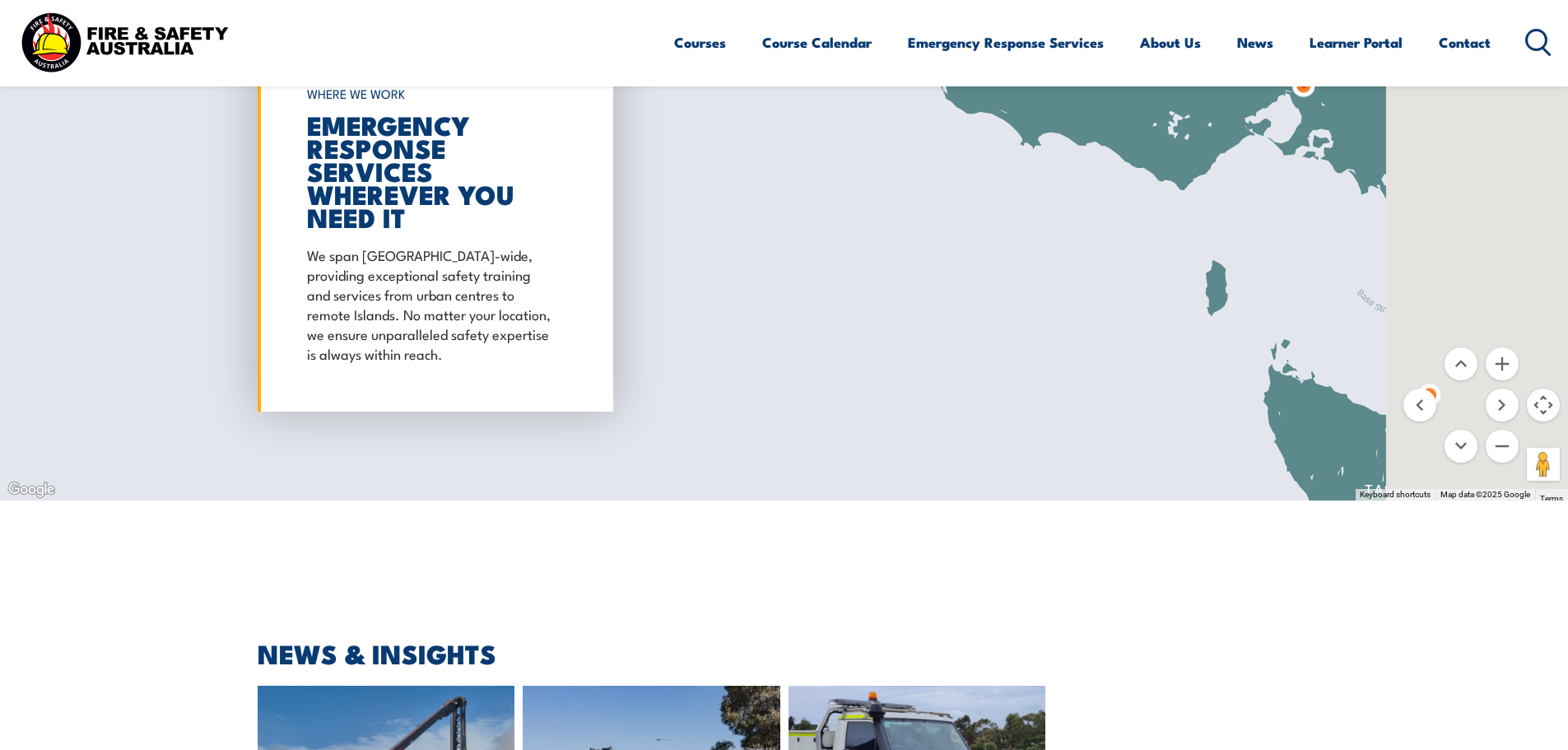
drag, startPoint x: 736, startPoint y: 214, endPoint x: 664, endPoint y: 203, distance: 72.8
click at [664, 203] on div at bounding box center [784, 226] width 1568 height 548
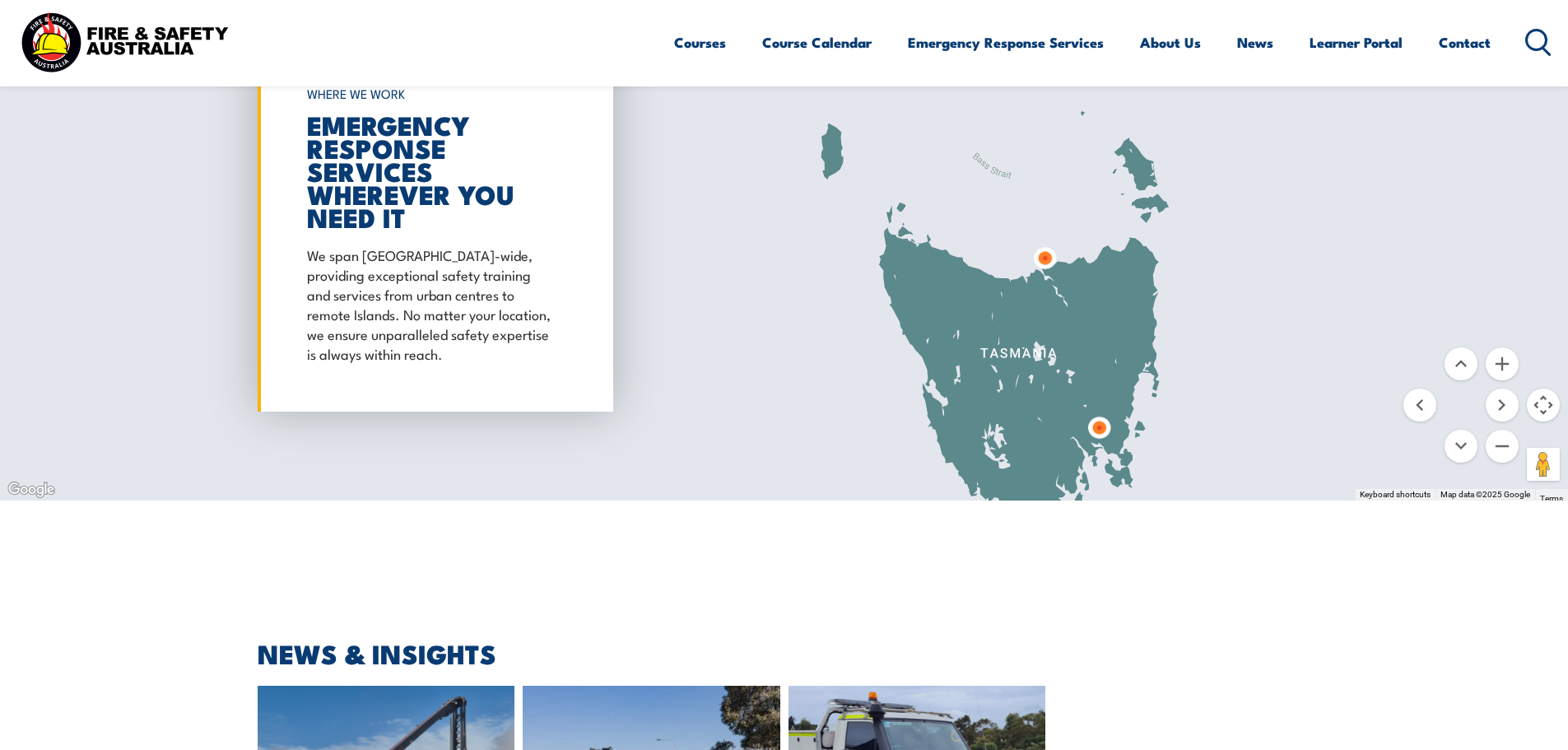
drag, startPoint x: 1136, startPoint y: 260, endPoint x: 1017, endPoint y: 161, distance: 154.8
click at [1017, 161] on div at bounding box center [784, 226] width 1568 height 548
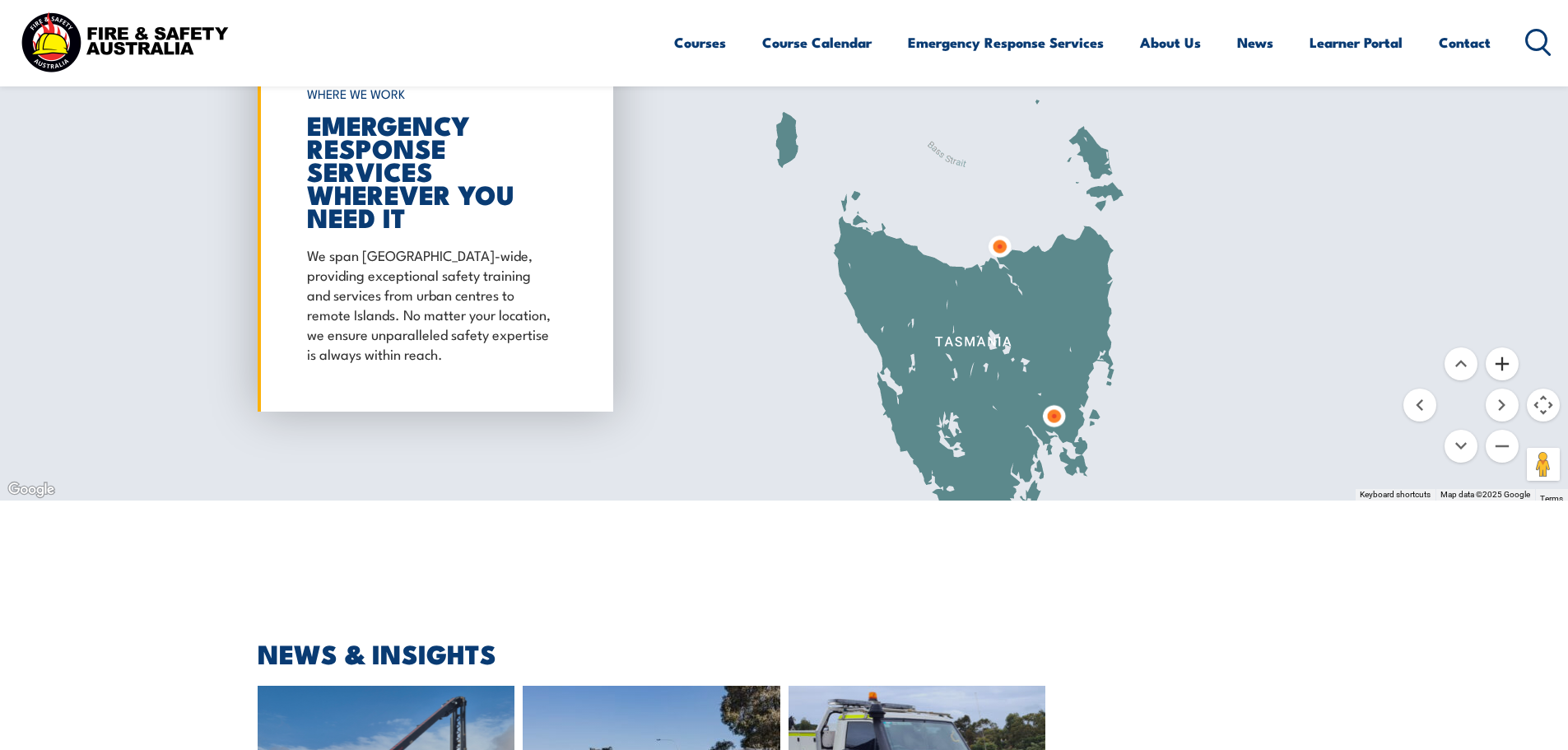
click at [1504, 348] on button "Zoom in" at bounding box center [1502, 364] width 33 height 33
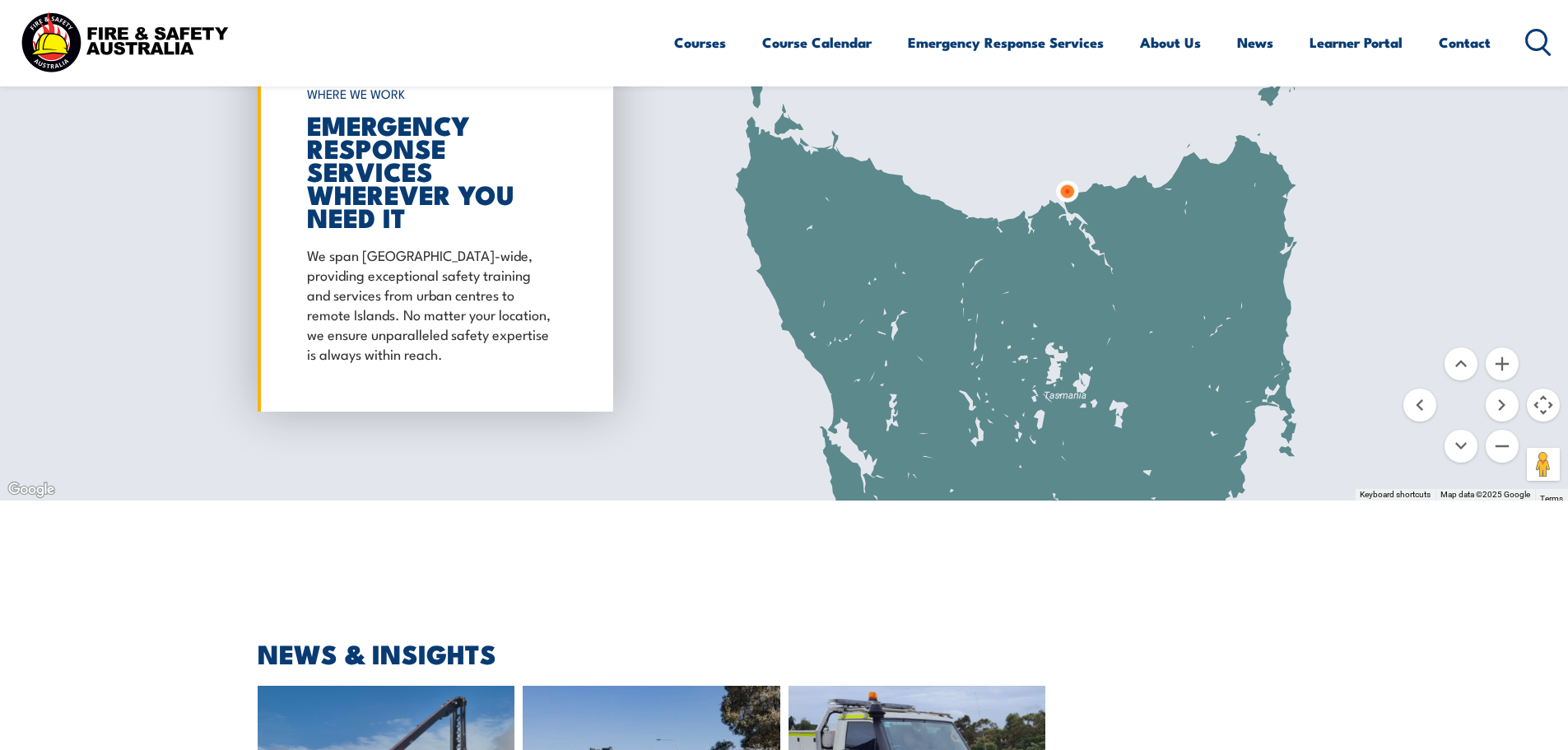
drag, startPoint x: 1296, startPoint y: 355, endPoint x: 1141, endPoint y: 264, distance: 179.7
click at [1141, 264] on div at bounding box center [784, 226] width 1568 height 548
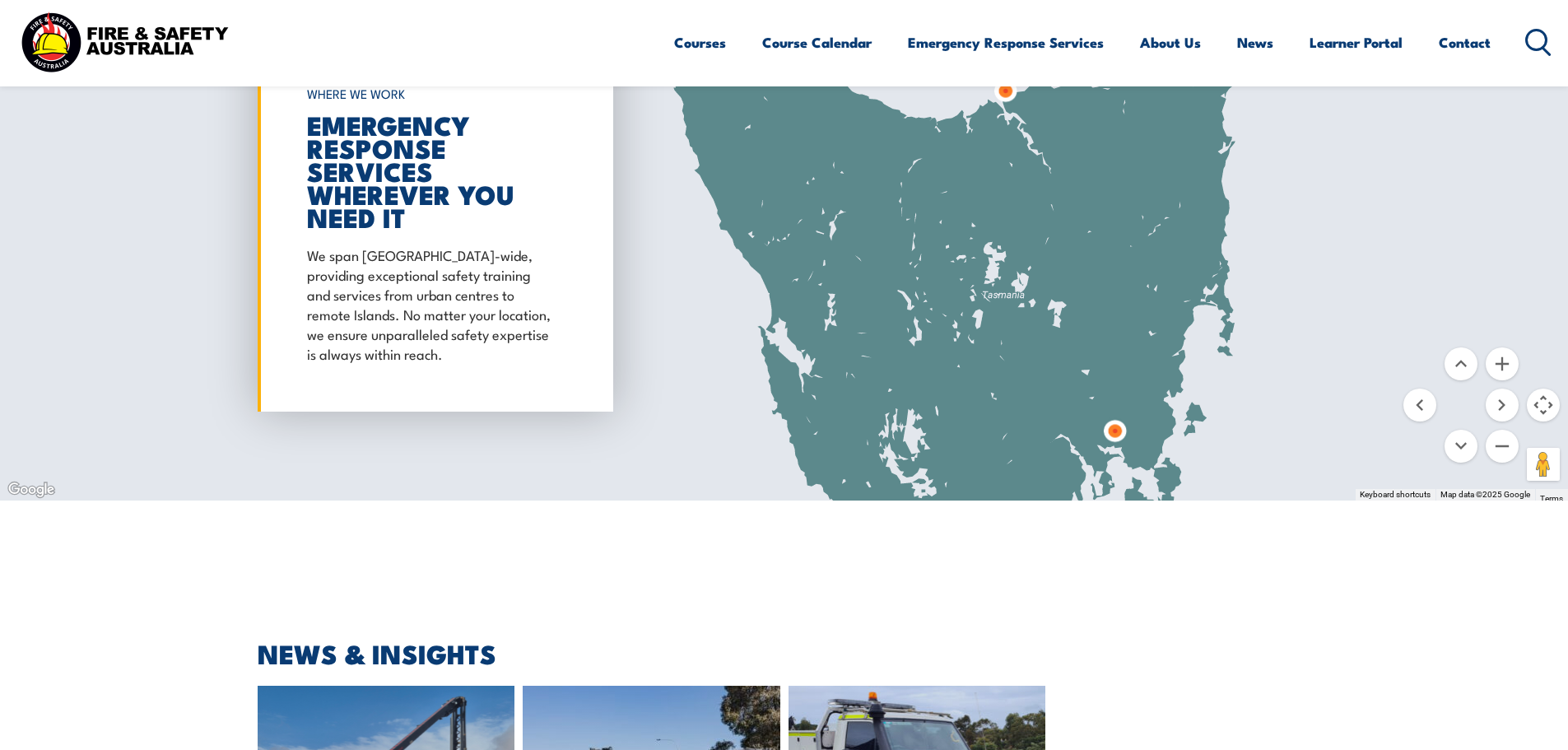
drag, startPoint x: 1189, startPoint y: 333, endPoint x: 1124, endPoint y: 225, distance: 126.1
click at [1124, 225] on div at bounding box center [784, 226] width 1568 height 548
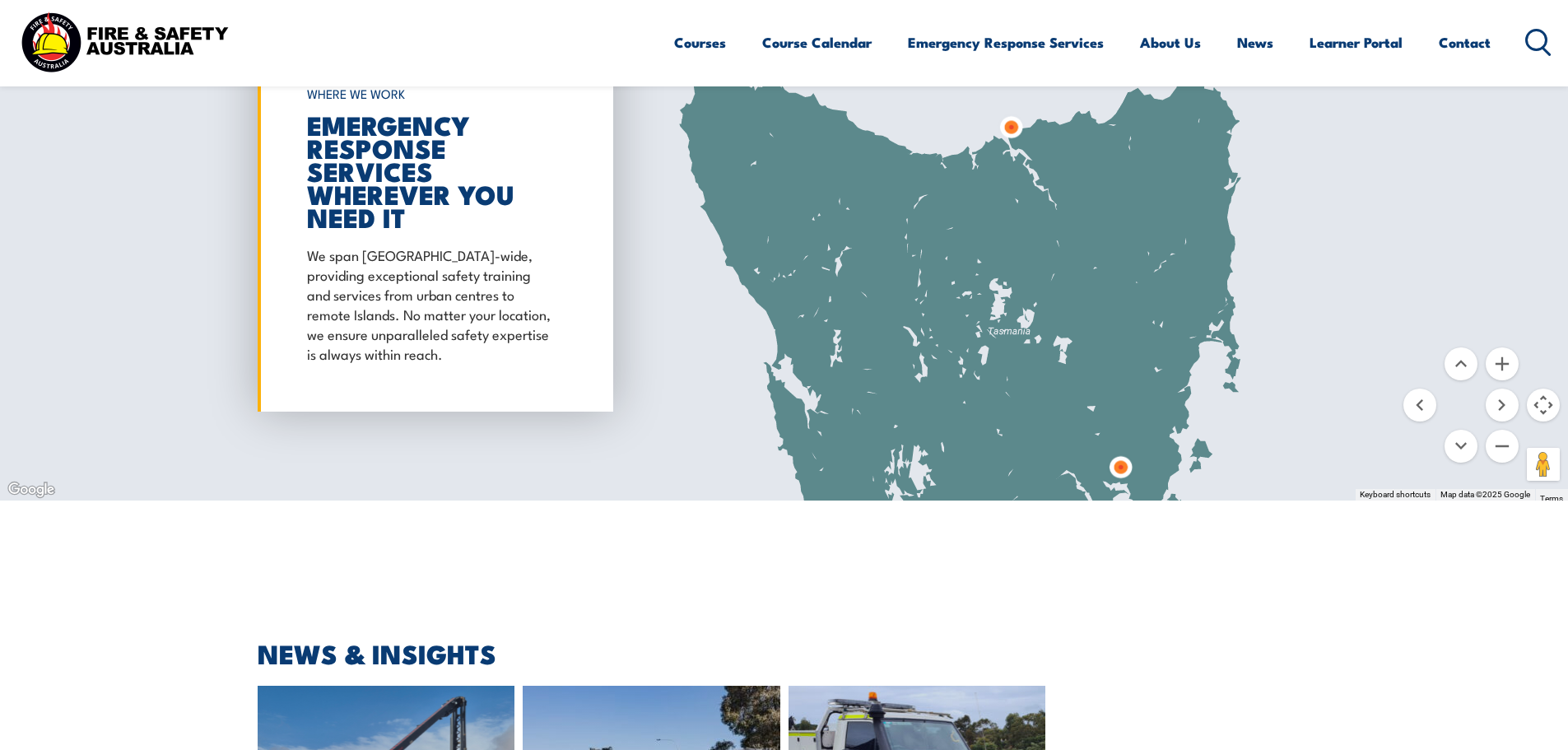
drag, startPoint x: 1079, startPoint y: 182, endPoint x: 1098, endPoint y: 261, distance: 81.3
click at [1098, 261] on div at bounding box center [784, 226] width 1568 height 548
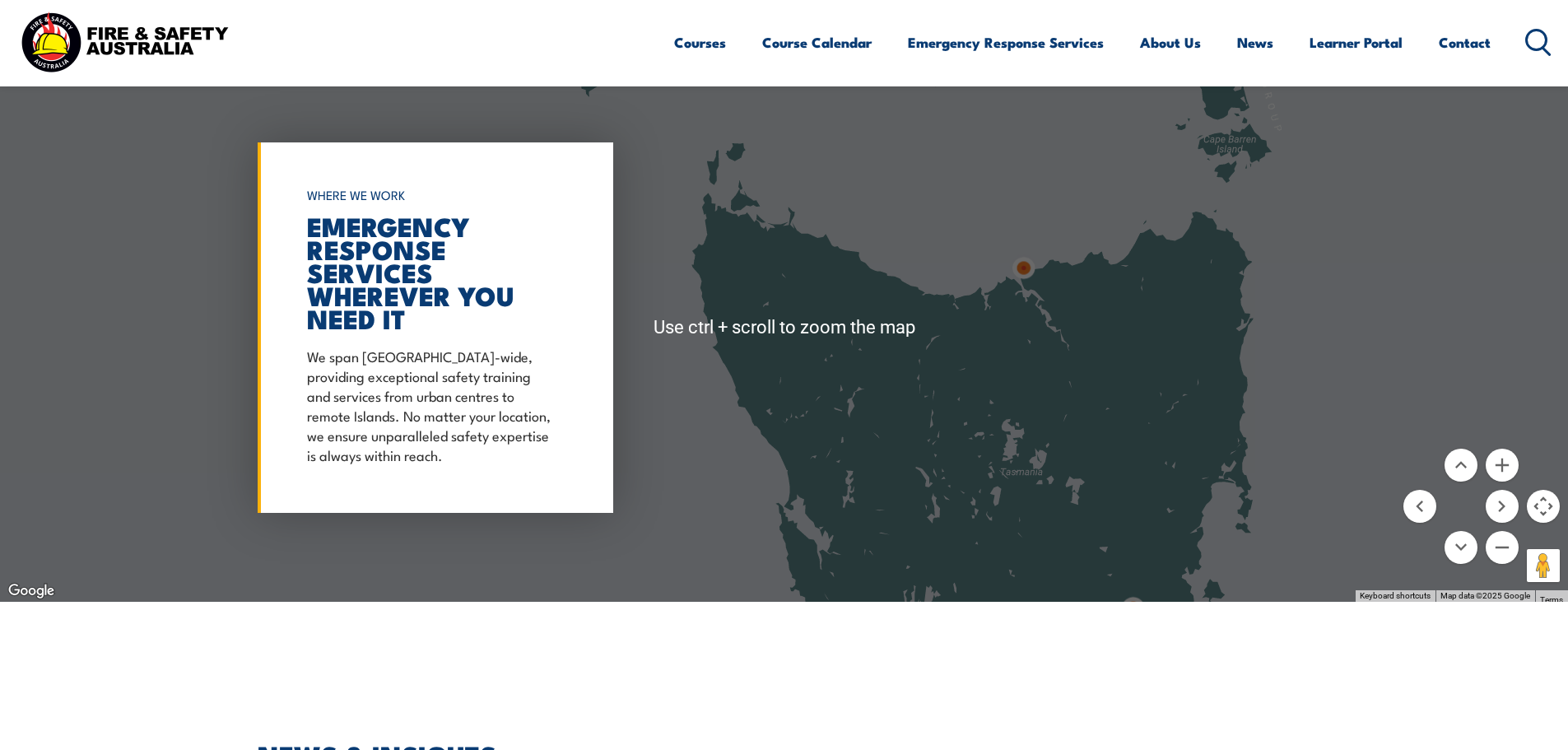
scroll to position [4694, 0]
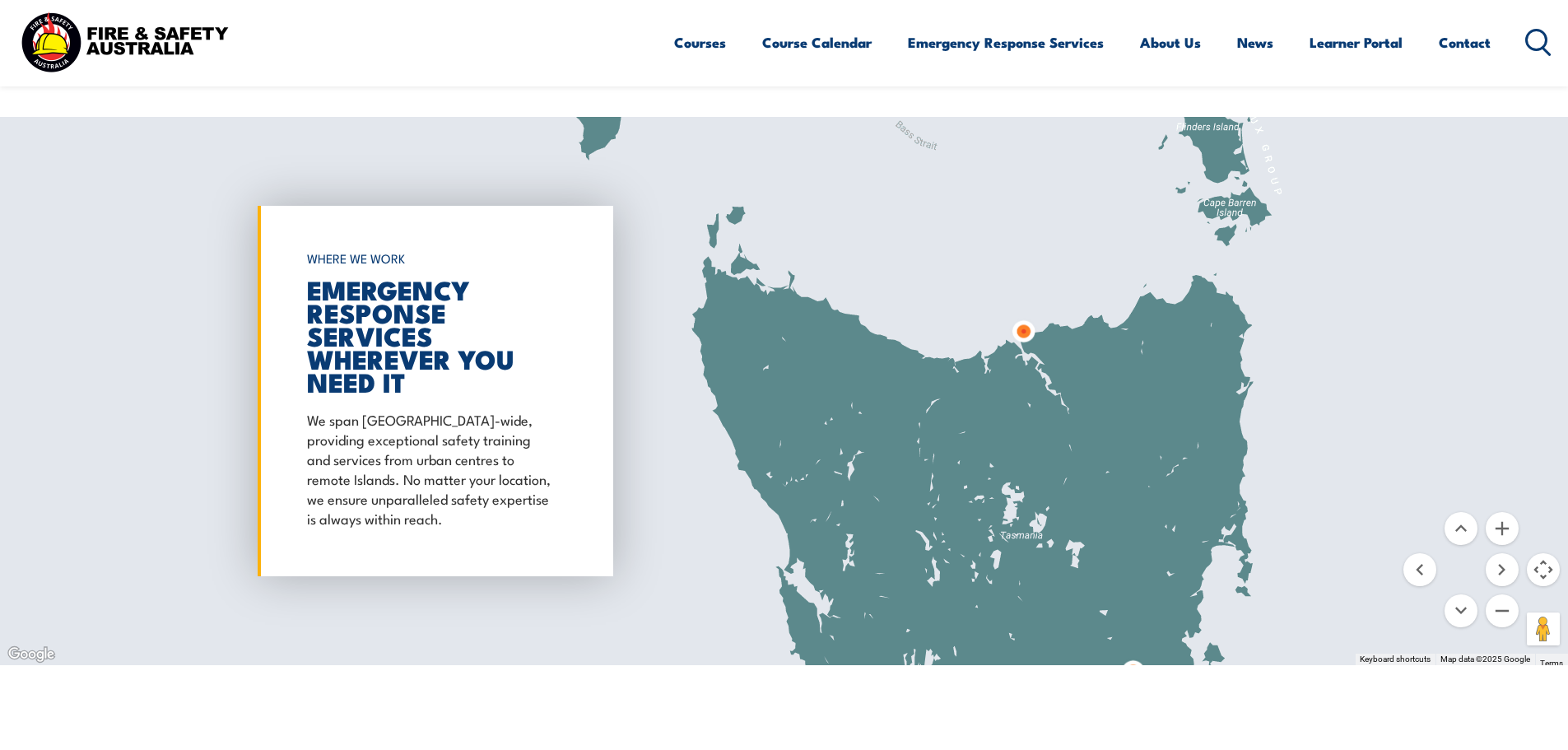
click at [1024, 310] on img at bounding box center [1023, 331] width 44 height 44
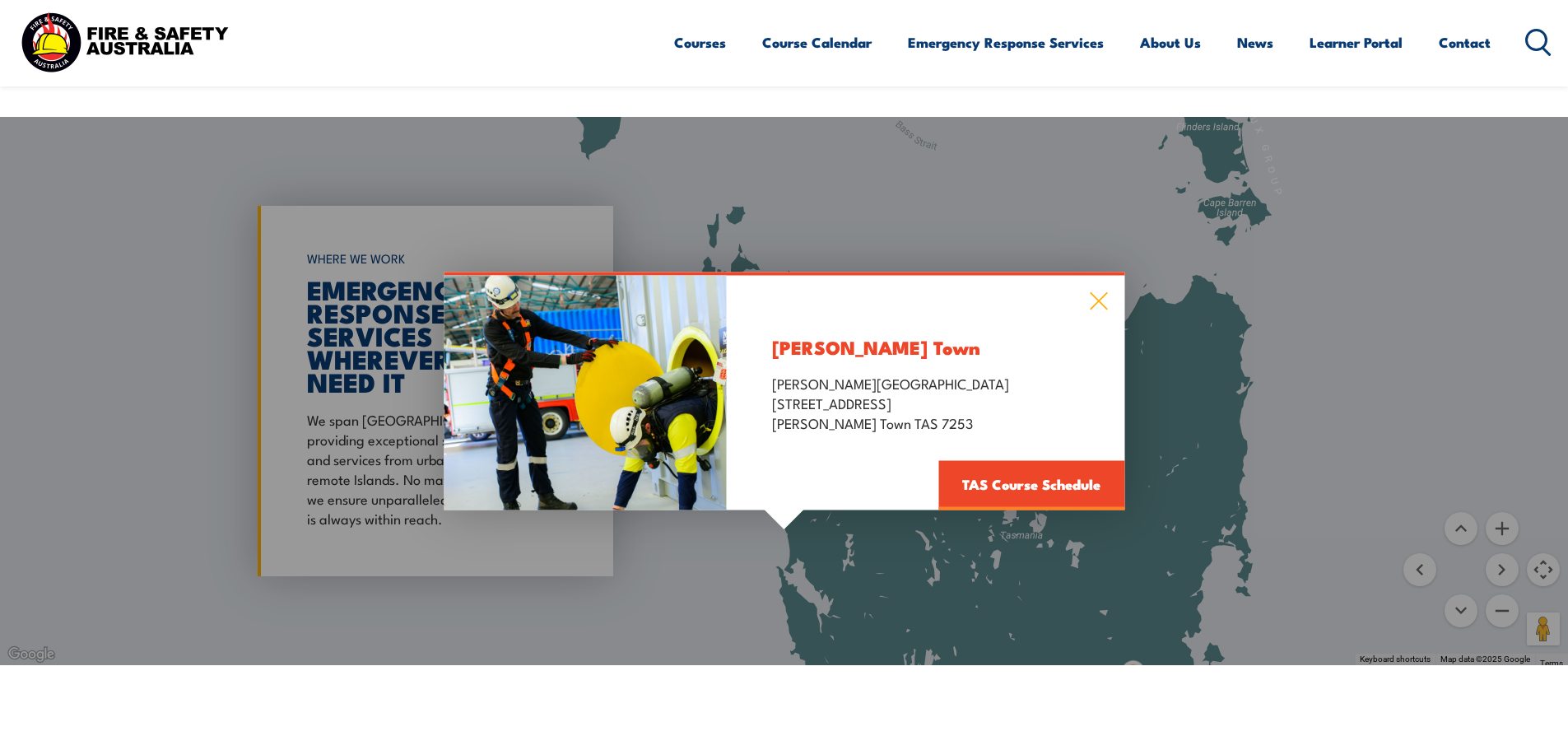
click at [1105, 293] on icon at bounding box center [1098, 302] width 19 height 18
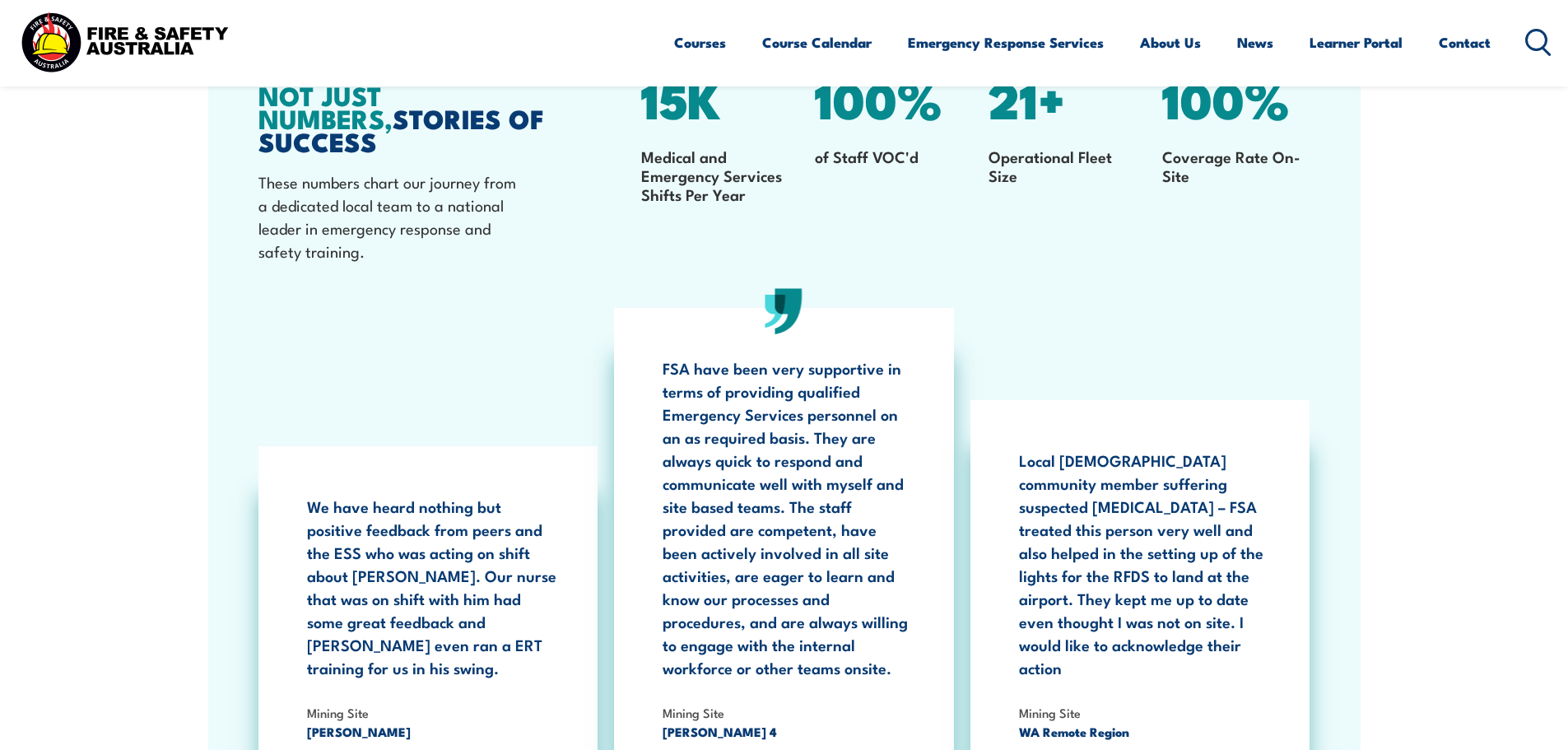
scroll to position [3294, 0]
